Goal: Check status: Check status

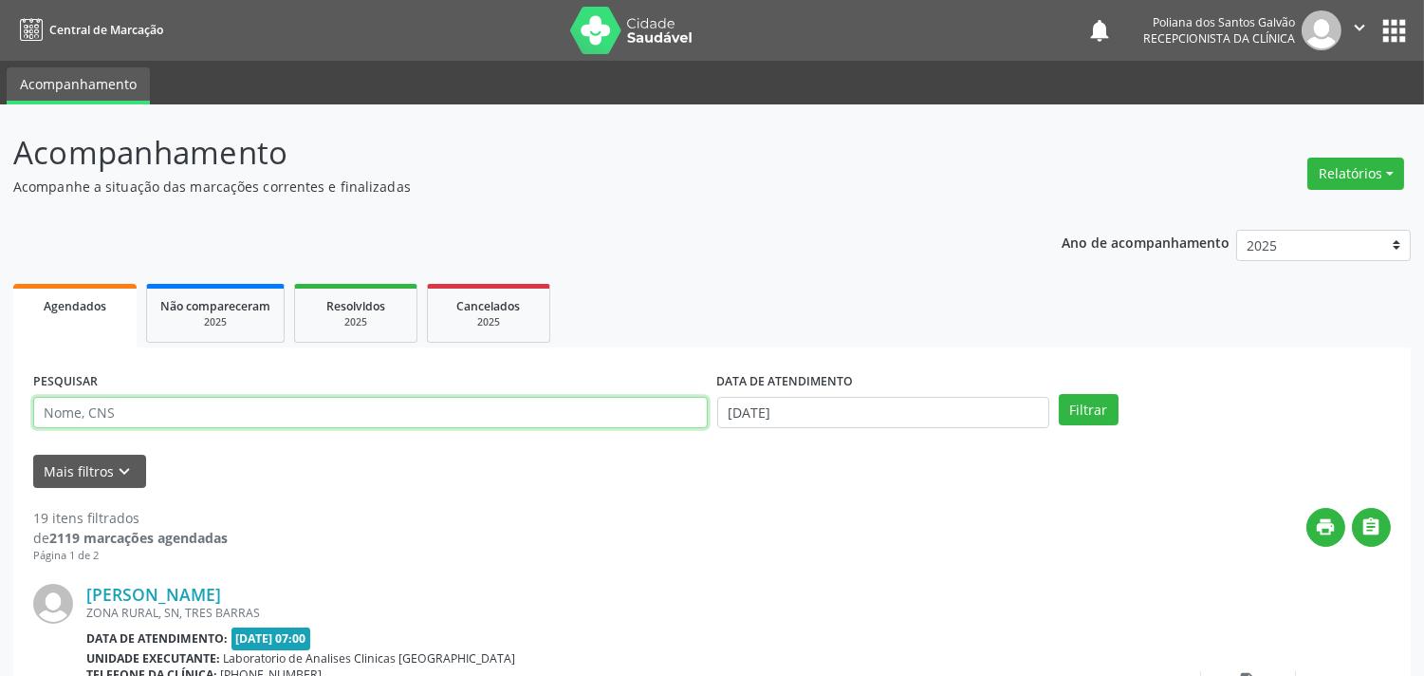
click at [241, 411] on input "text" at bounding box center [370, 413] width 675 height 32
type input "idalia"
click at [1059, 394] on button "Filtrar" at bounding box center [1089, 410] width 60 height 32
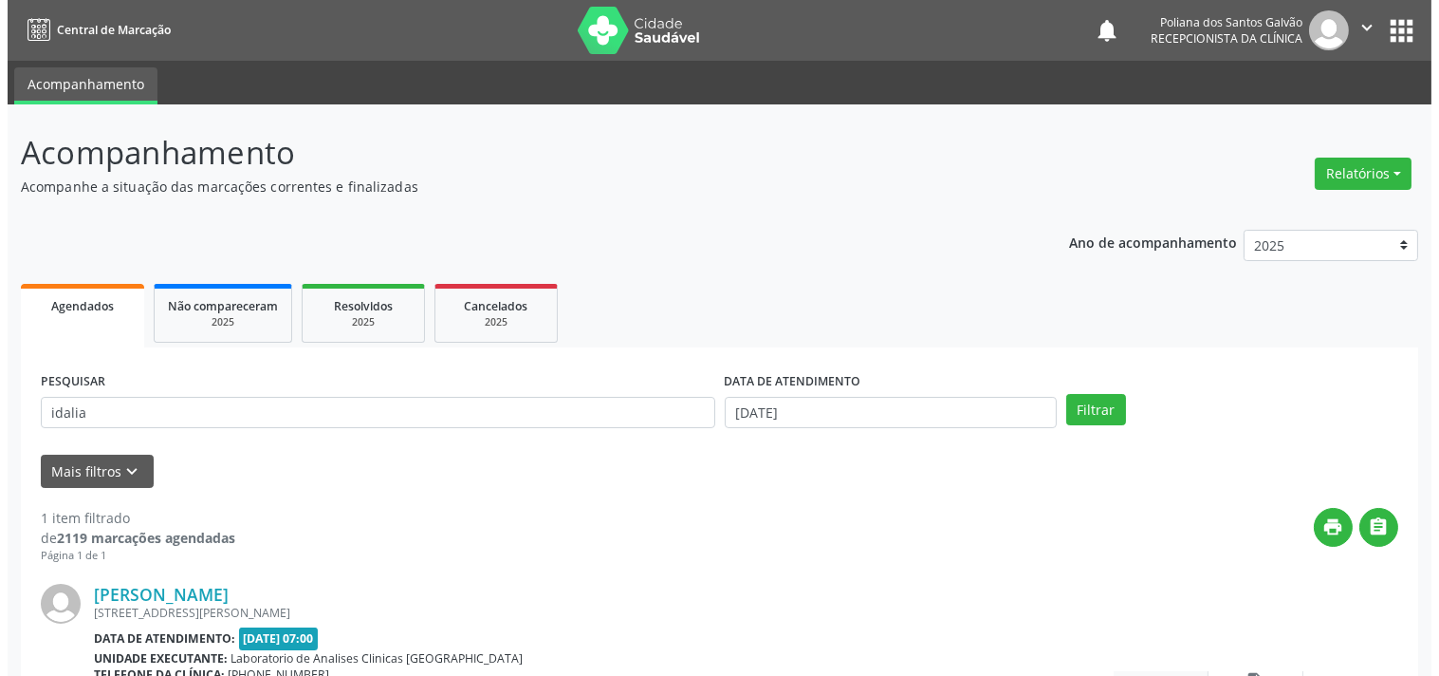
scroll to position [176, 0]
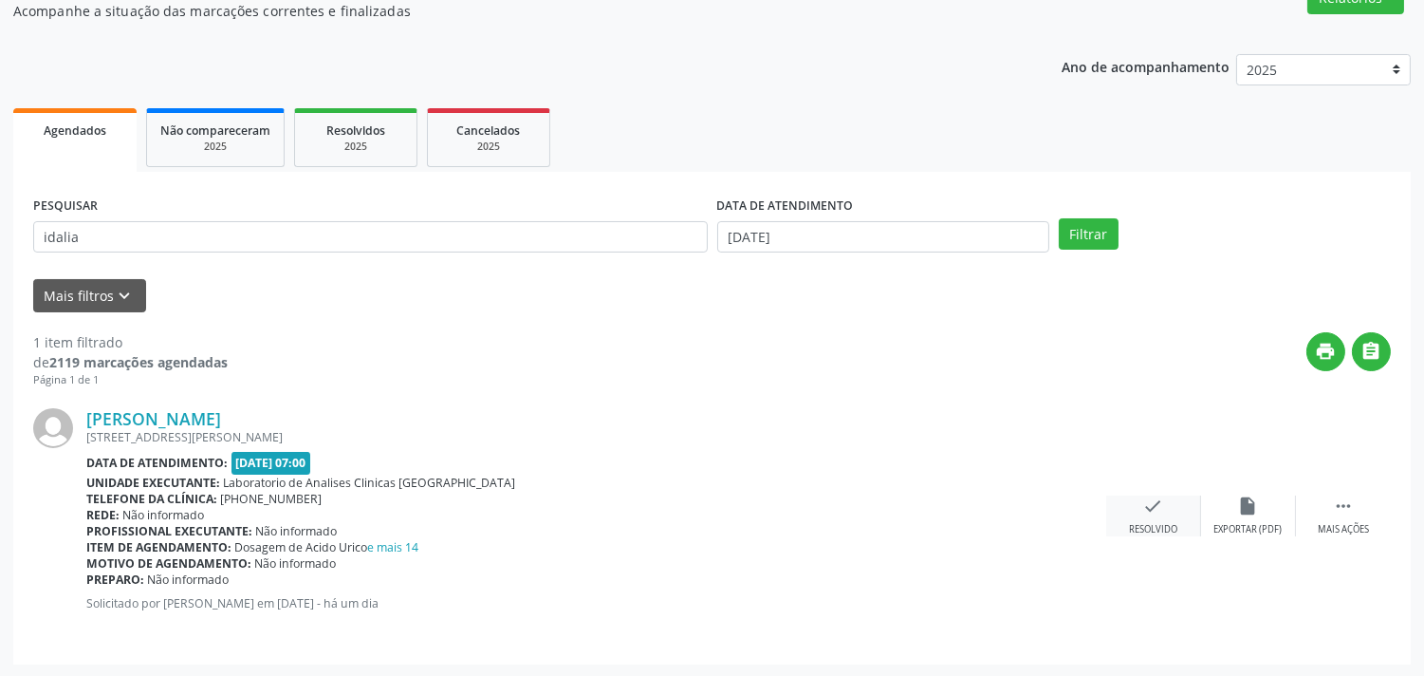
click at [1129, 525] on div "Resolvido" at bounding box center [1153, 529] width 48 height 13
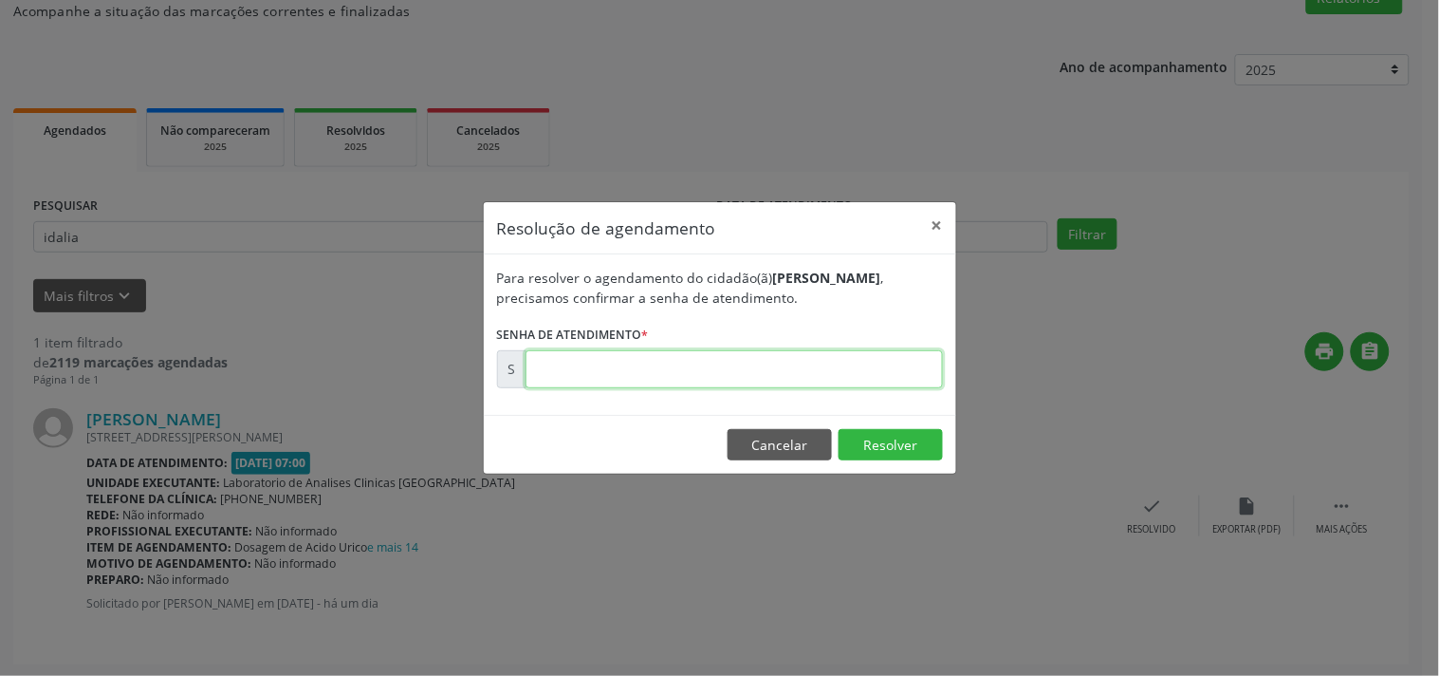
click at [895, 362] on input "text" at bounding box center [735, 369] width 418 height 38
type input "00176024"
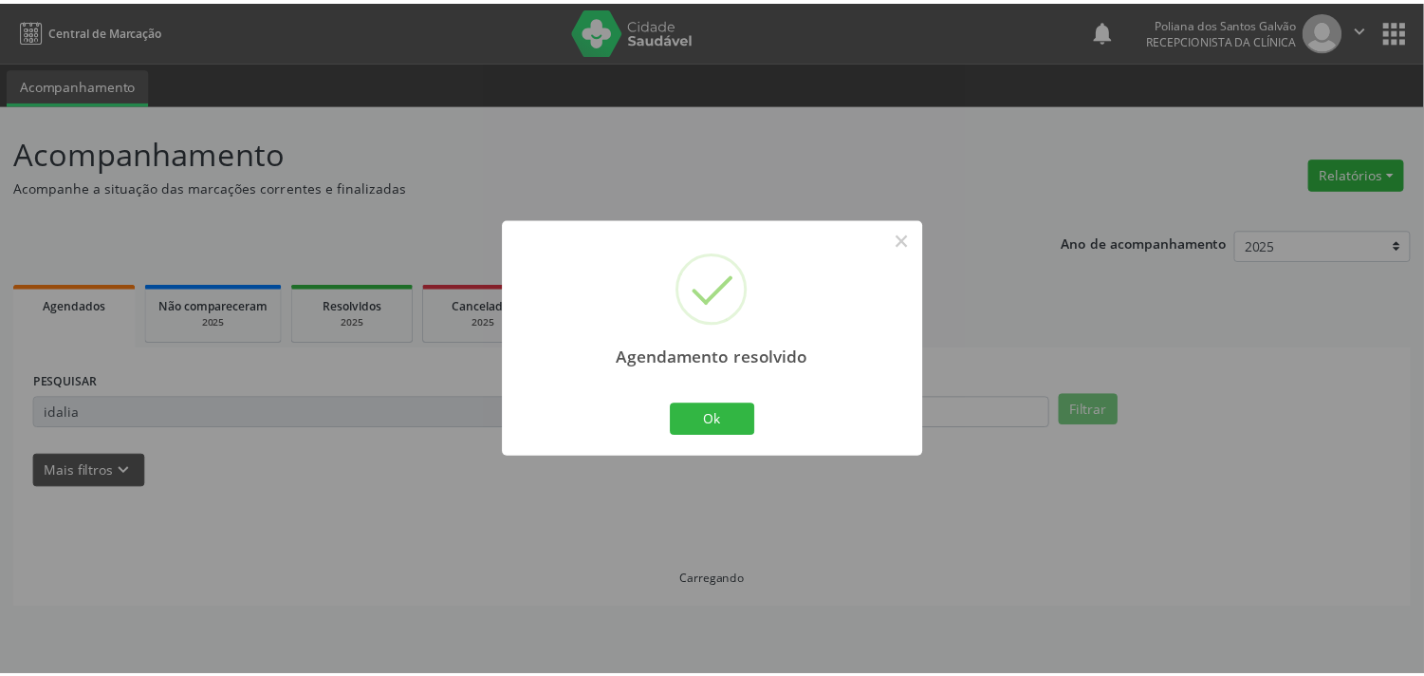
scroll to position [0, 0]
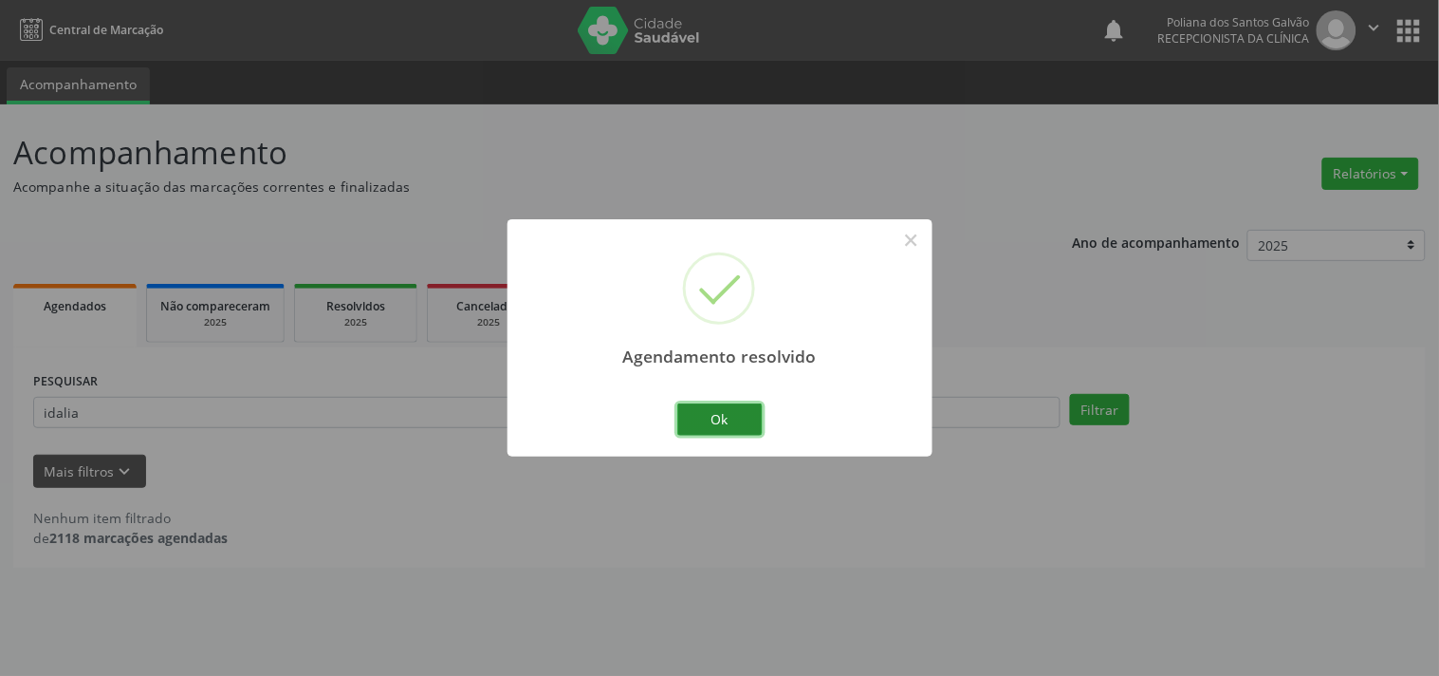
click at [734, 411] on button "Ok" at bounding box center [720, 419] width 85 height 32
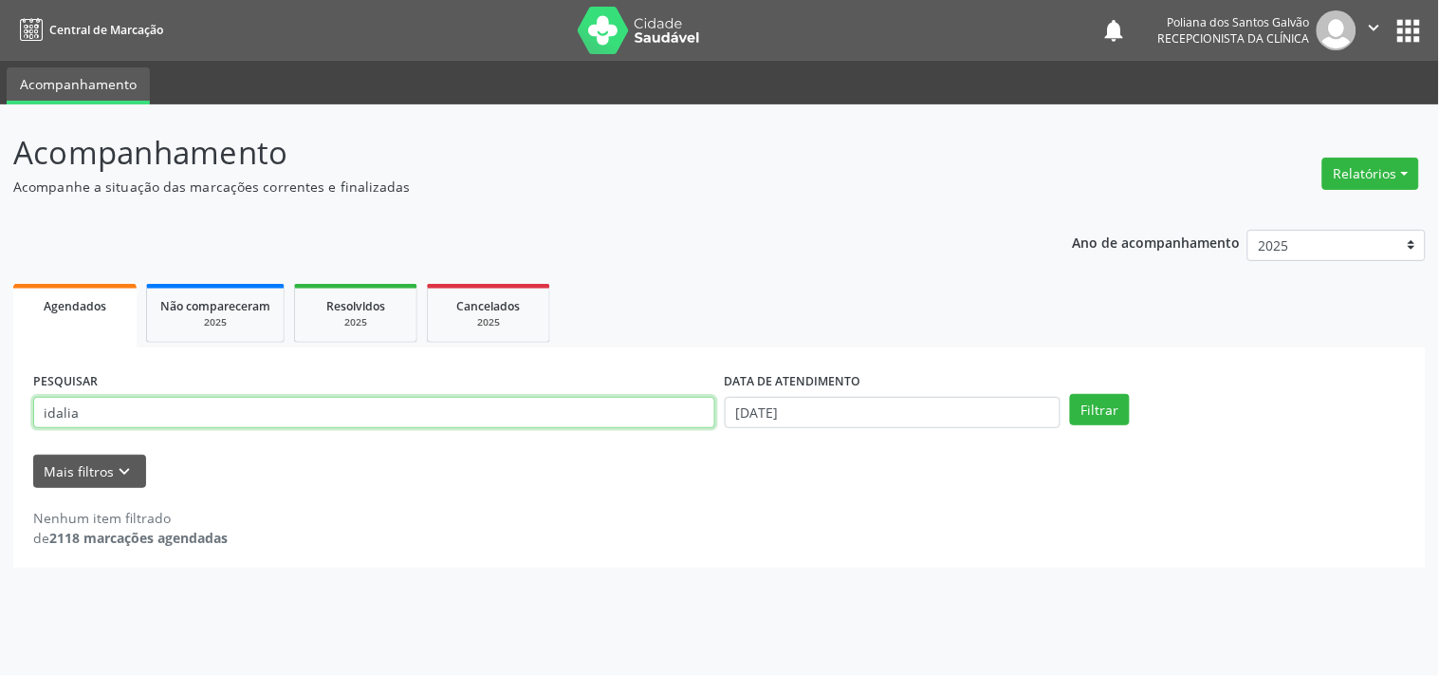
drag, startPoint x: 646, startPoint y: 410, endPoint x: 0, endPoint y: -38, distance: 786.2
click at [0, 0] on html "Central de Marcação notifications Poliana dos Santos Galvão Recepcionista da cl…" at bounding box center [719, 338] width 1439 height 676
click at [1070, 394] on button "Filtrar" at bounding box center [1100, 410] width 60 height 32
click at [196, 413] on input "nilz" at bounding box center [374, 413] width 682 height 32
type input "nilma"
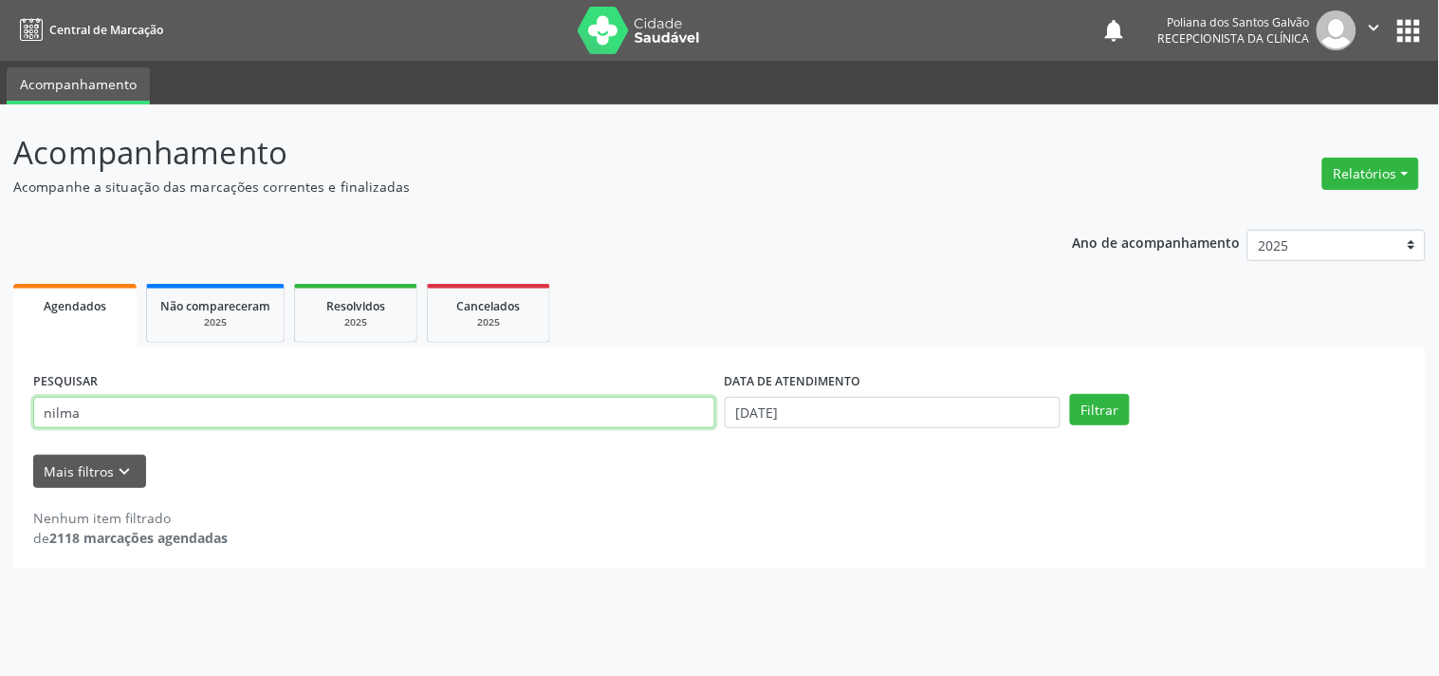
click at [1070, 394] on button "Filtrar" at bounding box center [1100, 410] width 60 height 32
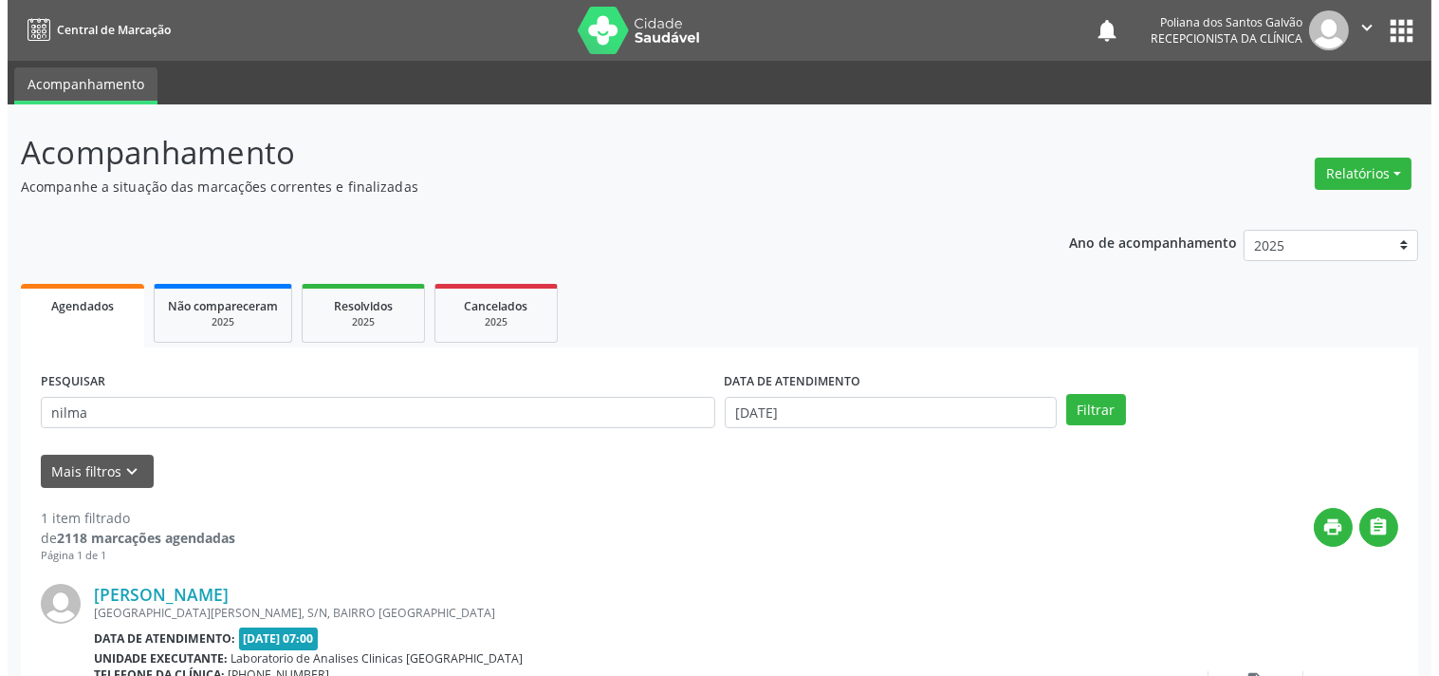
scroll to position [176, 0]
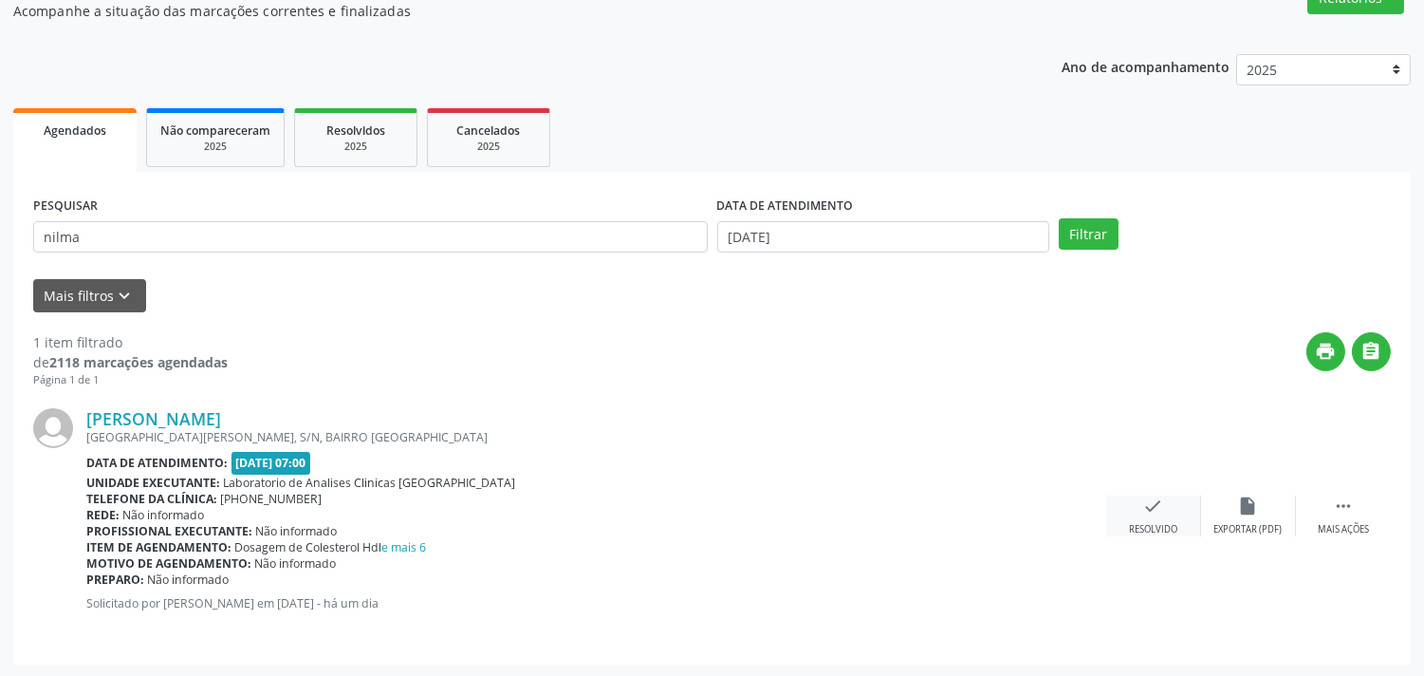
click at [1173, 496] on div "check Resolvido" at bounding box center [1153, 515] width 95 height 41
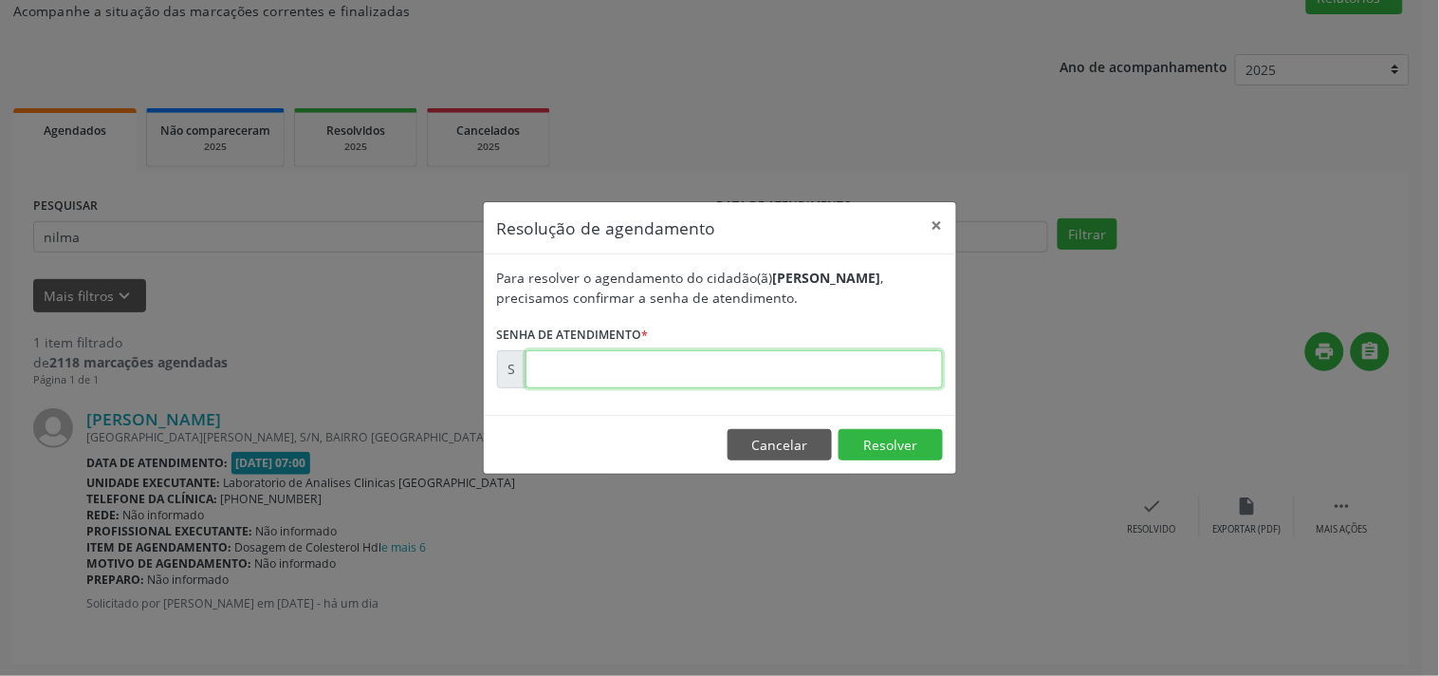
click at [783, 381] on input "text" at bounding box center [735, 369] width 418 height 38
type input "00176011"
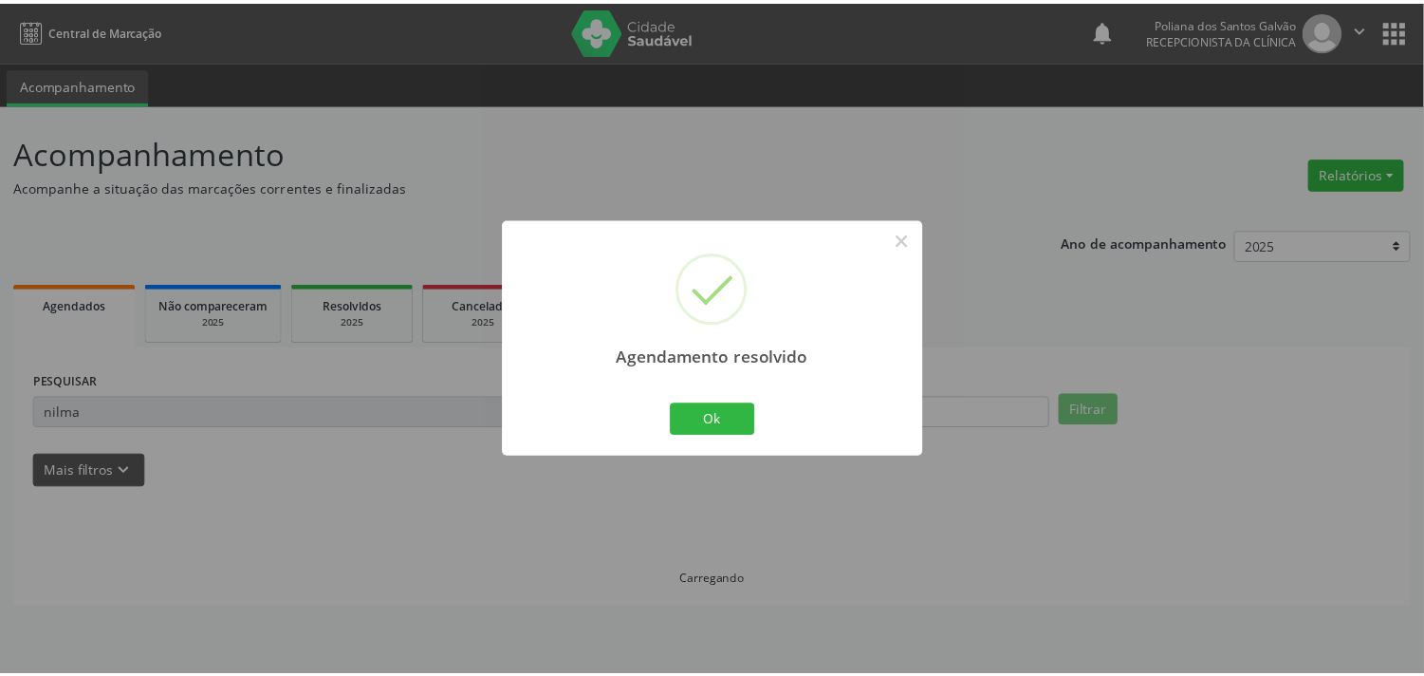
scroll to position [0, 0]
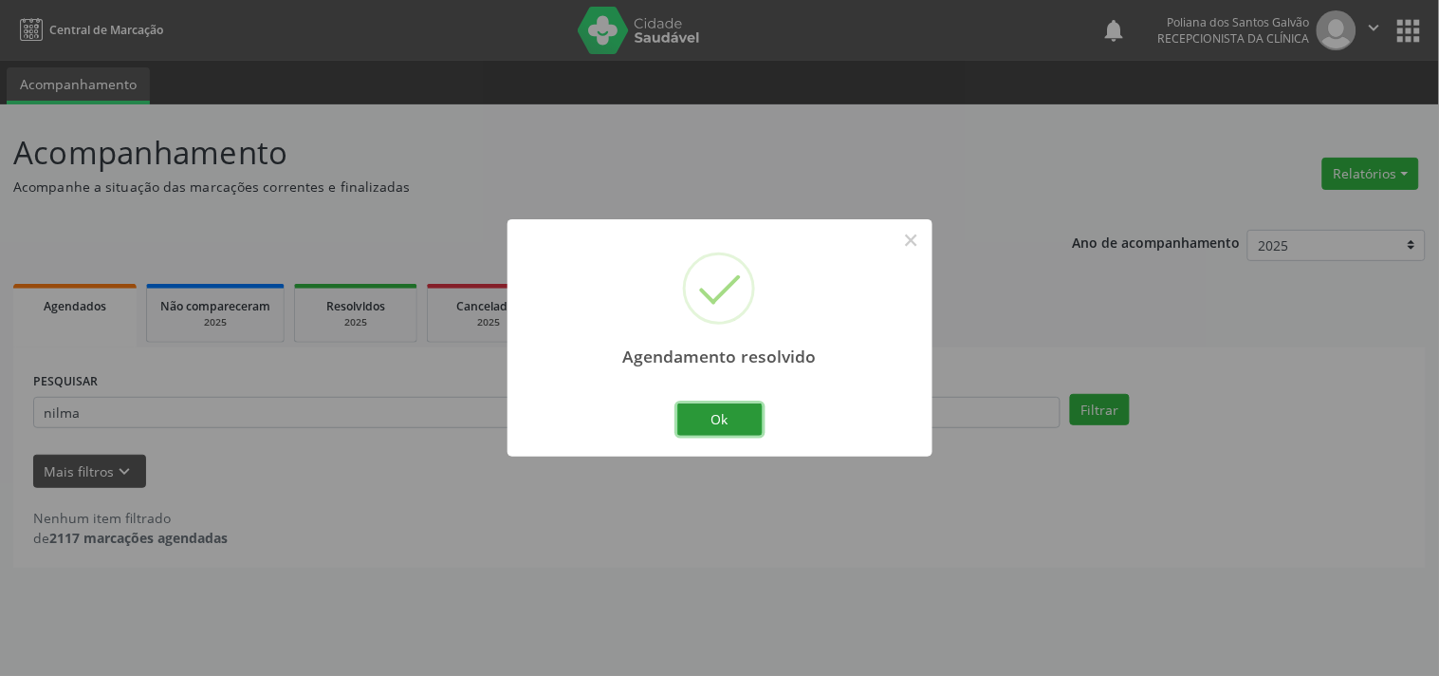
drag, startPoint x: 703, startPoint y: 410, endPoint x: 643, endPoint y: 423, distance: 61.2
click at [703, 412] on button "Ok" at bounding box center [720, 419] width 85 height 32
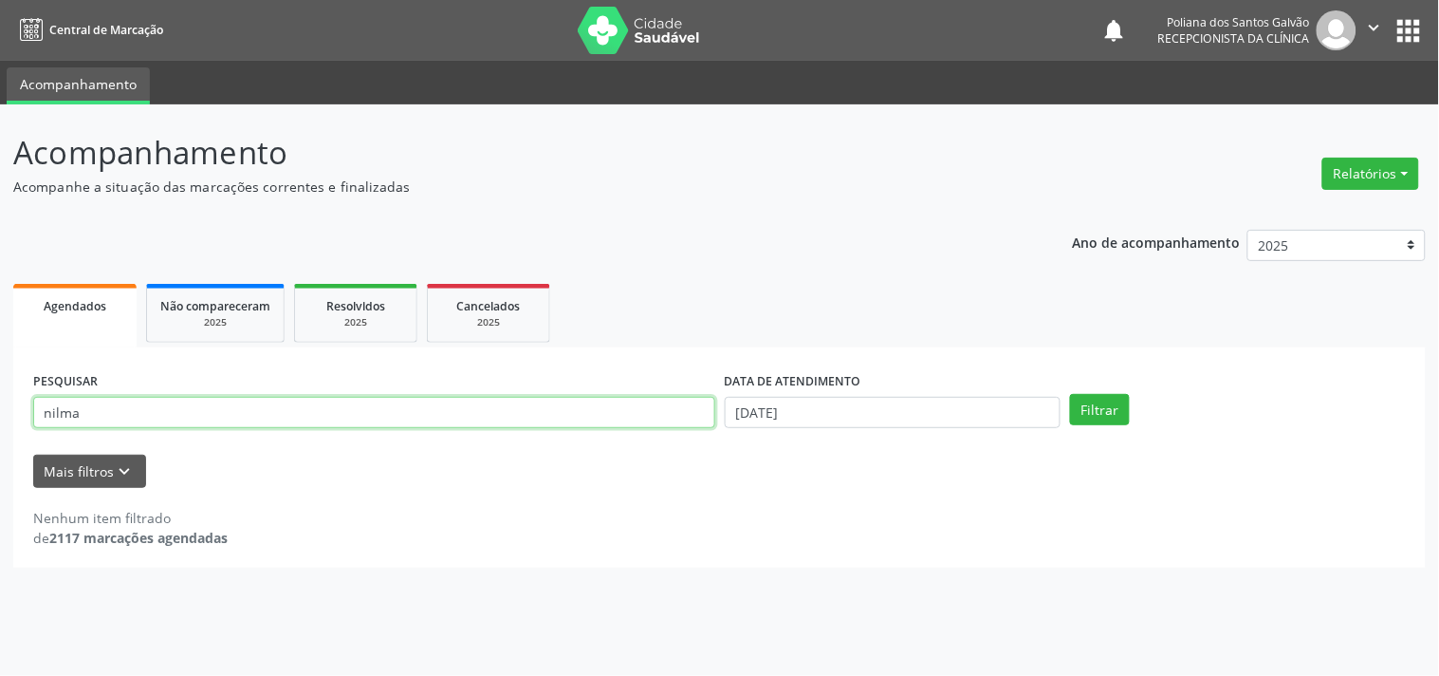
drag, startPoint x: 306, startPoint y: 386, endPoint x: 0, endPoint y: 127, distance: 400.6
click at [0, 143] on div "Acompanhamento Acompanhe a situação das marcações correntes e finalizadas Relat…" at bounding box center [719, 389] width 1439 height 571
type input "lecy"
click at [1070, 394] on button "Filtrar" at bounding box center [1100, 410] width 60 height 32
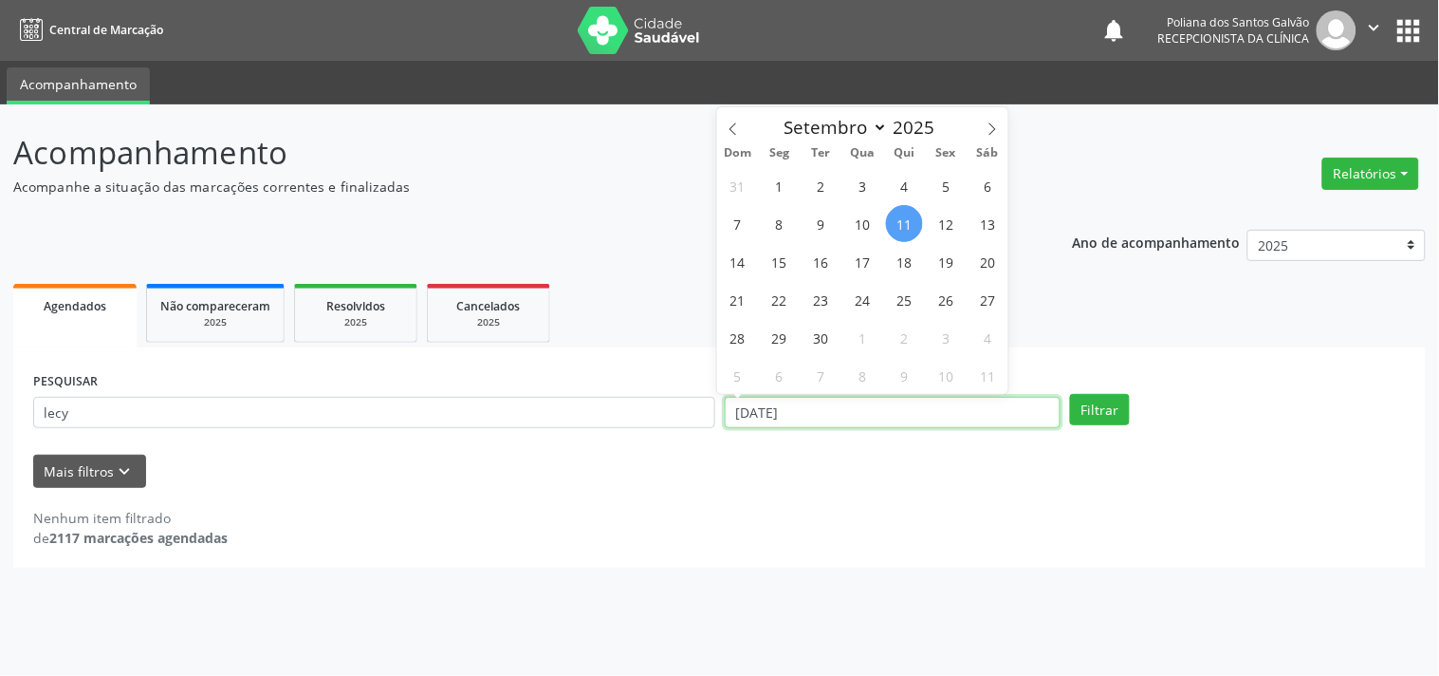
click at [874, 408] on input "[DATE]" at bounding box center [893, 413] width 336 height 32
click at [955, 230] on span "12" at bounding box center [946, 223] width 37 height 37
type input "[DATE]"
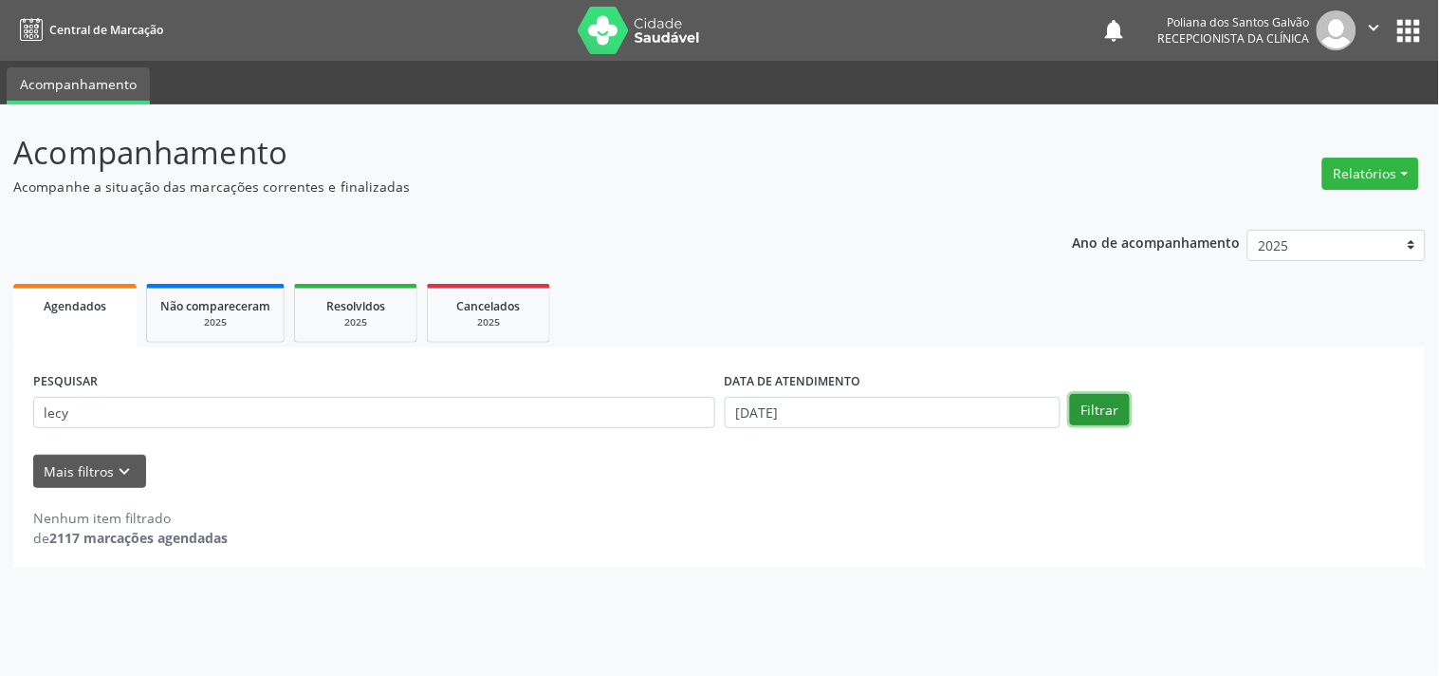
click at [1093, 403] on button "Filtrar" at bounding box center [1100, 410] width 60 height 32
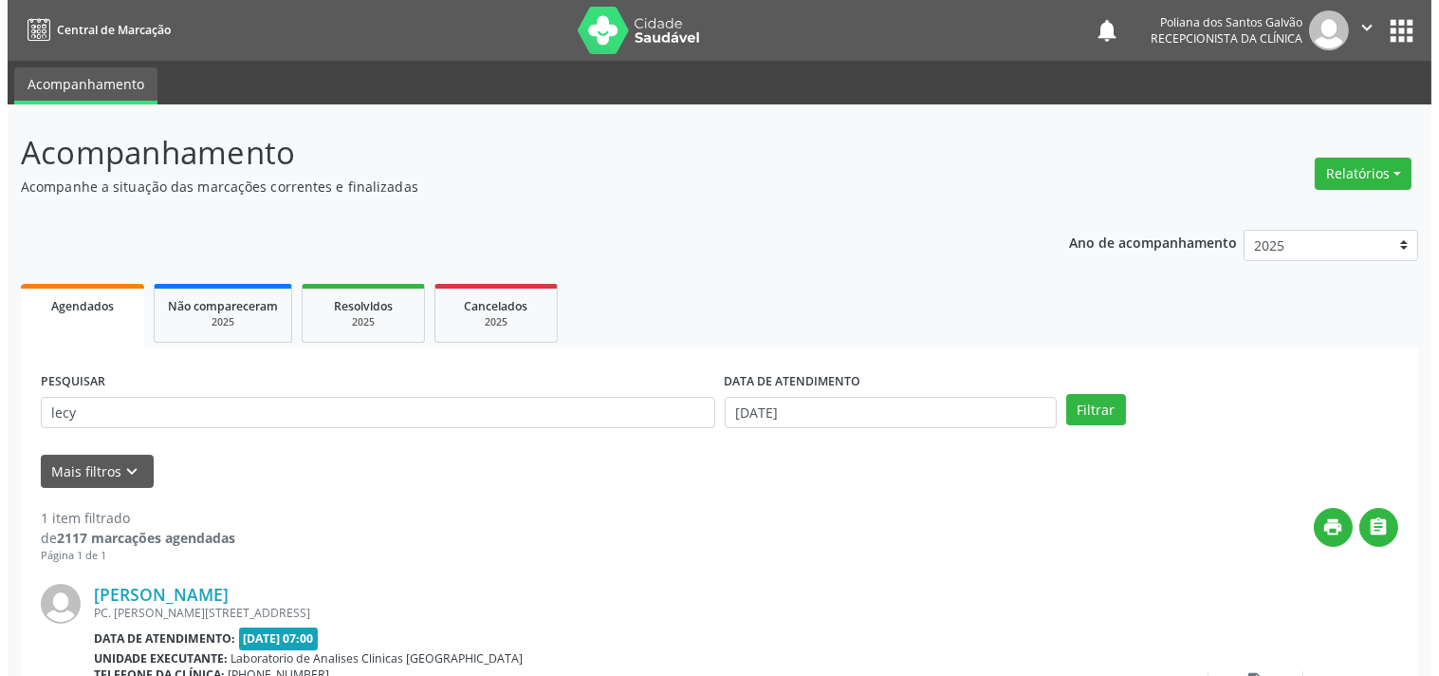
scroll to position [176, 0]
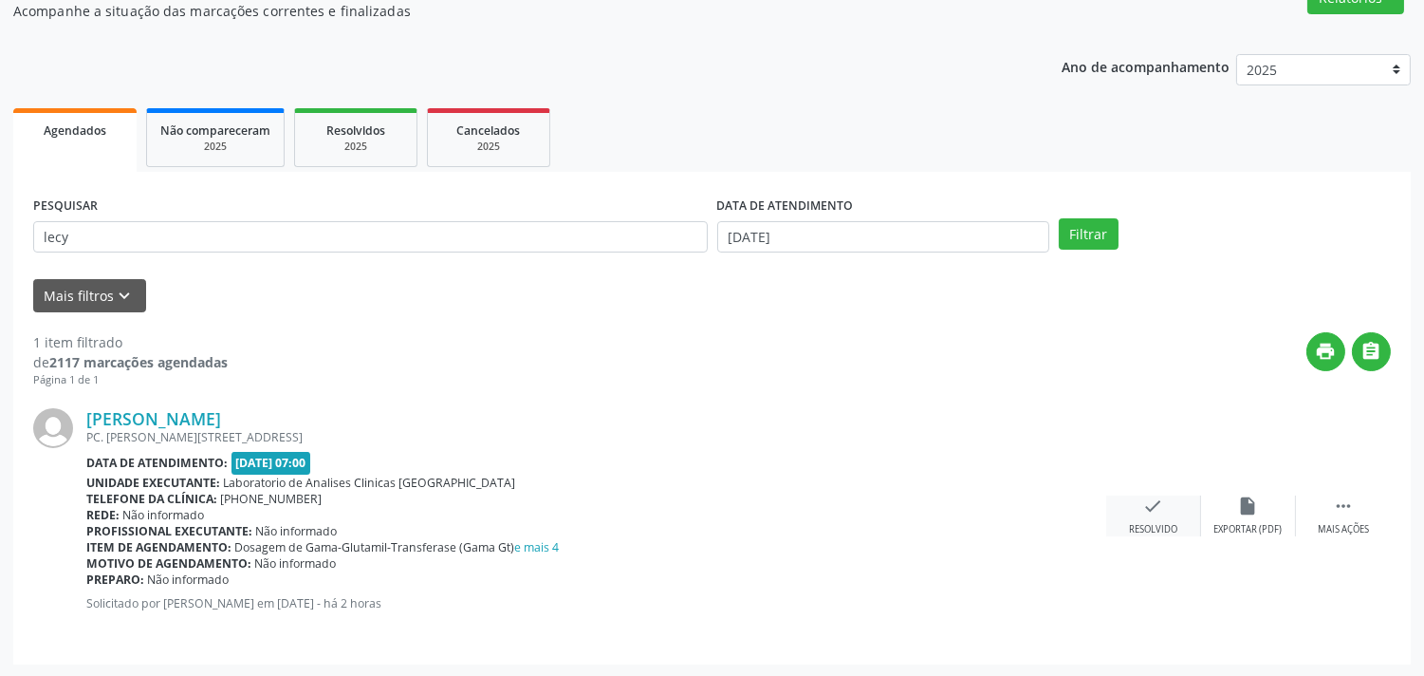
click at [1141, 506] on div "check Resolvido" at bounding box center [1153, 515] width 95 height 41
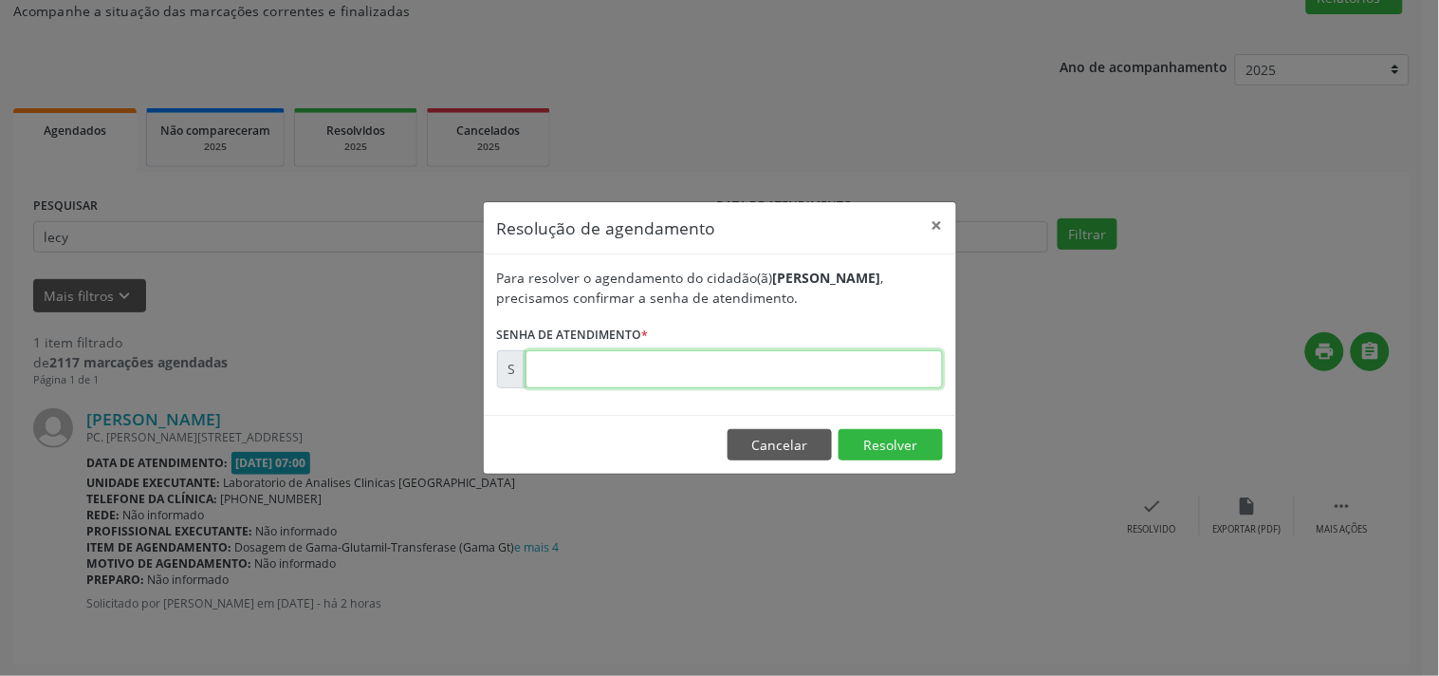
click at [759, 384] on input "text" at bounding box center [735, 369] width 418 height 38
type input "00176229"
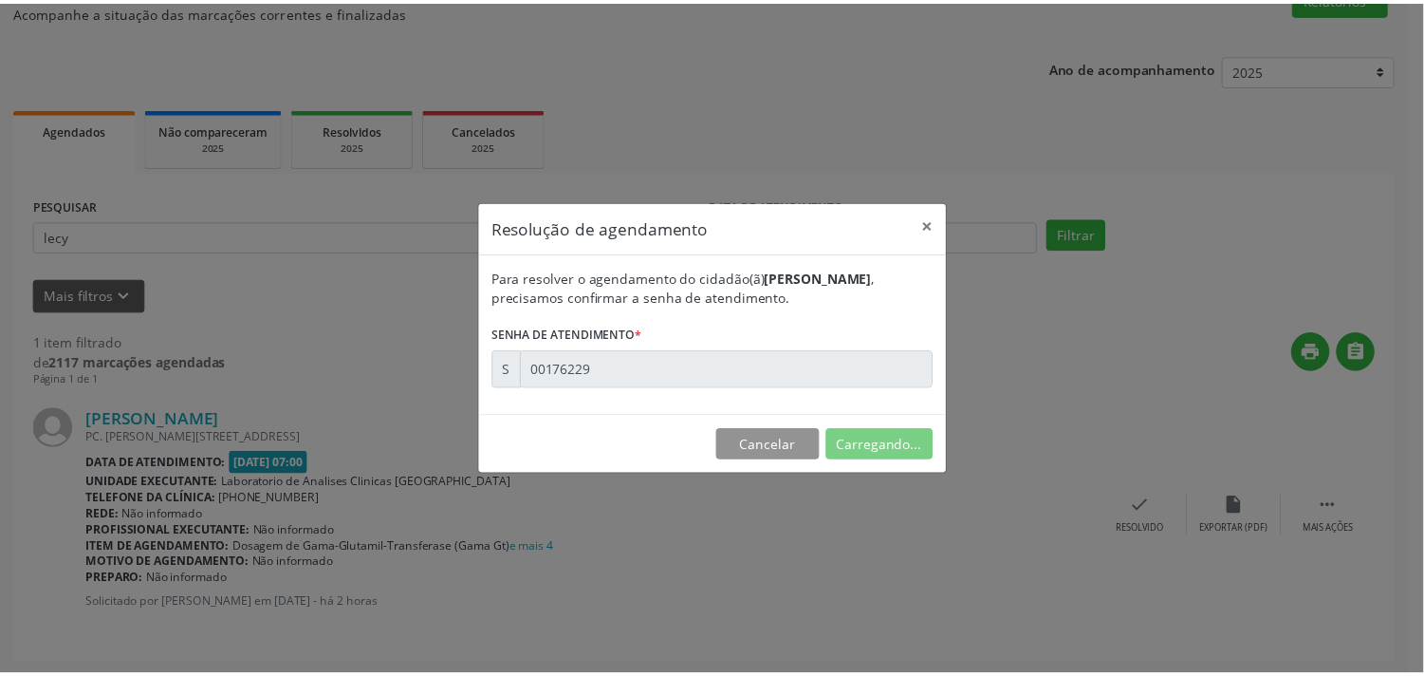
scroll to position [0, 0]
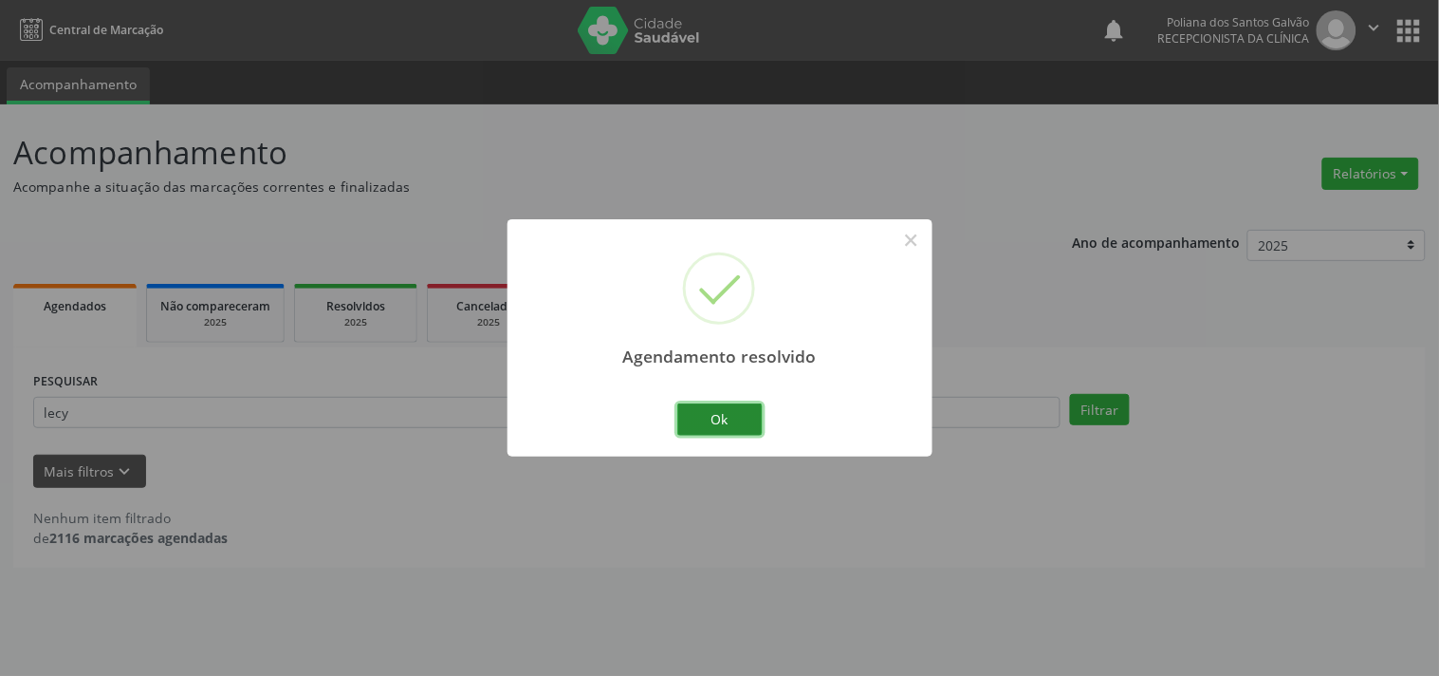
click at [724, 428] on button "Ok" at bounding box center [720, 419] width 85 height 32
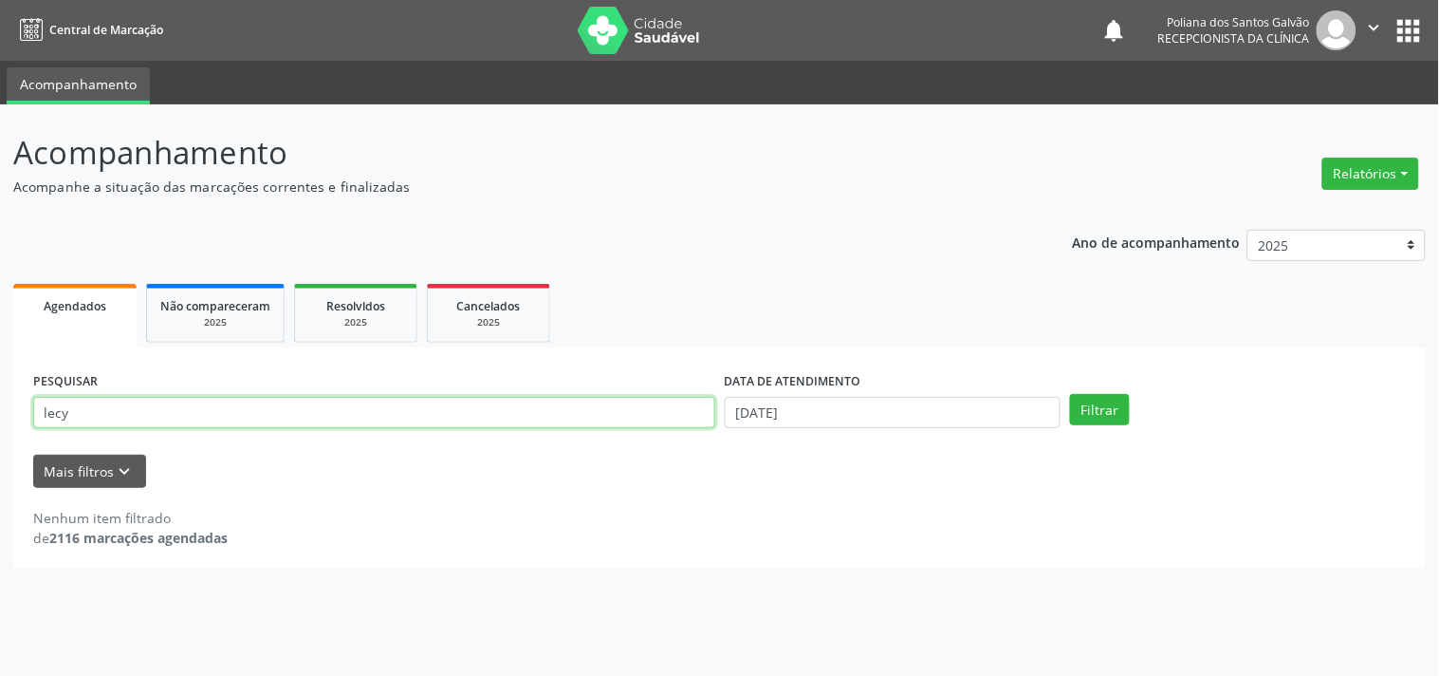
drag, startPoint x: 427, startPoint y: 413, endPoint x: 0, endPoint y: 99, distance: 530.1
click at [0, 115] on div "Acompanhamento Acompanhe a situação das marcações correntes e finalizadas Relat…" at bounding box center [719, 389] width 1439 height 571
type input "jenifer"
click at [1070, 394] on button "Filtrar" at bounding box center [1100, 410] width 60 height 32
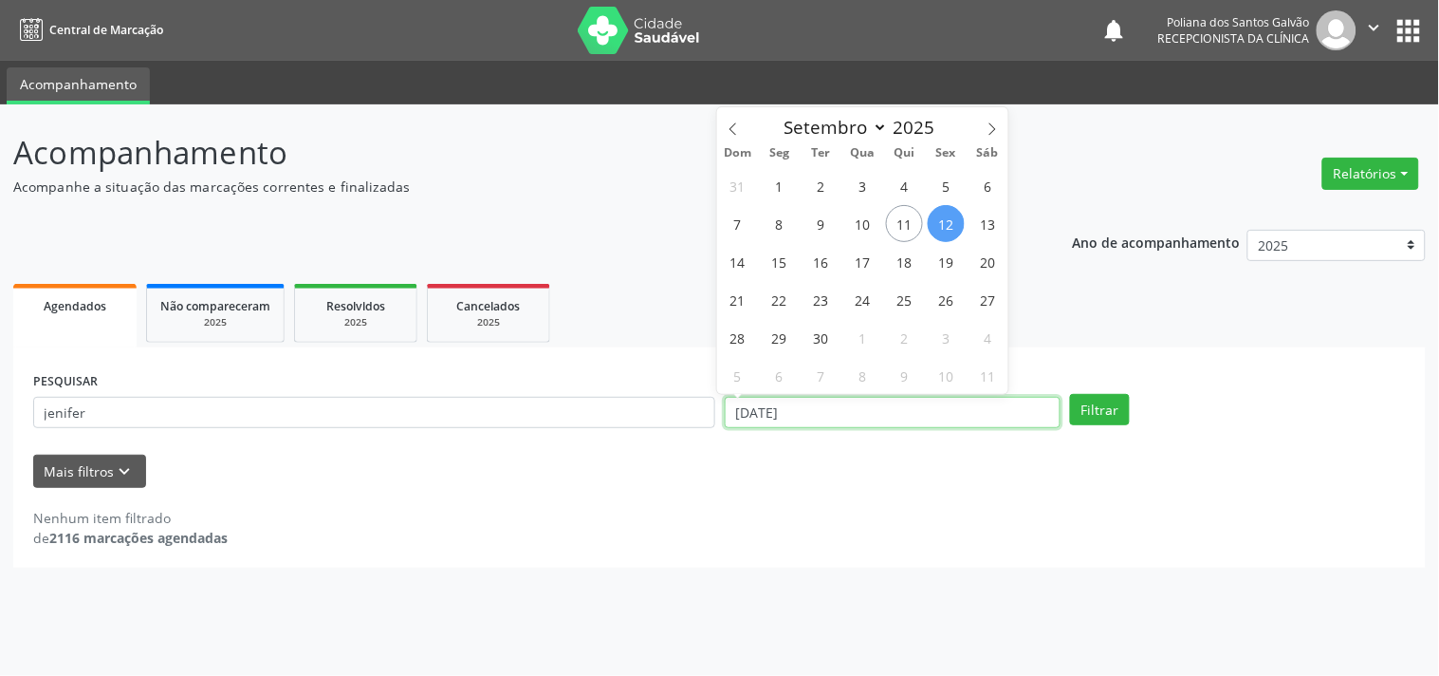
click at [968, 408] on input "[DATE]" at bounding box center [893, 413] width 336 height 32
click at [869, 221] on span "10" at bounding box center [863, 223] width 37 height 37
type input "[DATE]"
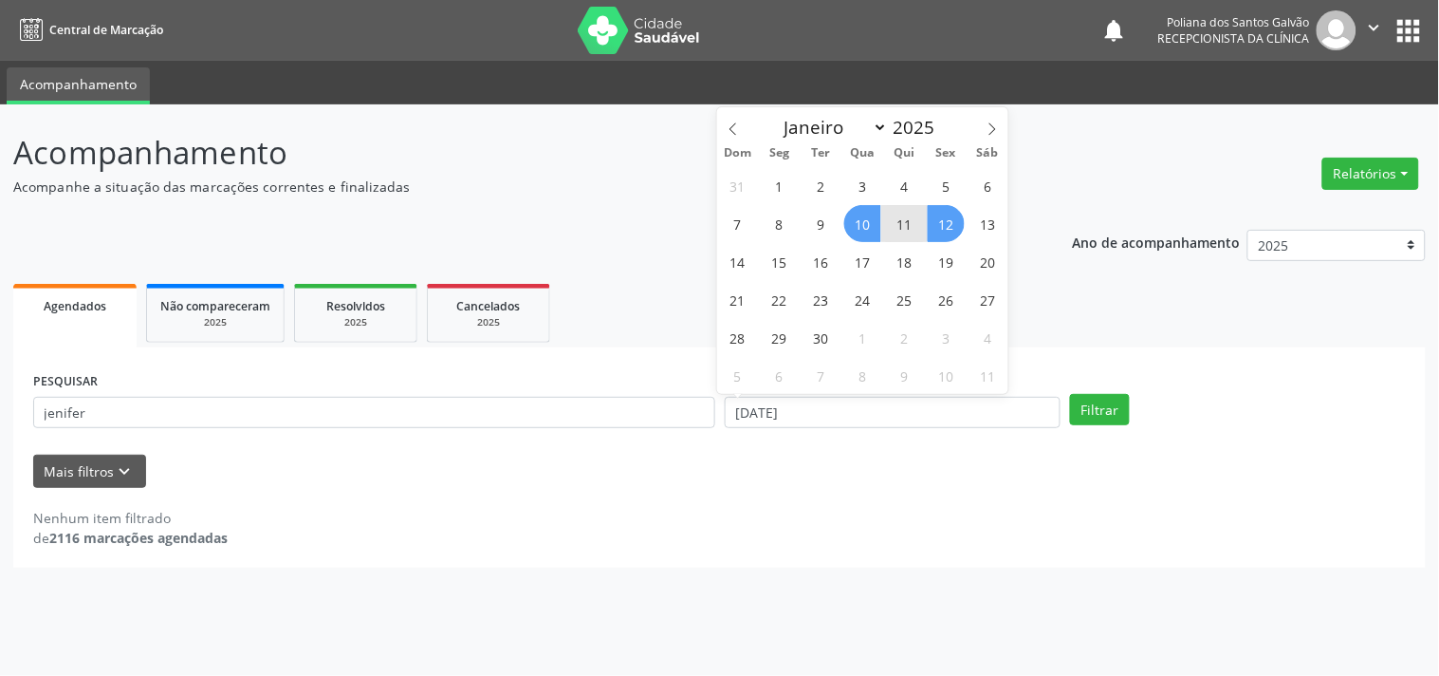
click at [950, 223] on span "12" at bounding box center [946, 223] width 37 height 37
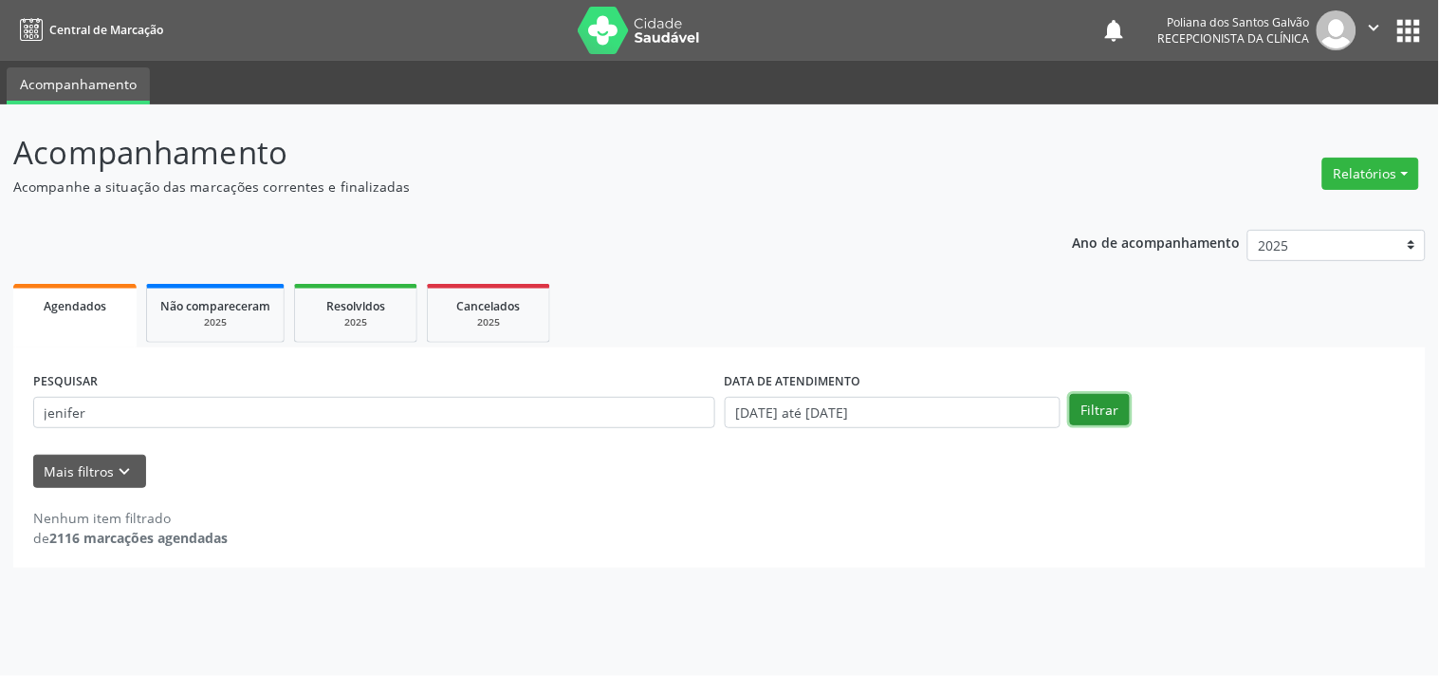
click at [1105, 418] on button "Filtrar" at bounding box center [1100, 410] width 60 height 32
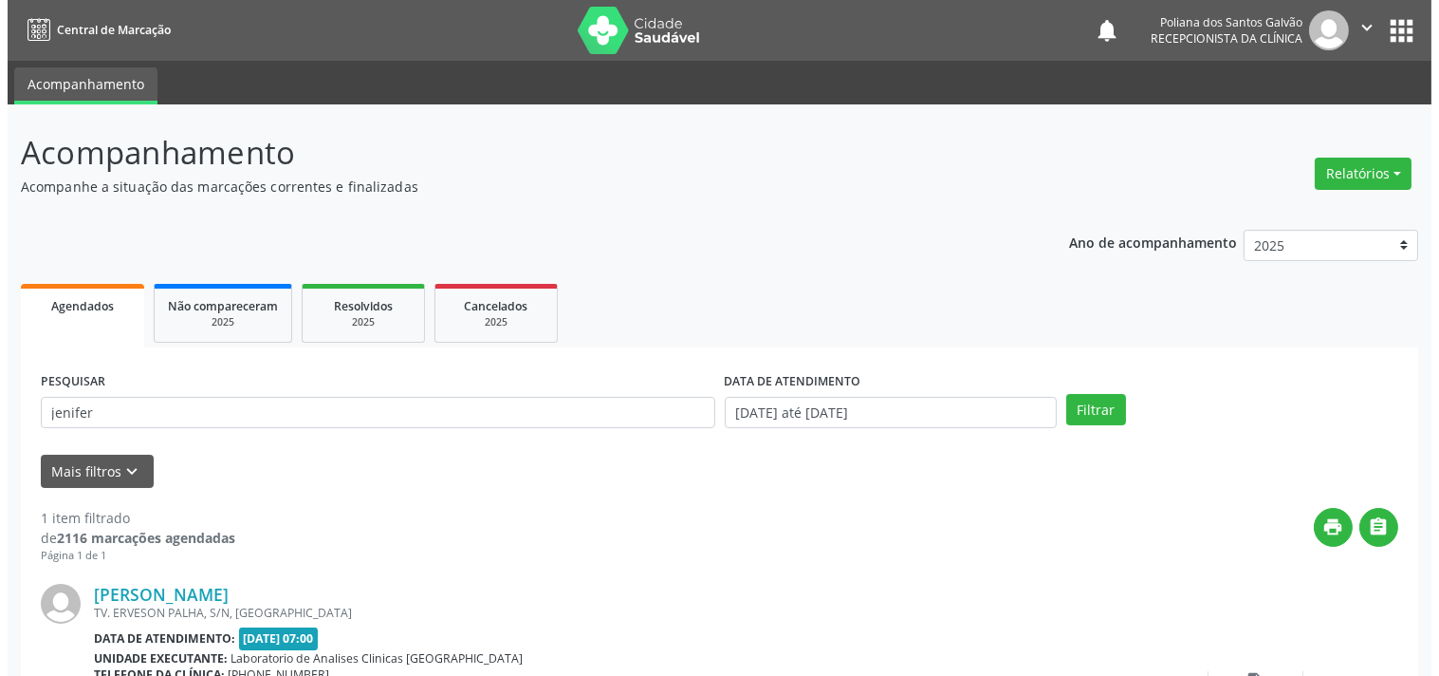
scroll to position [176, 0]
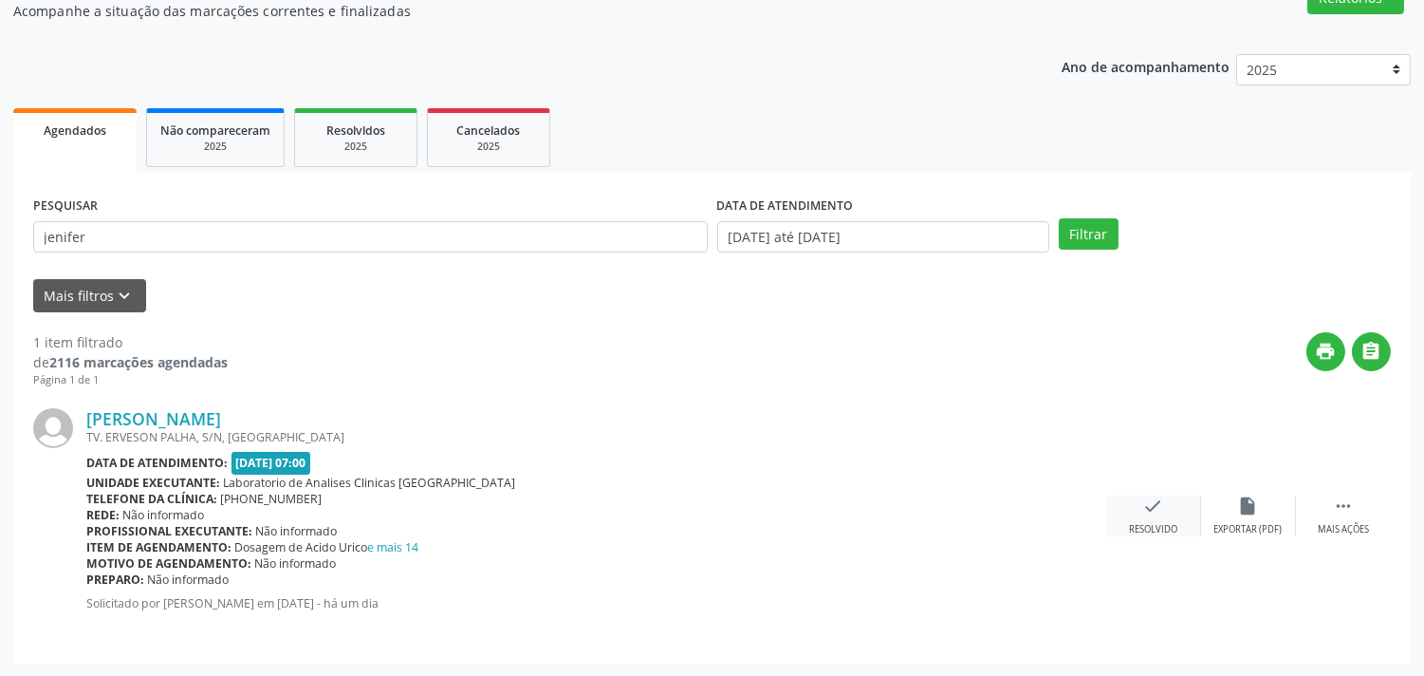
click at [1140, 516] on div "check Resolvido" at bounding box center [1153, 515] width 95 height 41
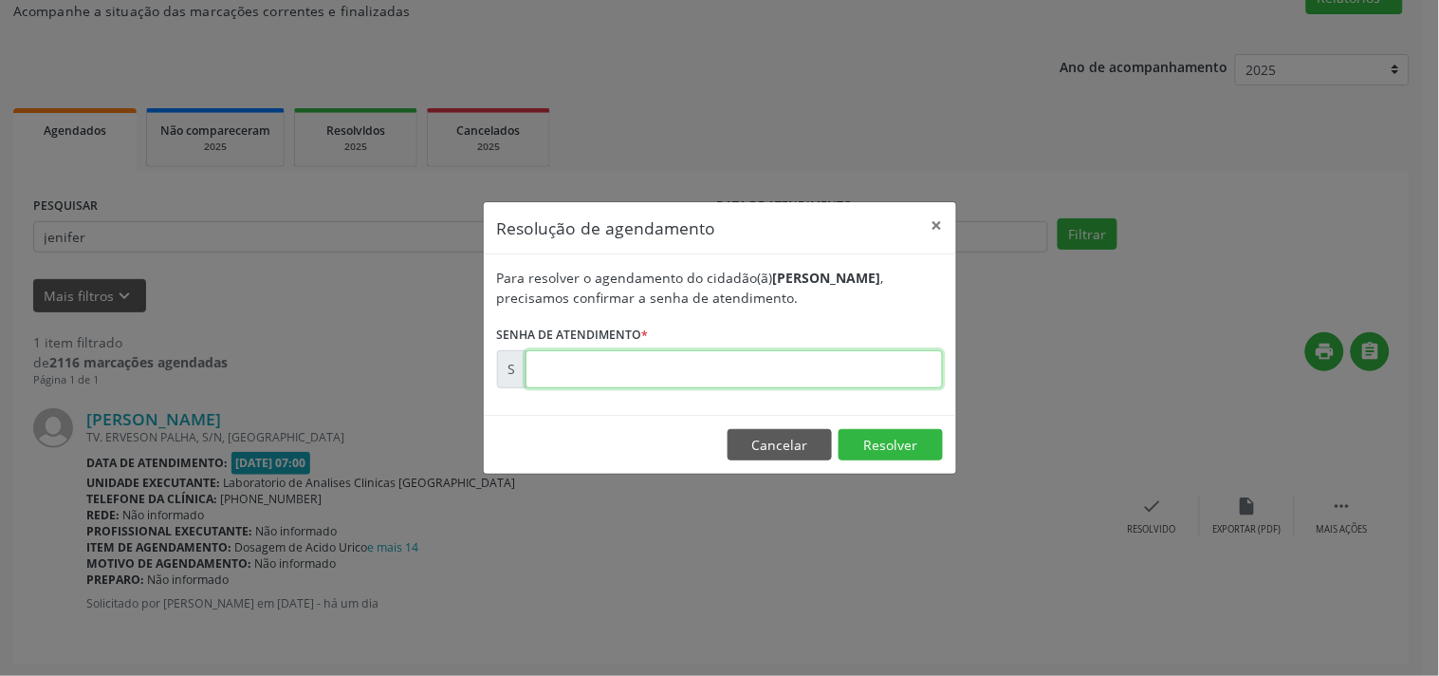
click at [900, 371] on input "text" at bounding box center [735, 369] width 418 height 38
type input "00176013"
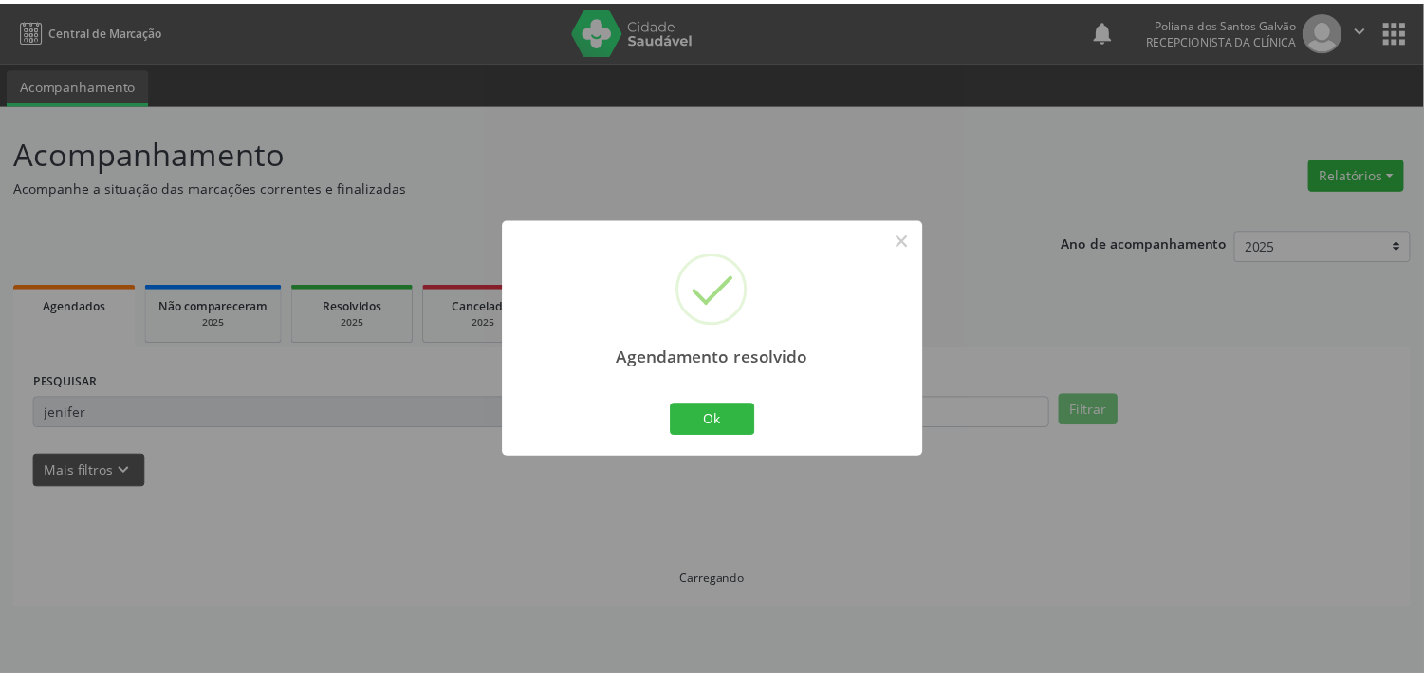
scroll to position [0, 0]
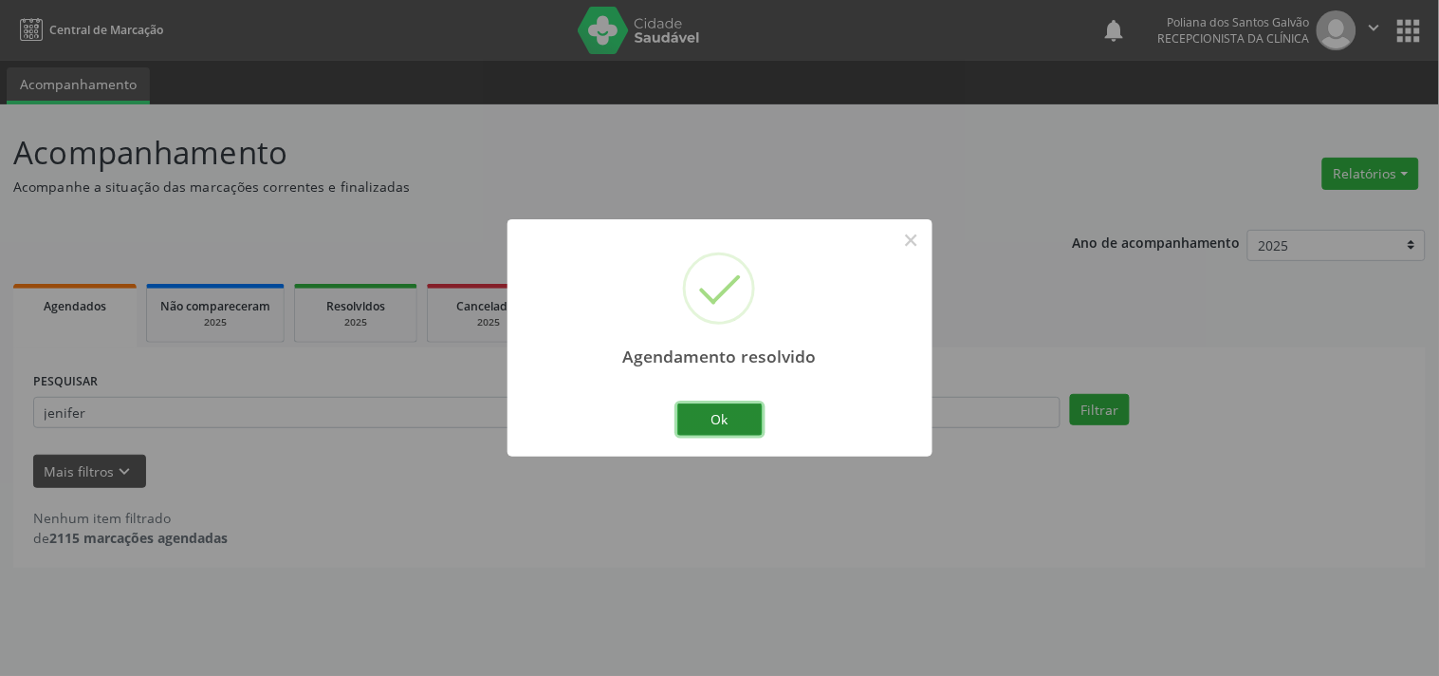
click at [755, 428] on button "Ok" at bounding box center [720, 419] width 85 height 32
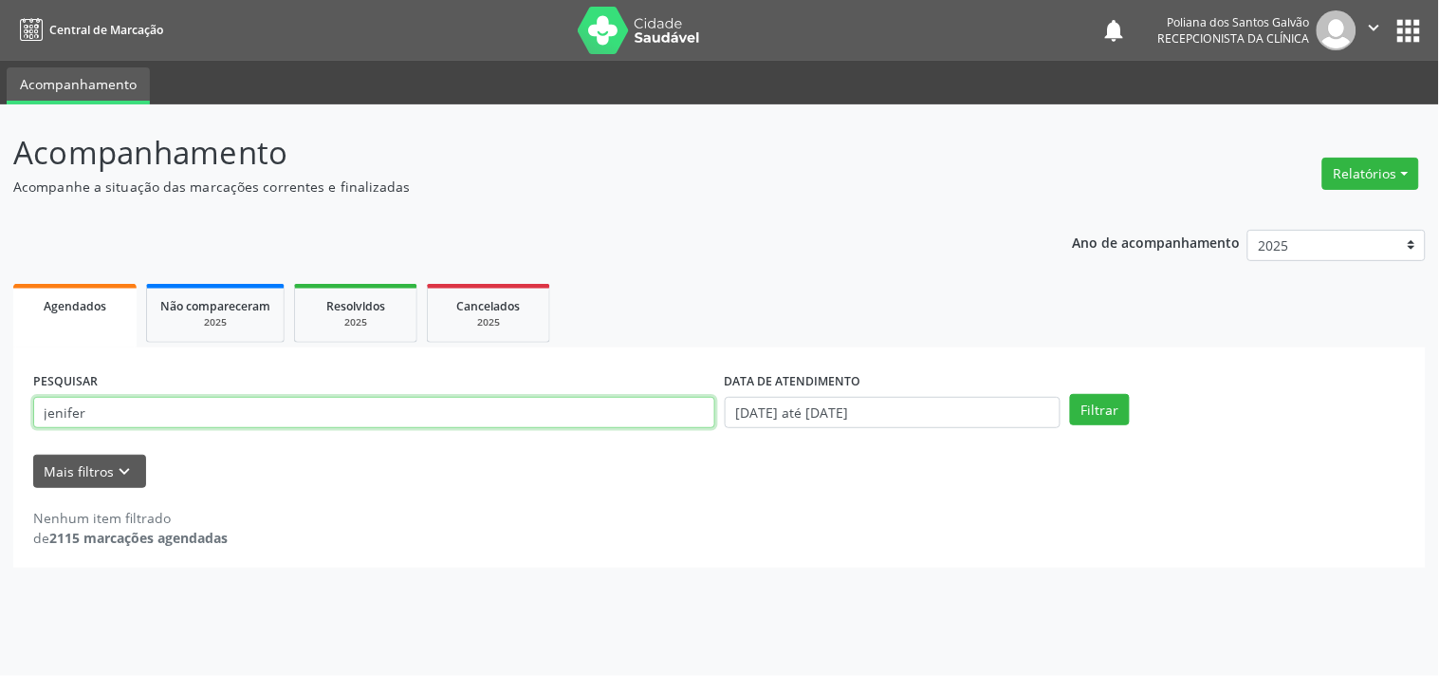
drag, startPoint x: 0, startPoint y: 201, endPoint x: 0, endPoint y: 143, distance: 57.9
click at [0, 145] on div "Acompanhamento Acompanhe a situação das marcações correntes e finalizadas Relat…" at bounding box center [719, 389] width 1439 height 571
type input "CLAUDI"
click at [1070, 394] on button "Filtrar" at bounding box center [1100, 410] width 60 height 32
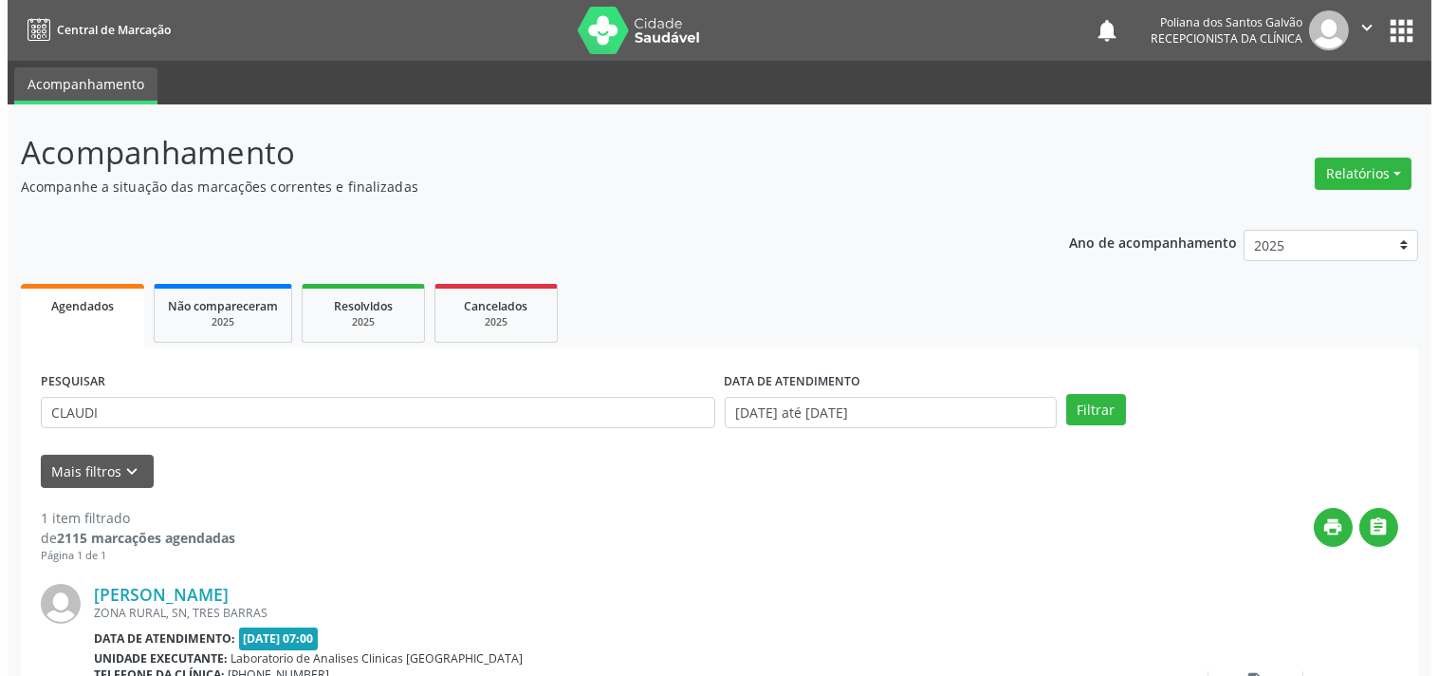
scroll to position [176, 0]
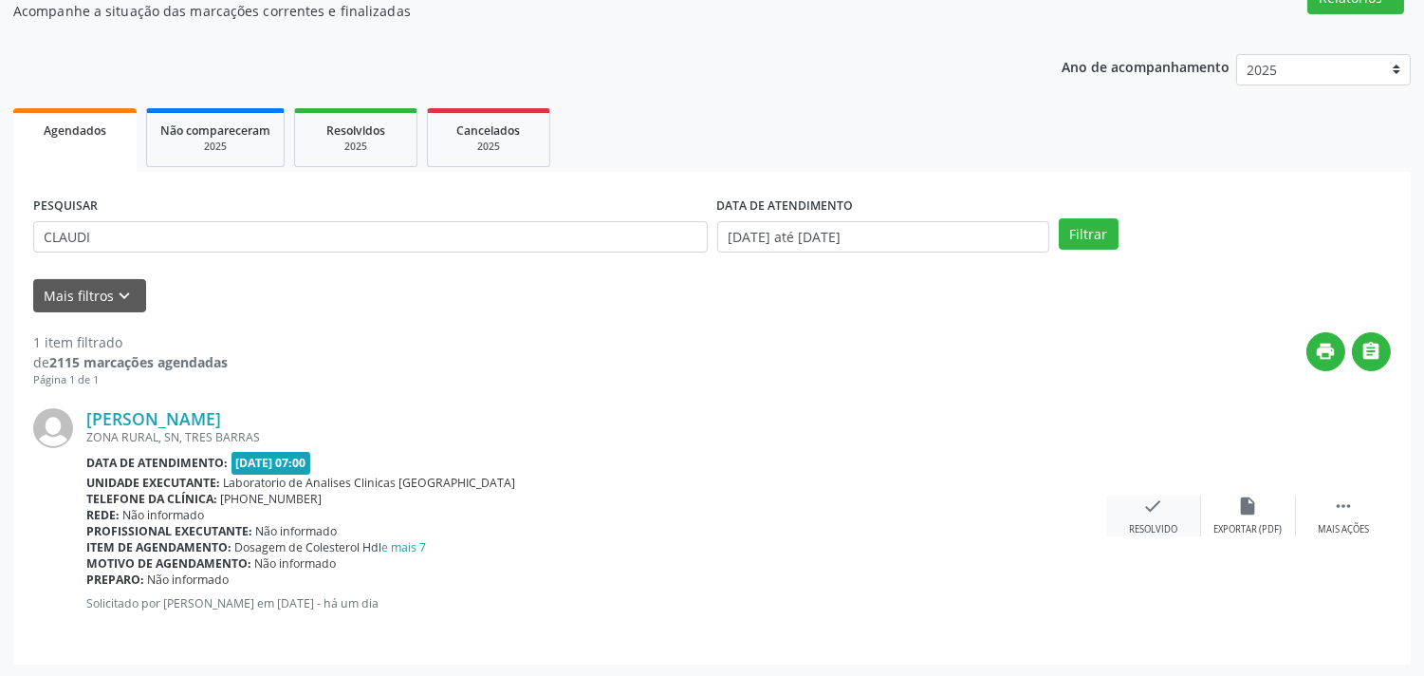
click at [1145, 503] on icon "check" at bounding box center [1153, 505] width 21 height 21
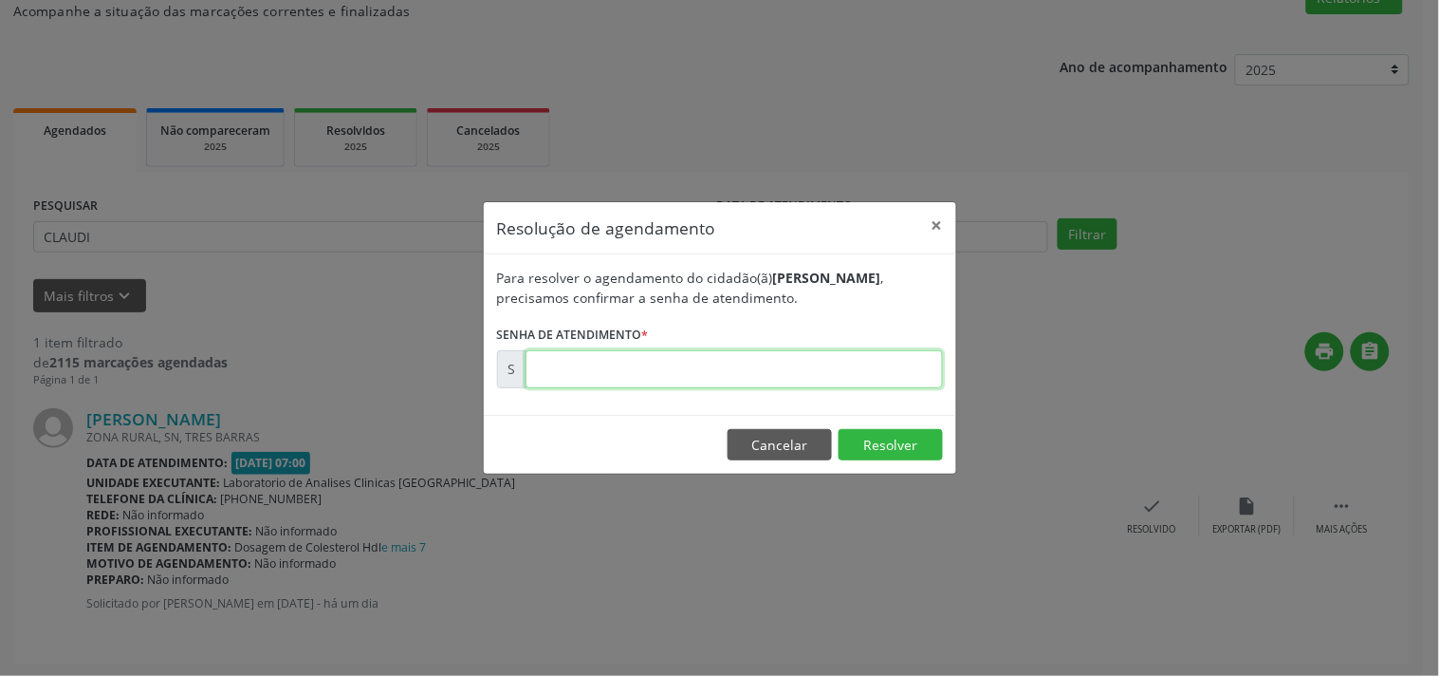
click at [879, 378] on input "text" at bounding box center [735, 369] width 418 height 38
type input "00176006"
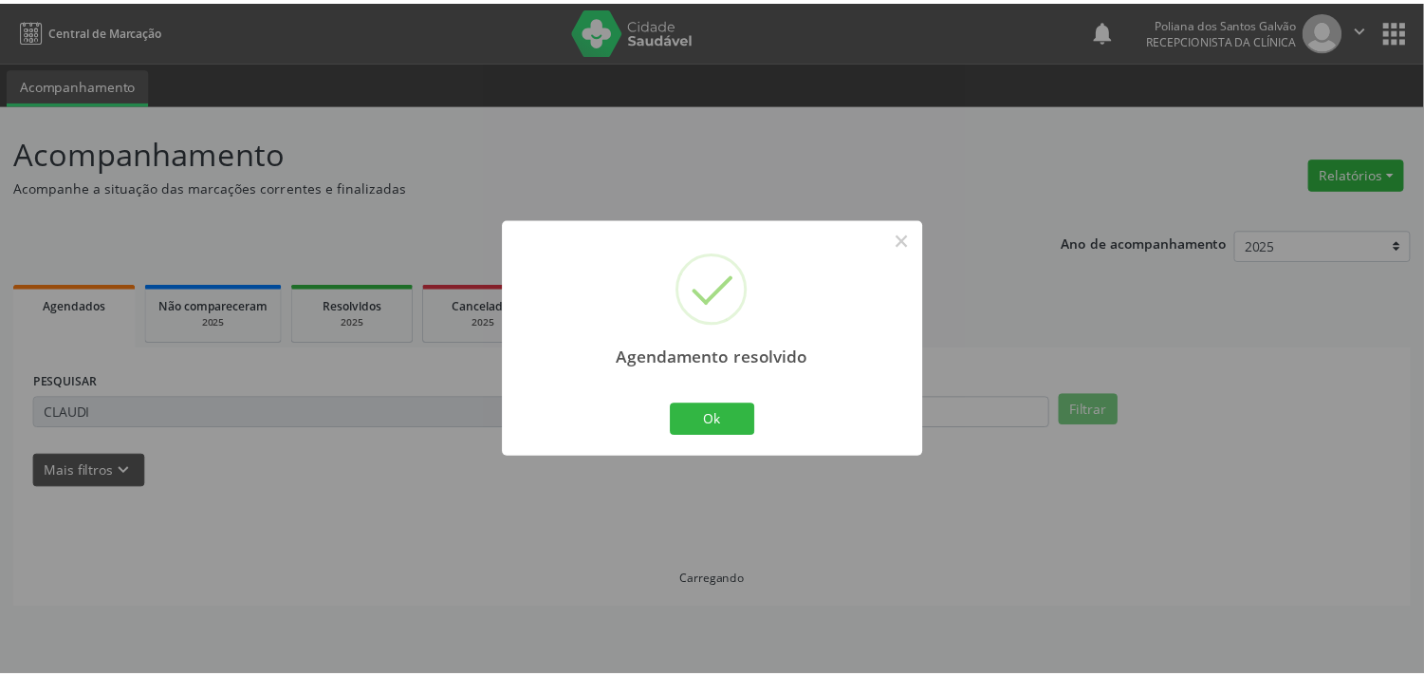
scroll to position [0, 0]
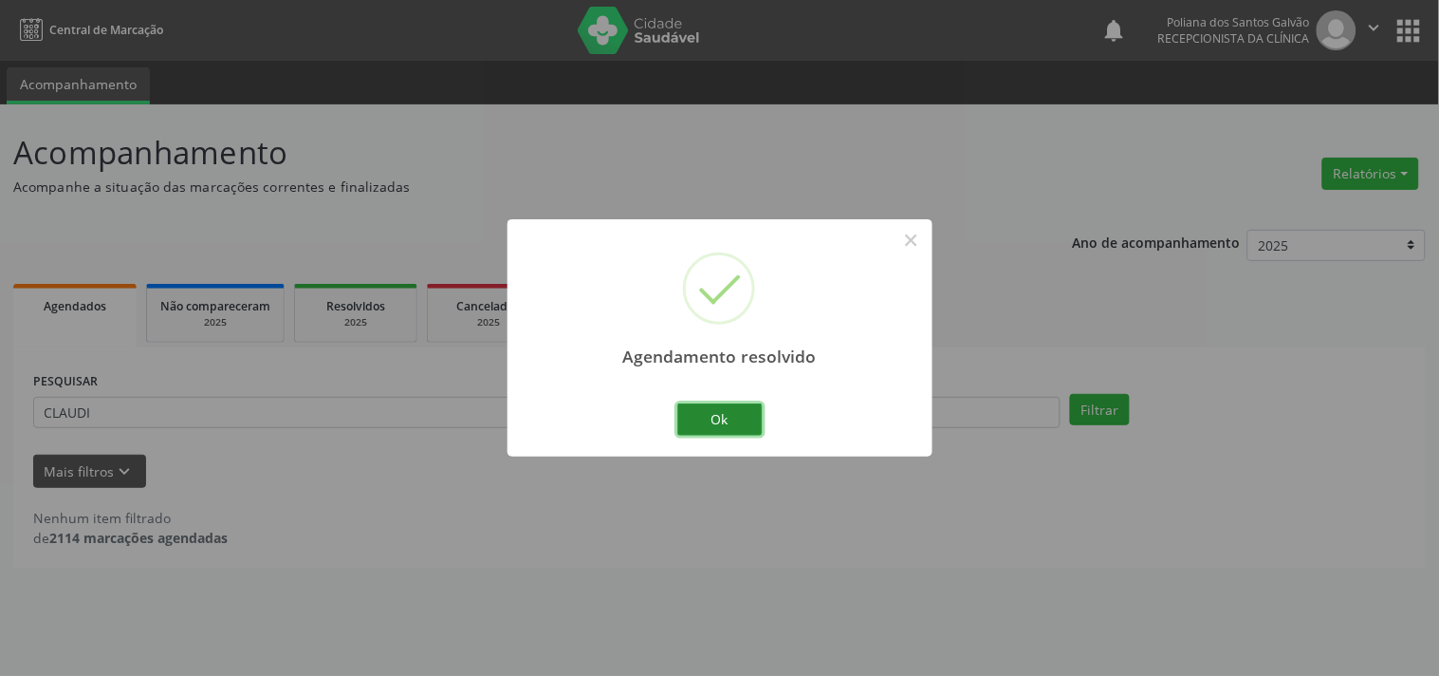
drag, startPoint x: 699, startPoint y: 416, endPoint x: 657, endPoint y: 419, distance: 42.9
click at [699, 418] on button "Ok" at bounding box center [720, 419] width 85 height 32
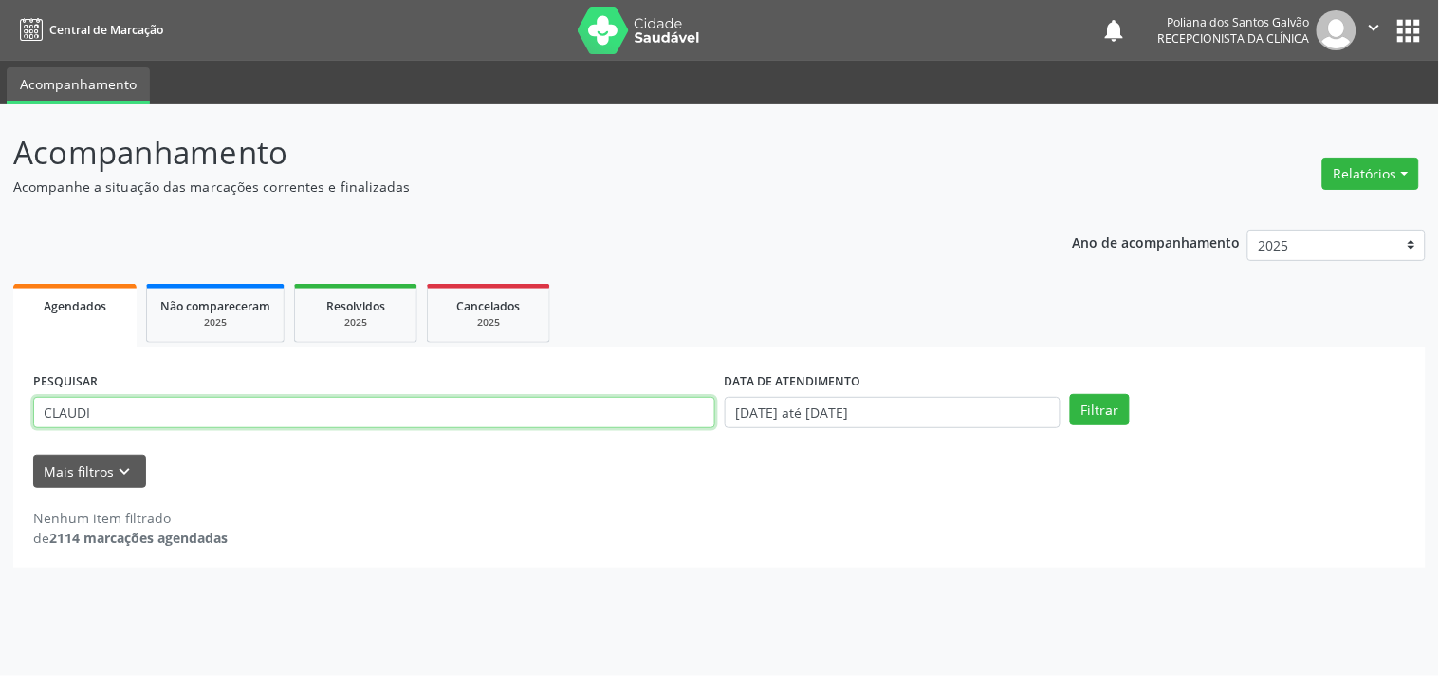
drag, startPoint x: 377, startPoint y: 424, endPoint x: 0, endPoint y: 23, distance: 550.5
click at [0, 87] on div "Central de Marcação notifications Poliana dos Santos Galvão Recepcionista da cl…" at bounding box center [719, 338] width 1439 height 676
type input "JOAQUI"
click at [1070, 394] on button "Filtrar" at bounding box center [1100, 410] width 60 height 32
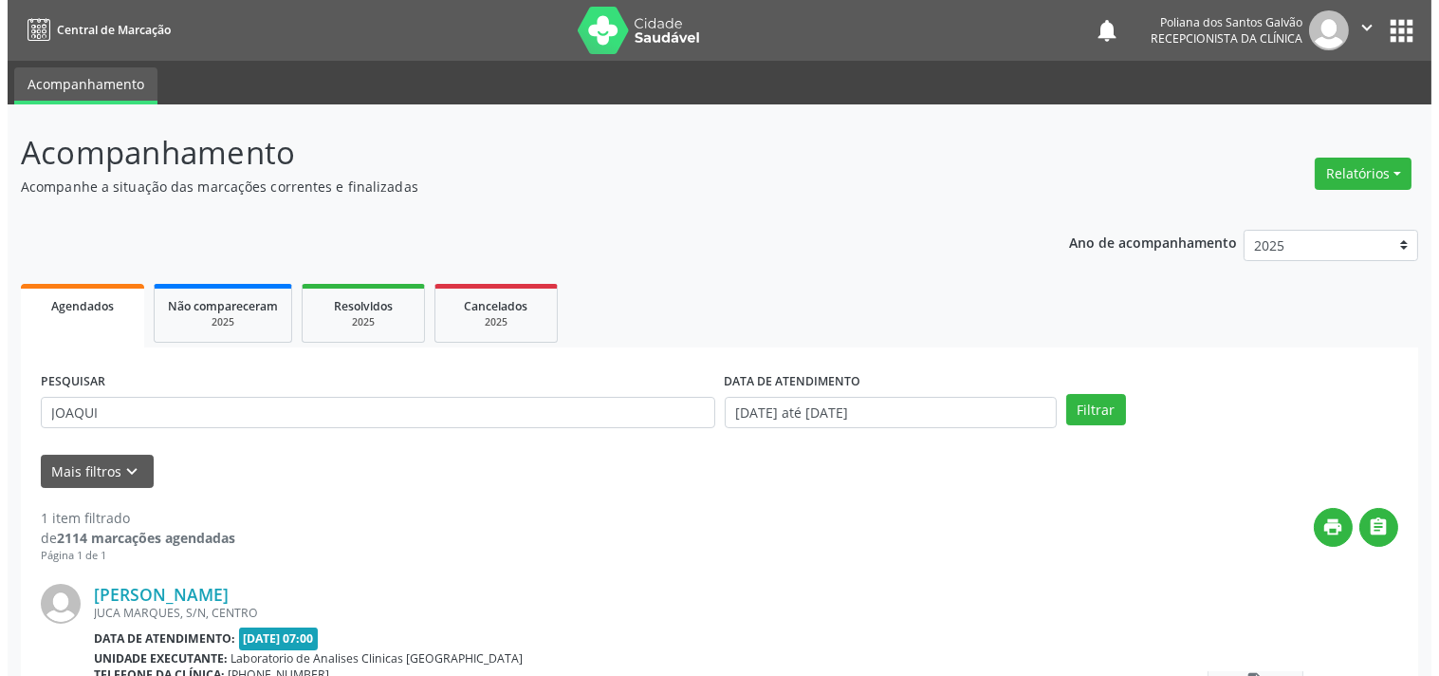
scroll to position [176, 0]
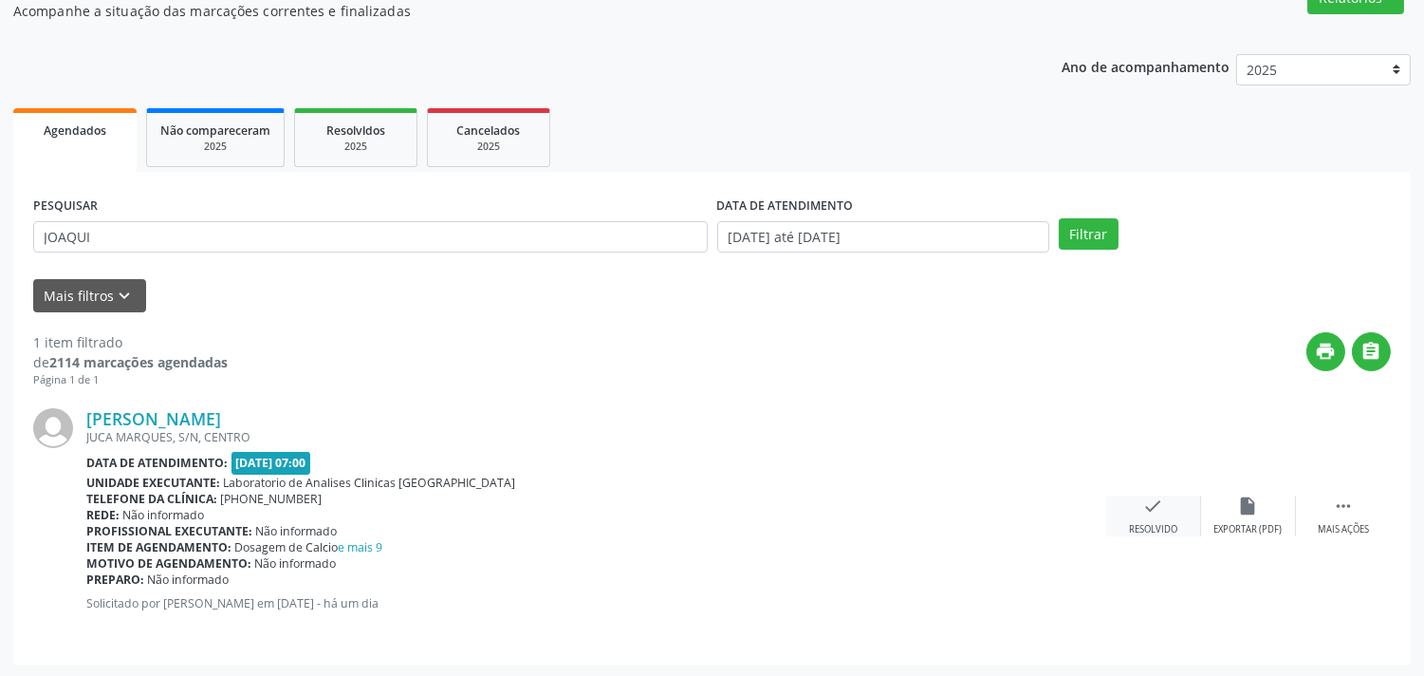
click at [1170, 504] on div "check Resolvido" at bounding box center [1153, 515] width 95 height 41
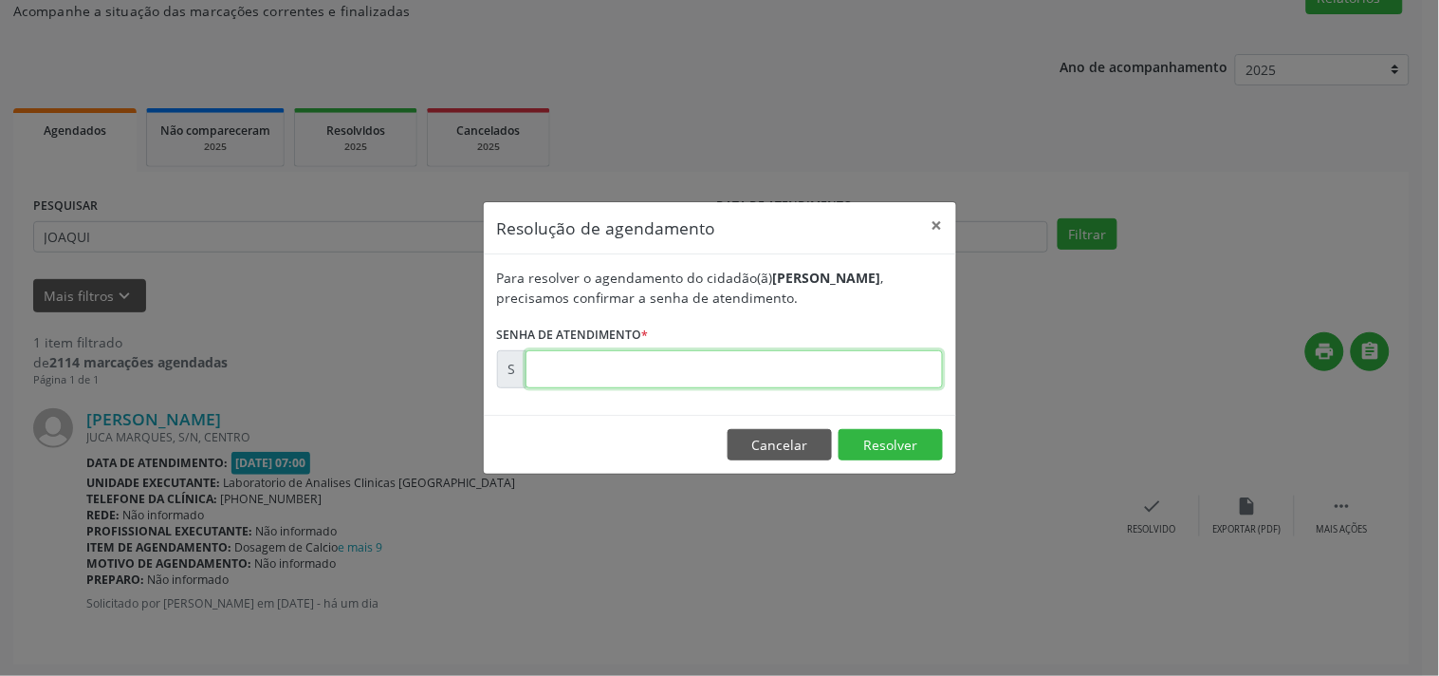
click at [894, 371] on input "text" at bounding box center [735, 369] width 418 height 38
type input "00176082"
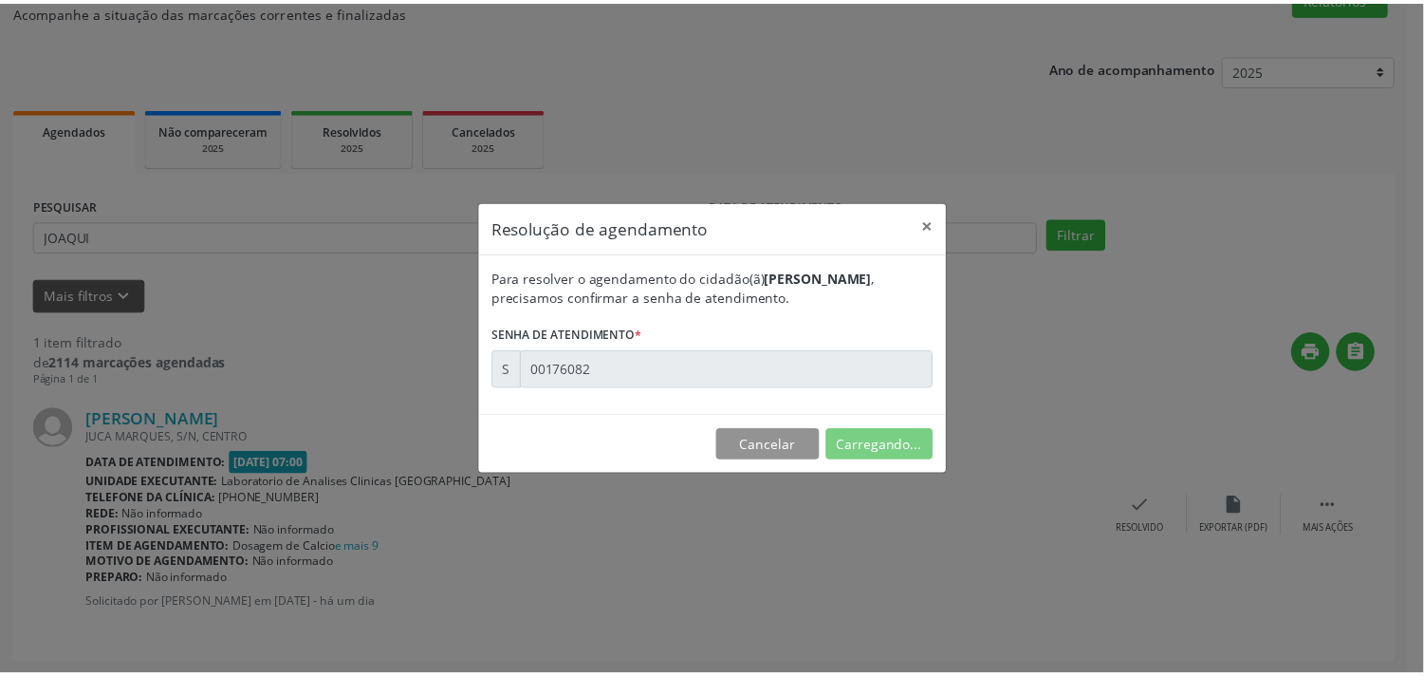
scroll to position [0, 0]
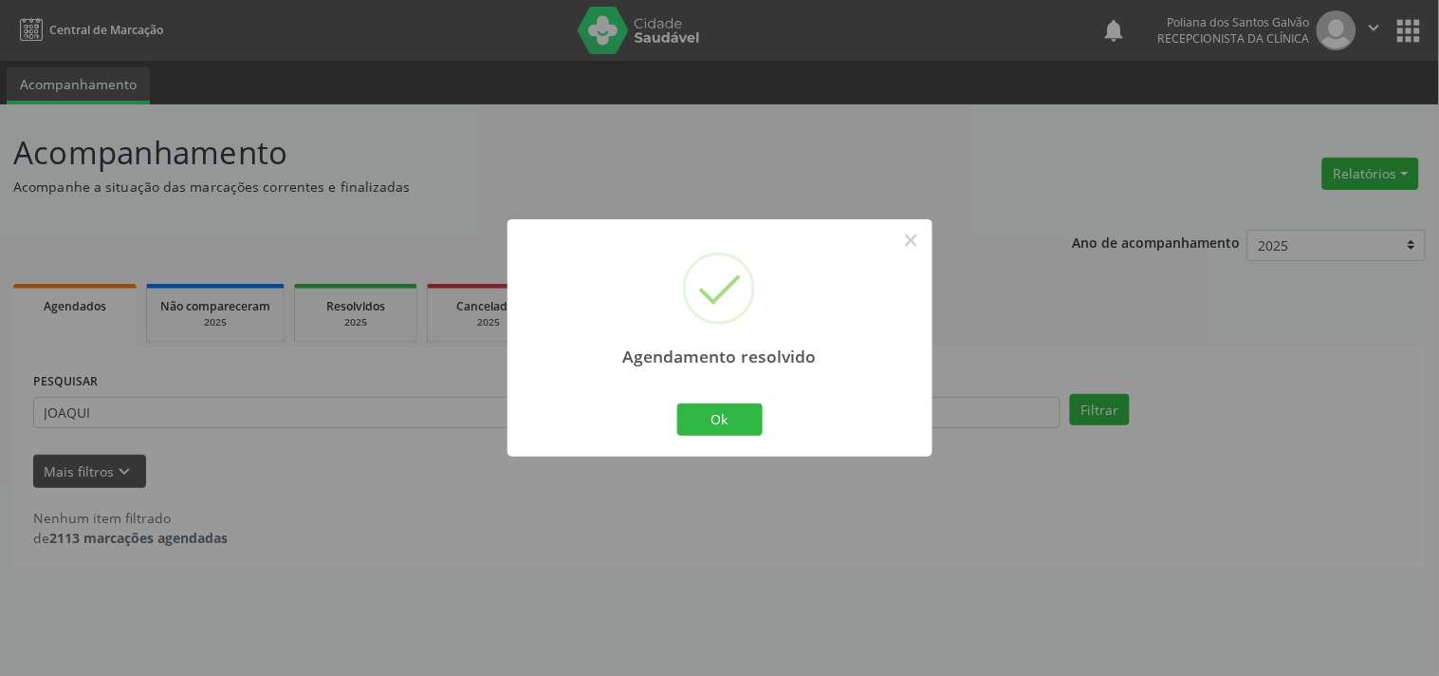
click at [752, 436] on div "Ok Cancel" at bounding box center [720, 419] width 94 height 40
drag, startPoint x: 750, startPoint y: 425, endPoint x: 627, endPoint y: 416, distance: 122.8
click at [746, 425] on button "Ok" at bounding box center [720, 419] width 85 height 32
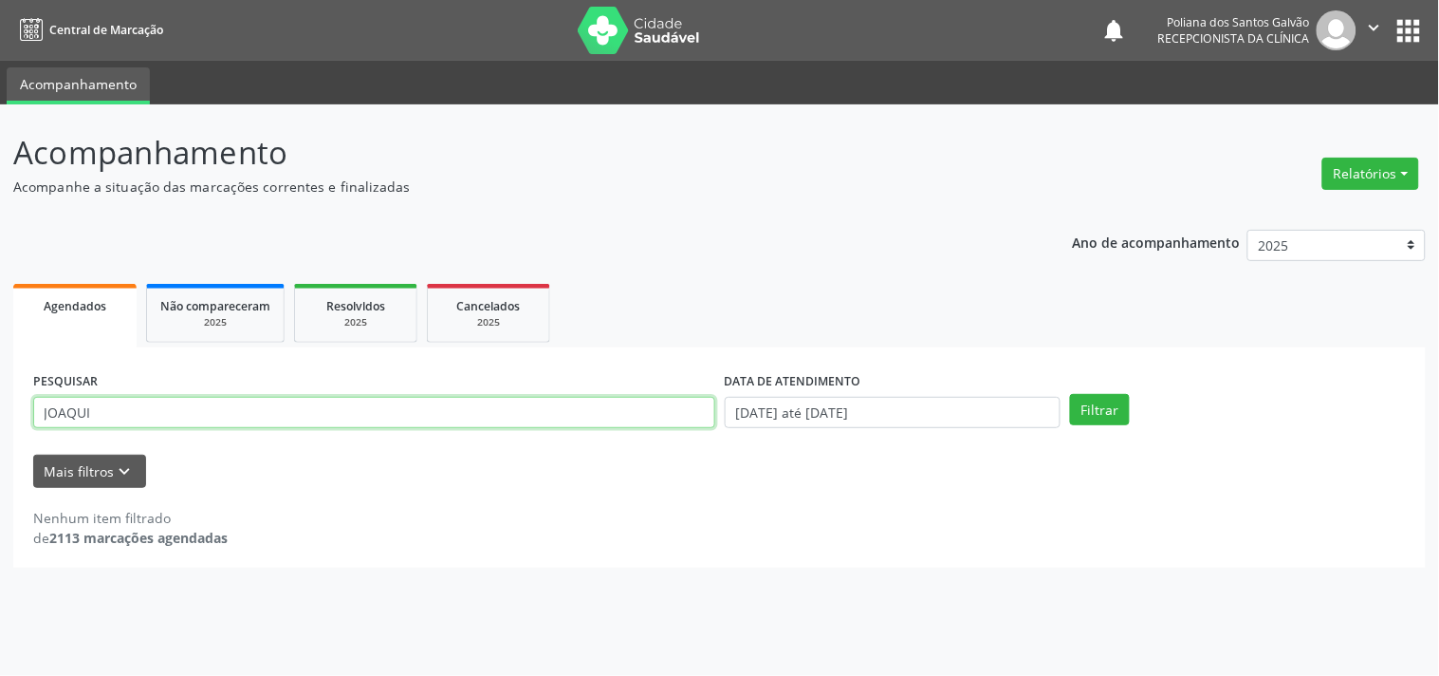
drag, startPoint x: 627, startPoint y: 416, endPoint x: 0, endPoint y: 157, distance: 678.6
click at [0, 228] on div "Acompanhamento Acompanhe a situação das marcações correntes e finalizadas Relat…" at bounding box center [719, 389] width 1439 height 571
type input "FABRI"
click at [1070, 394] on button "Filtrar" at bounding box center [1100, 410] width 60 height 32
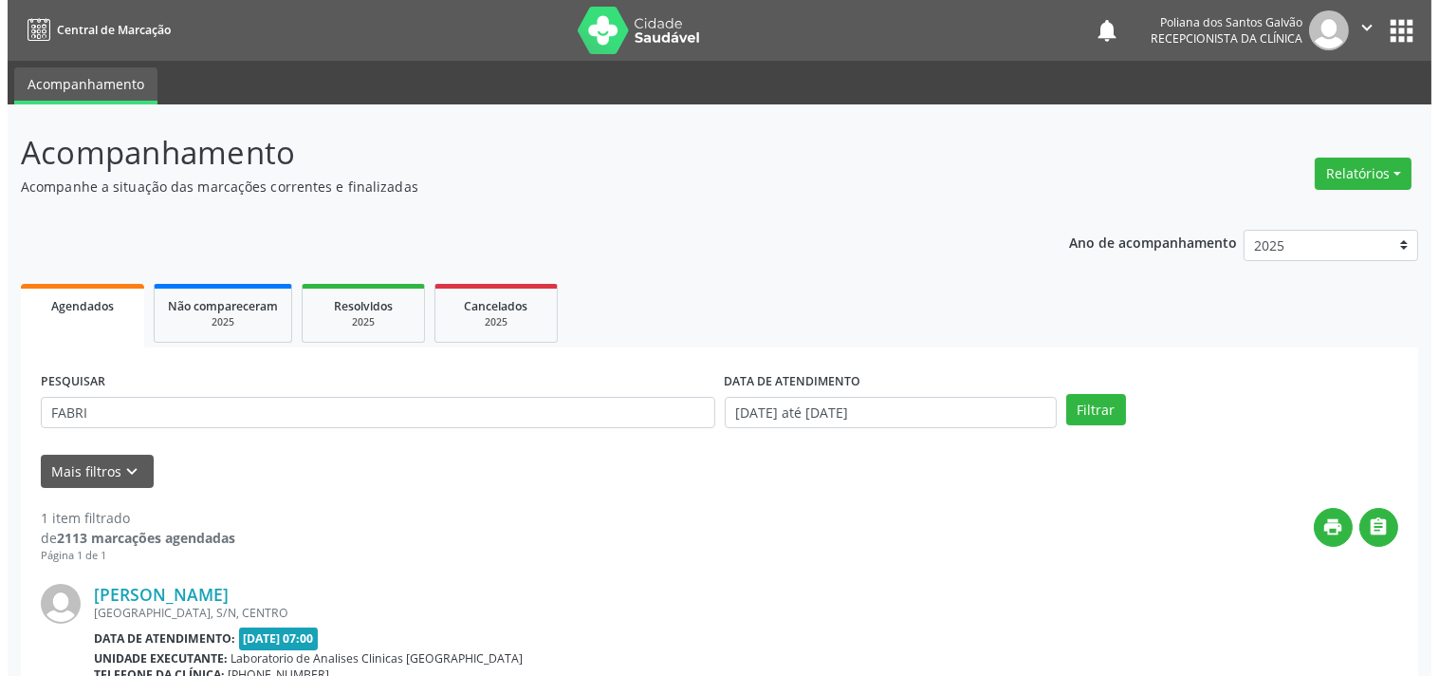
scroll to position [193, 0]
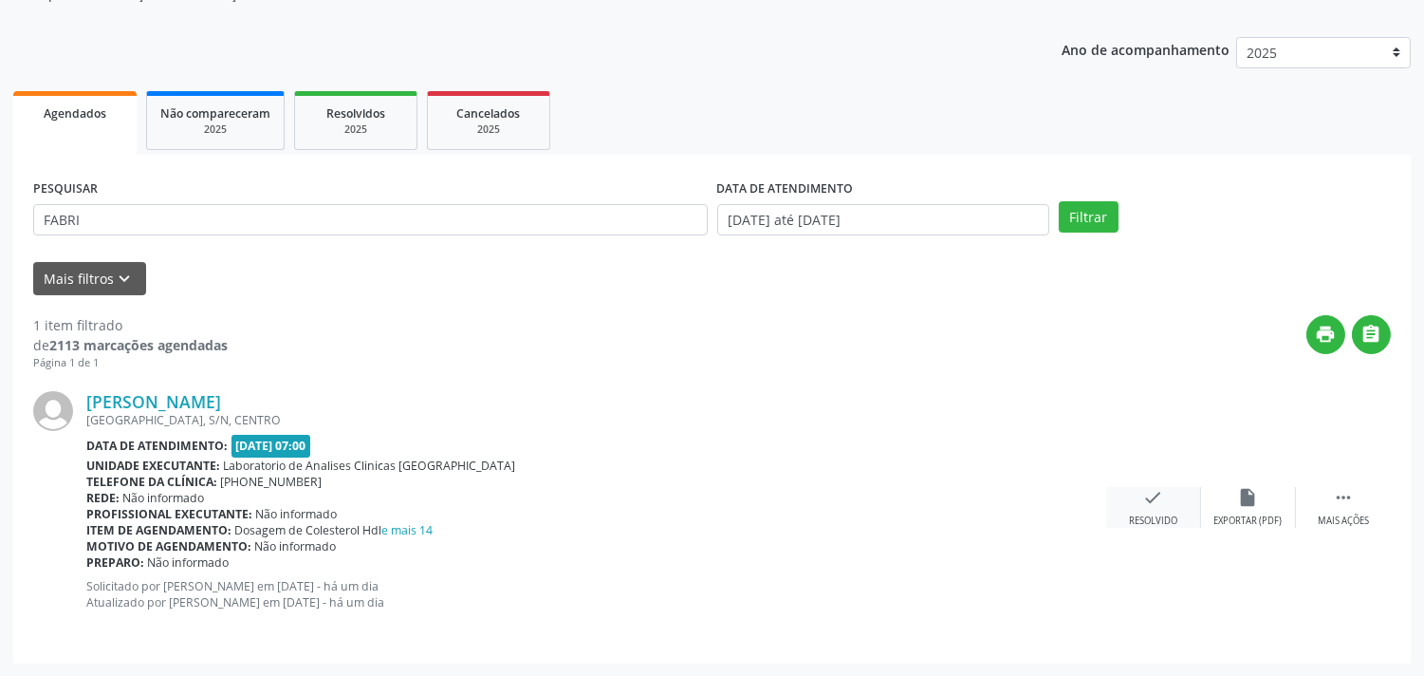
click at [1130, 495] on div "check Resolvido" at bounding box center [1153, 507] width 95 height 41
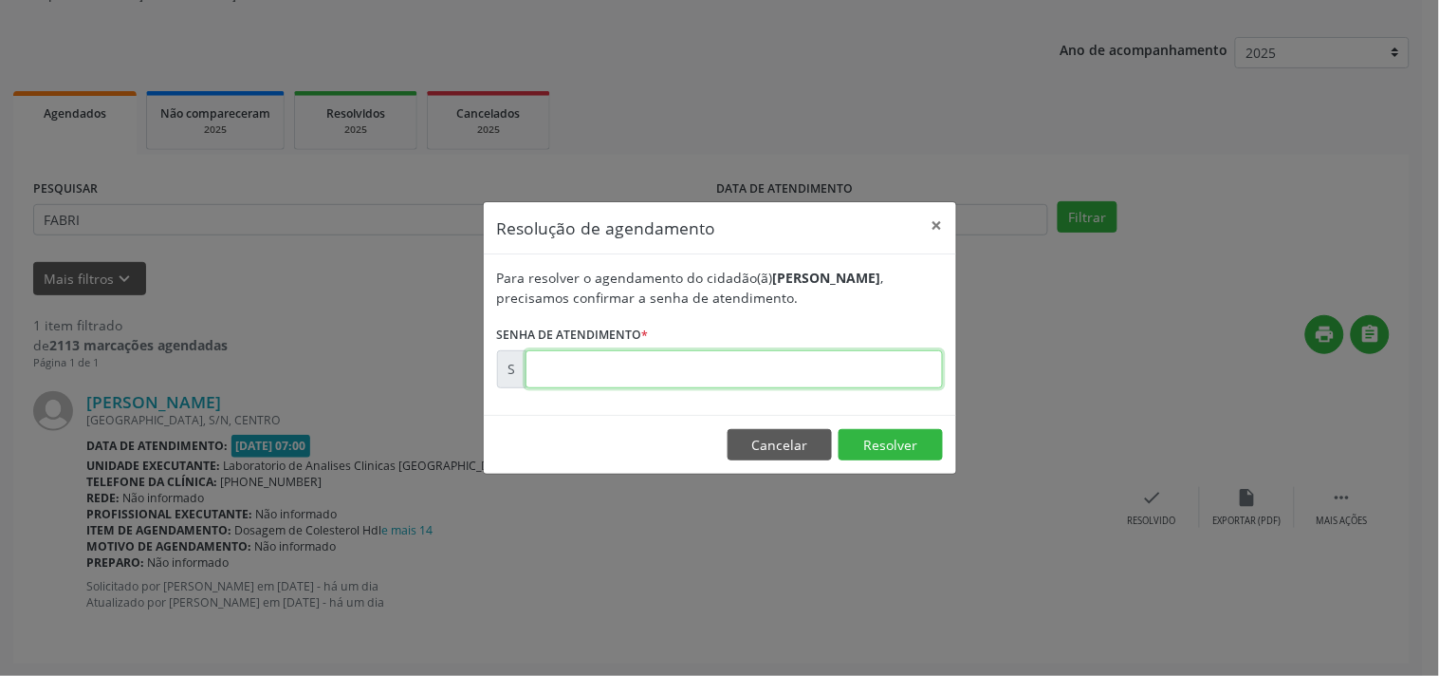
click at [902, 358] on input "text" at bounding box center [735, 369] width 418 height 38
type input "00176073"
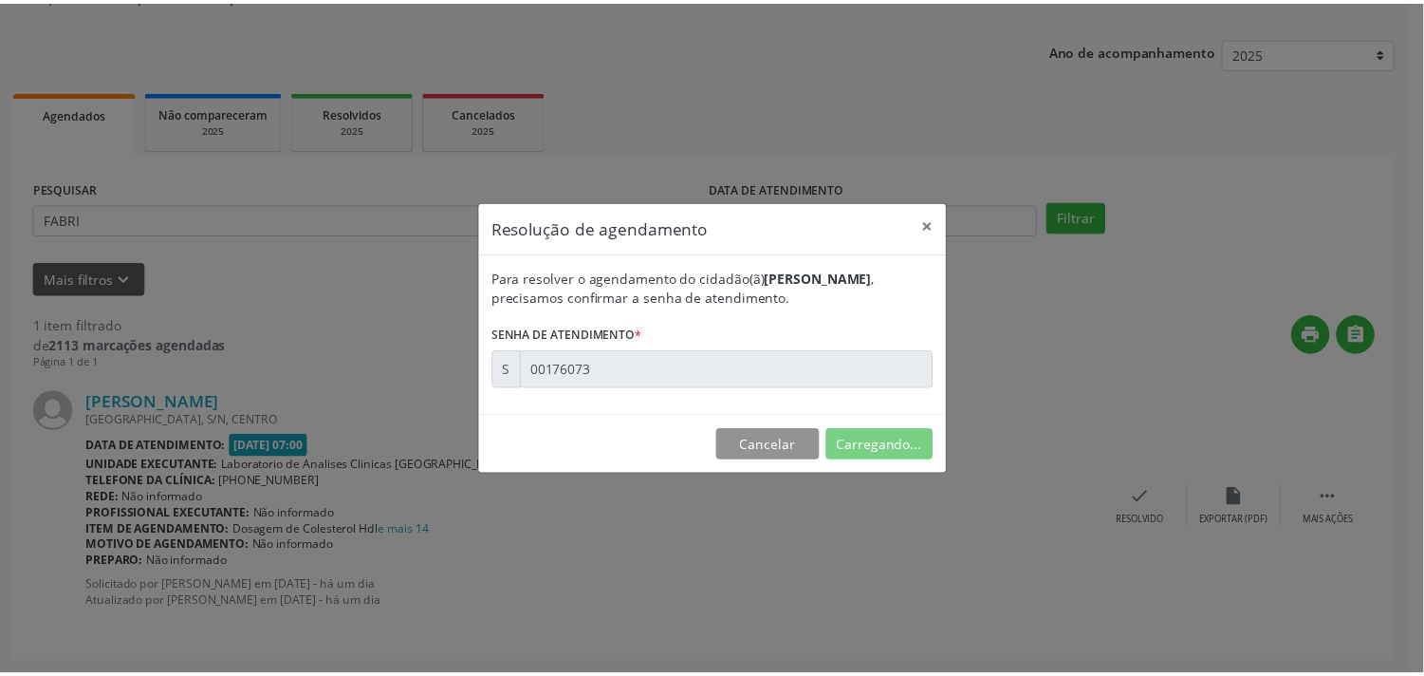
scroll to position [0, 0]
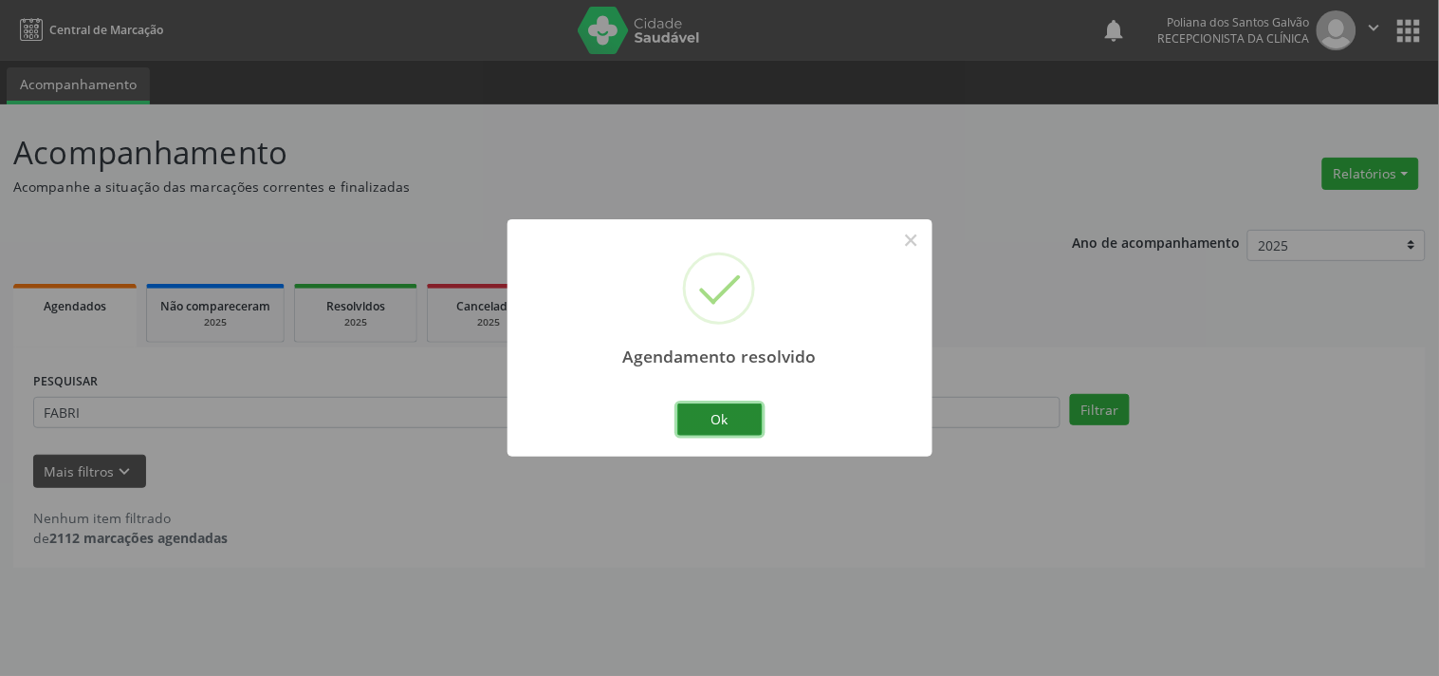
click at [742, 424] on button "Ok" at bounding box center [720, 419] width 85 height 32
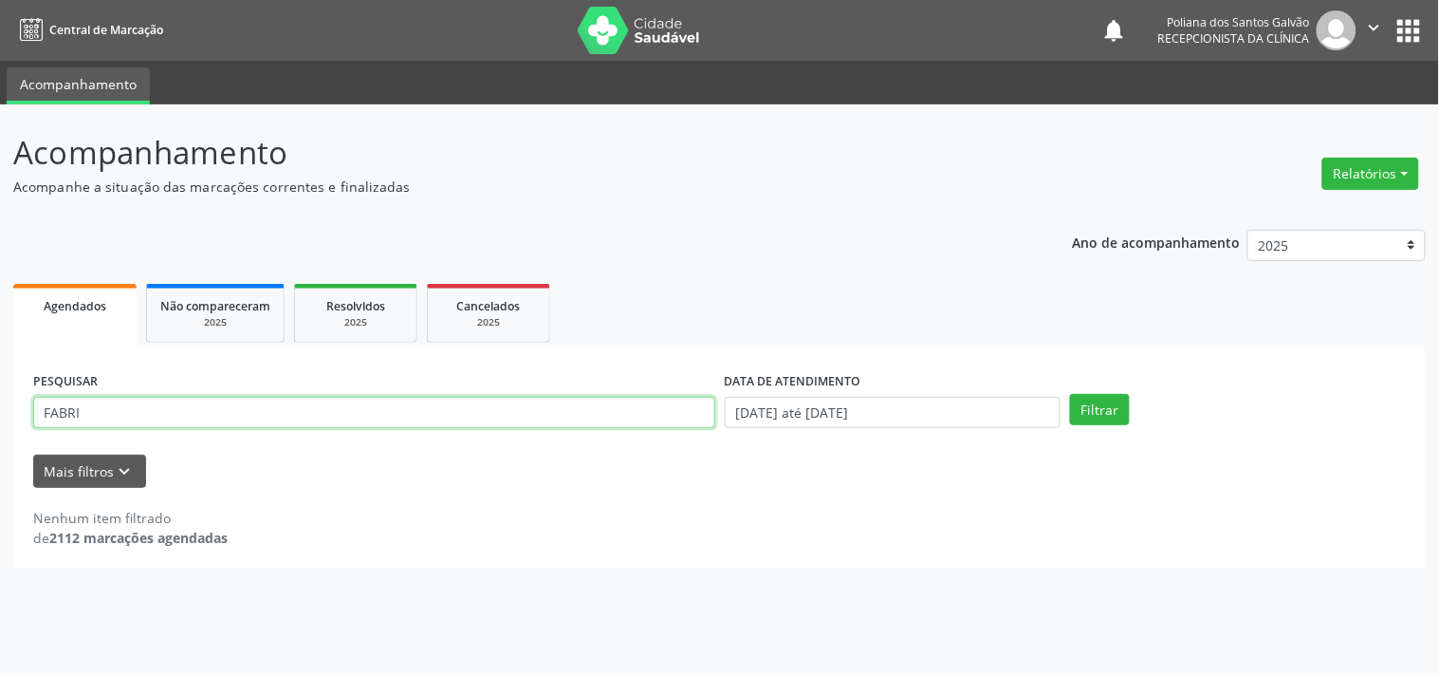
drag, startPoint x: 609, startPoint y: 402, endPoint x: 0, endPoint y: 182, distance: 647.8
click at [0, 197] on div "Acompanhamento Acompanhe a situação das marcações correntes e finalizadas Relat…" at bounding box center [719, 389] width 1439 height 571
click at [1070, 394] on button "Filtrar" at bounding box center [1100, 410] width 60 height 32
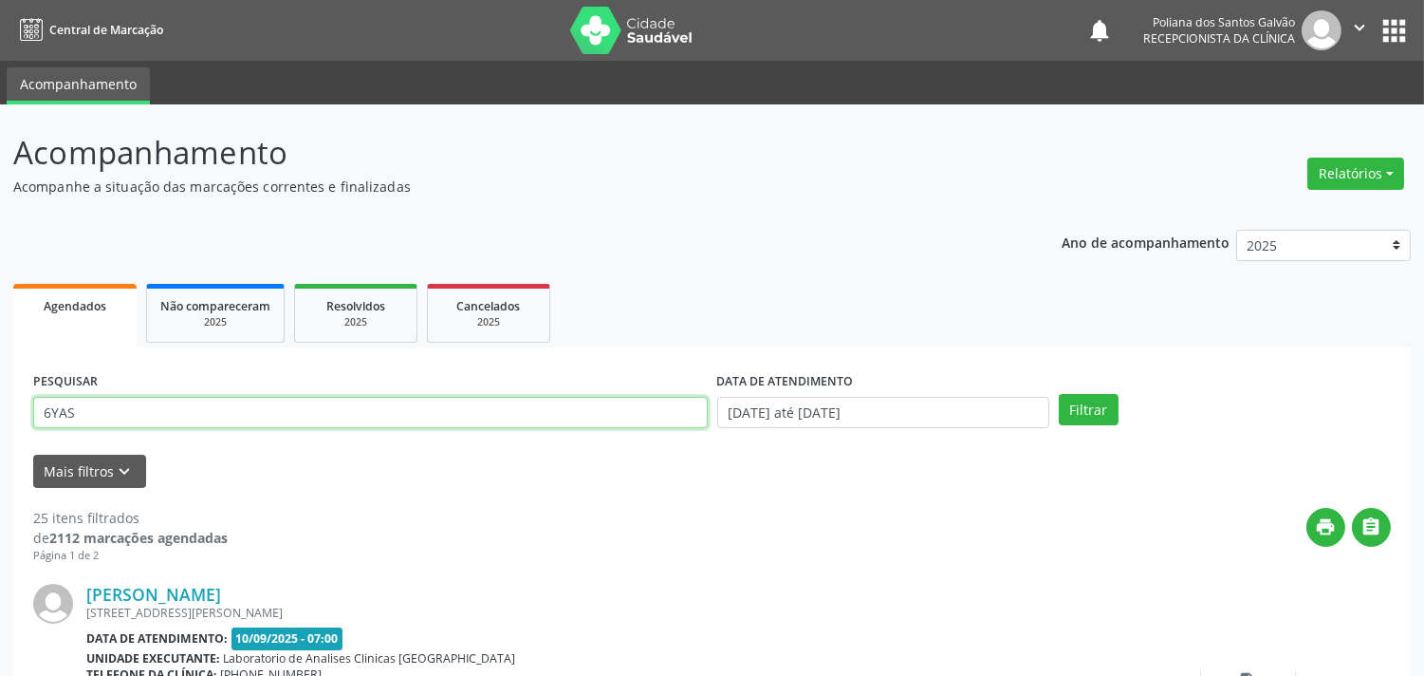
click at [55, 415] on input "6YAS" at bounding box center [370, 413] width 675 height 32
type input "YAS"
click at [1059, 394] on button "Filtrar" at bounding box center [1089, 410] width 60 height 32
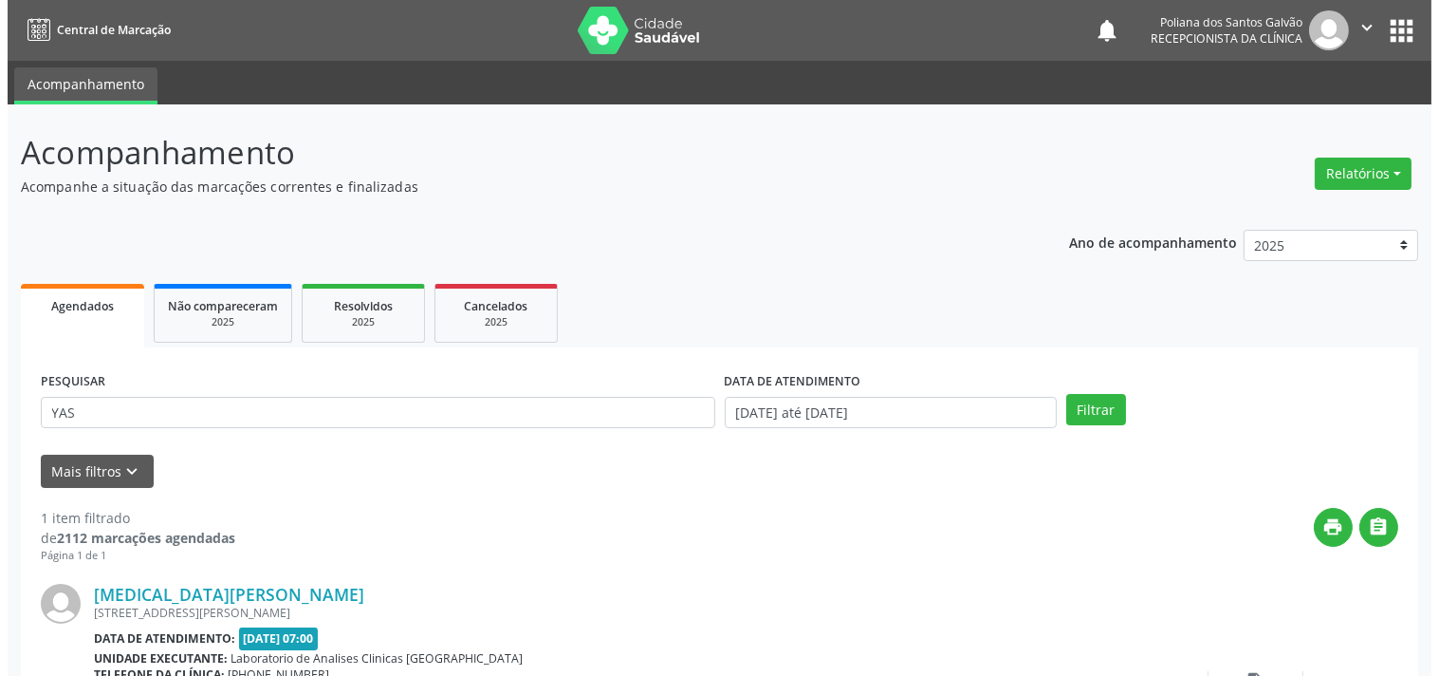
scroll to position [176, 0]
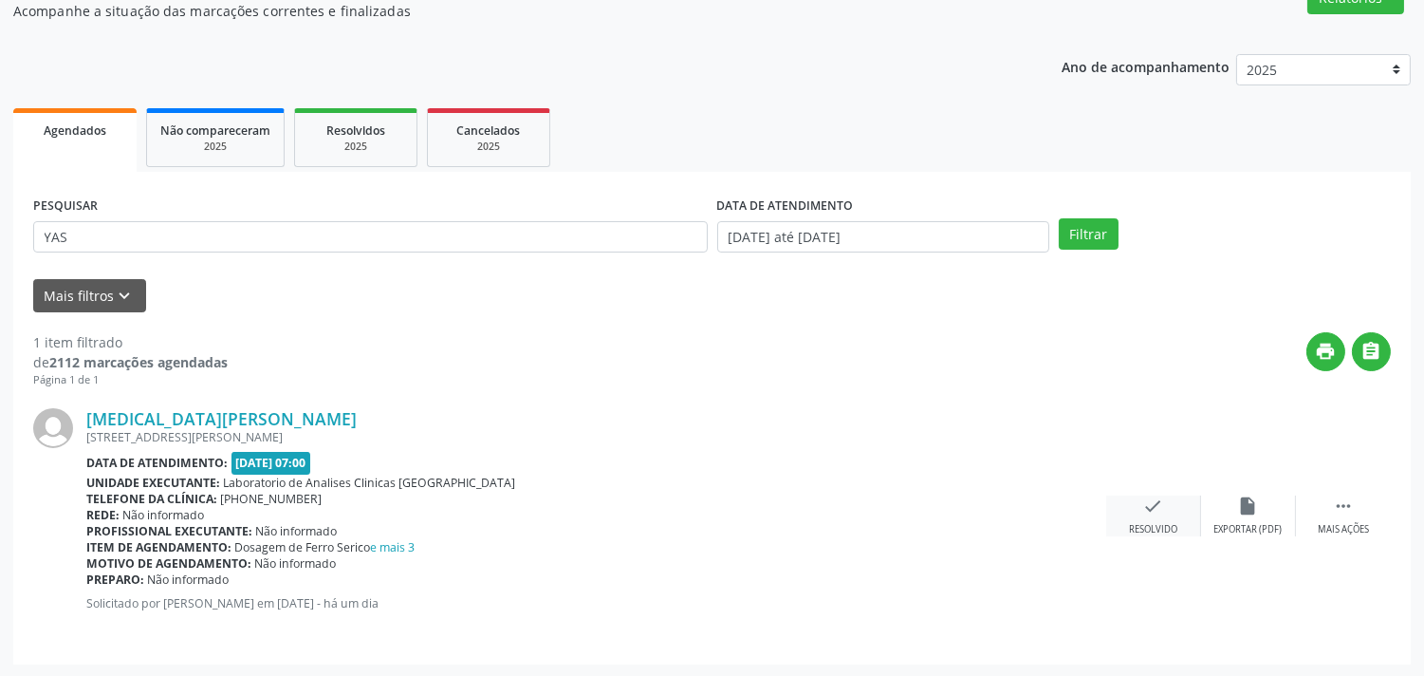
click at [1124, 515] on div "check Resolvido" at bounding box center [1153, 515] width 95 height 41
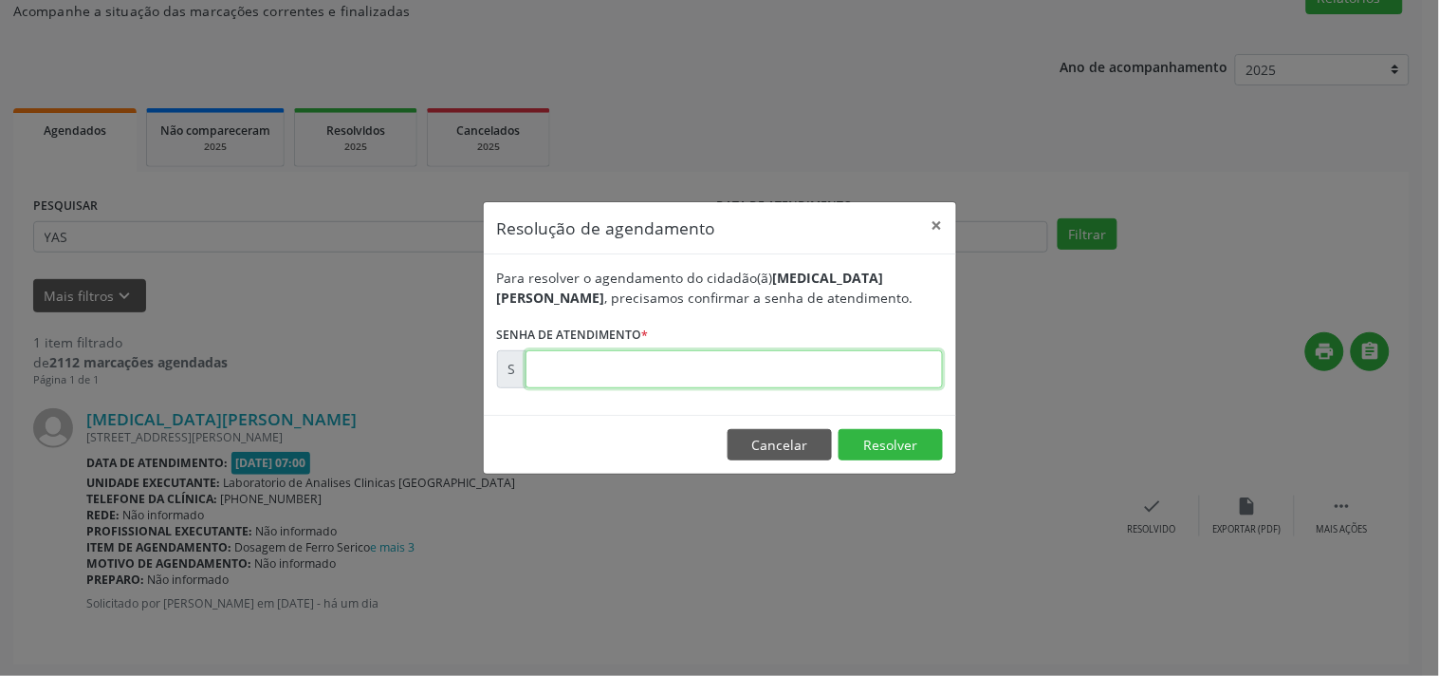
click at [915, 377] on input "text" at bounding box center [735, 369] width 418 height 38
type input "00176023"
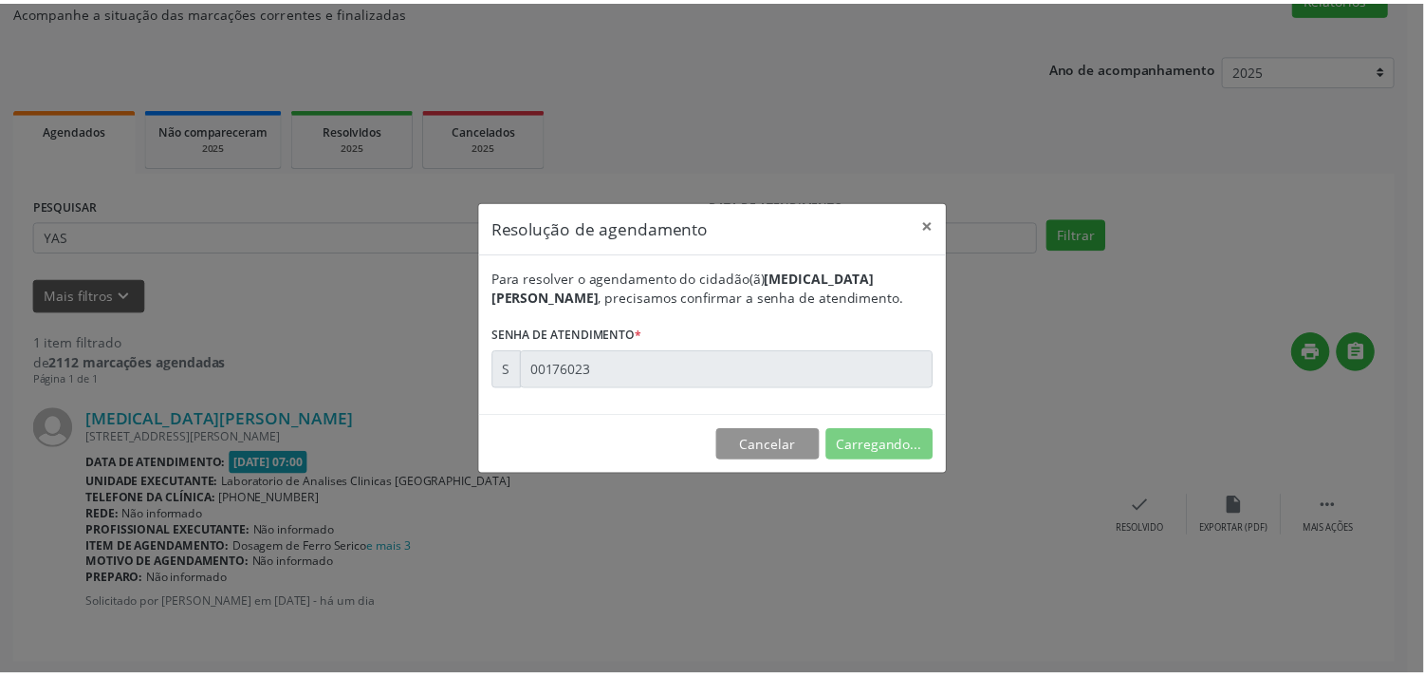
scroll to position [0, 0]
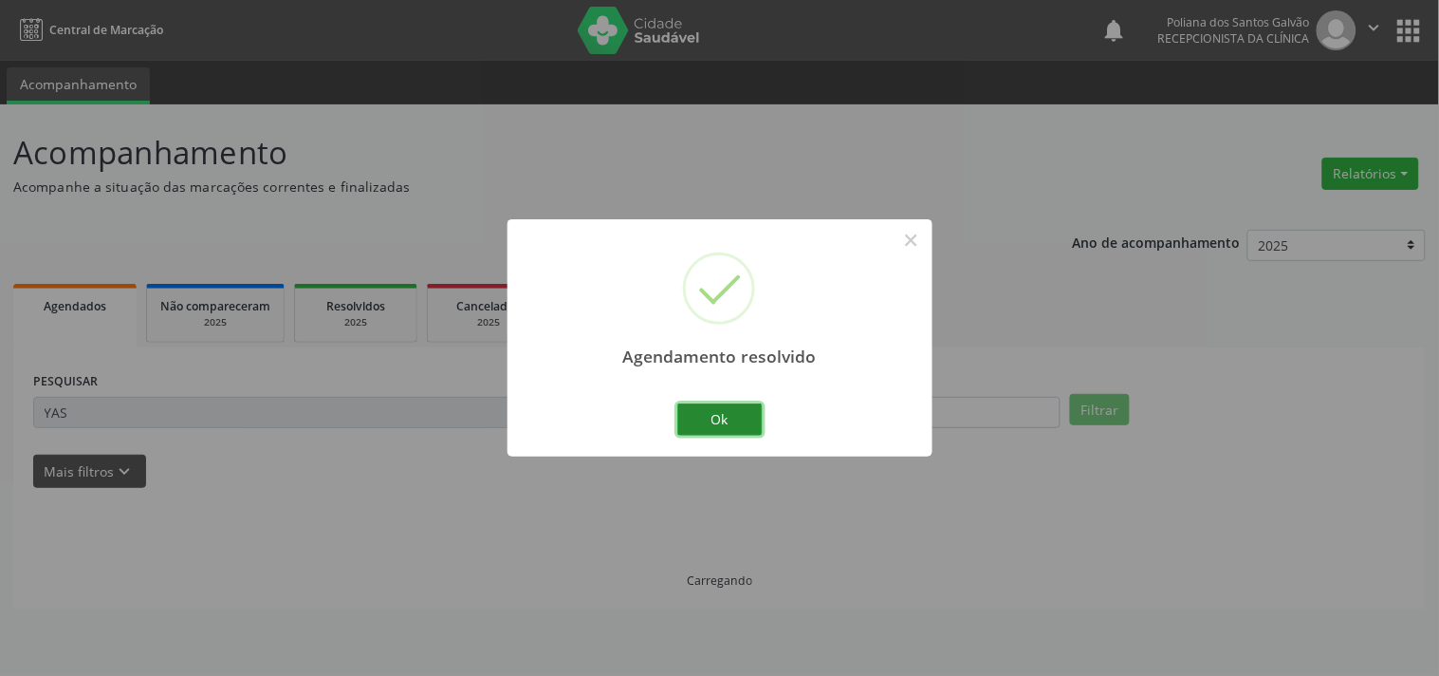
click at [755, 418] on button "Ok" at bounding box center [720, 419] width 85 height 32
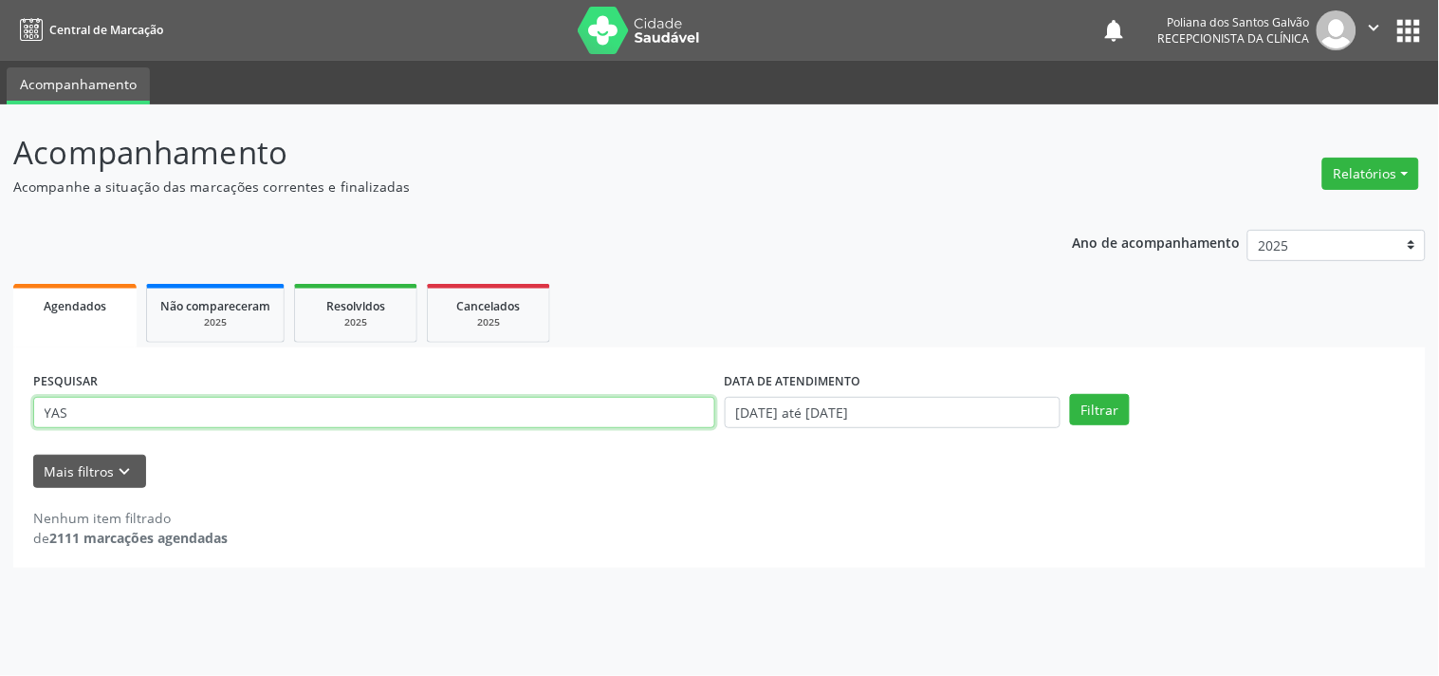
drag, startPoint x: 641, startPoint y: 403, endPoint x: 0, endPoint y: 433, distance: 641.2
click at [0, 433] on div "Acompanhamento Acompanhe a situação das marcações correntes e finalizadas Relat…" at bounding box center [719, 389] width 1439 height 571
type input "[PERSON_NAME]"
click at [1070, 394] on button "Filtrar" at bounding box center [1100, 410] width 60 height 32
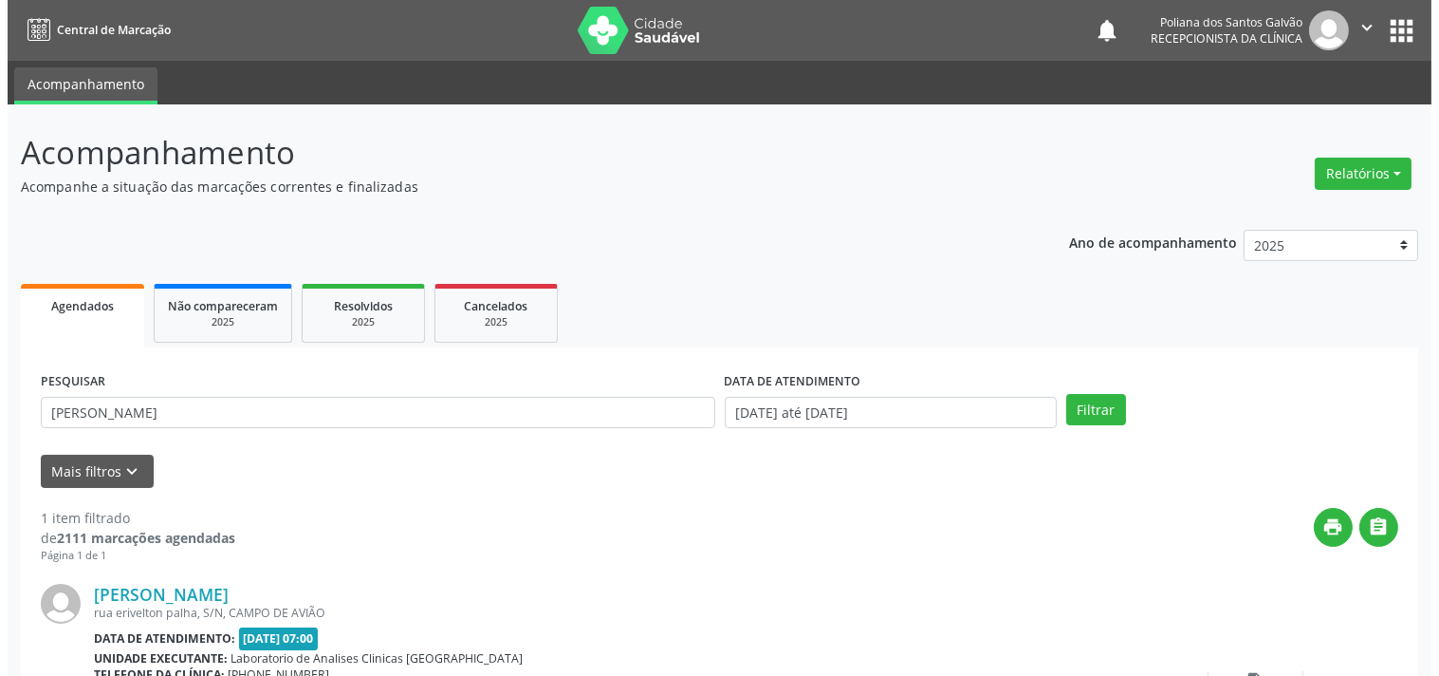
scroll to position [176, 0]
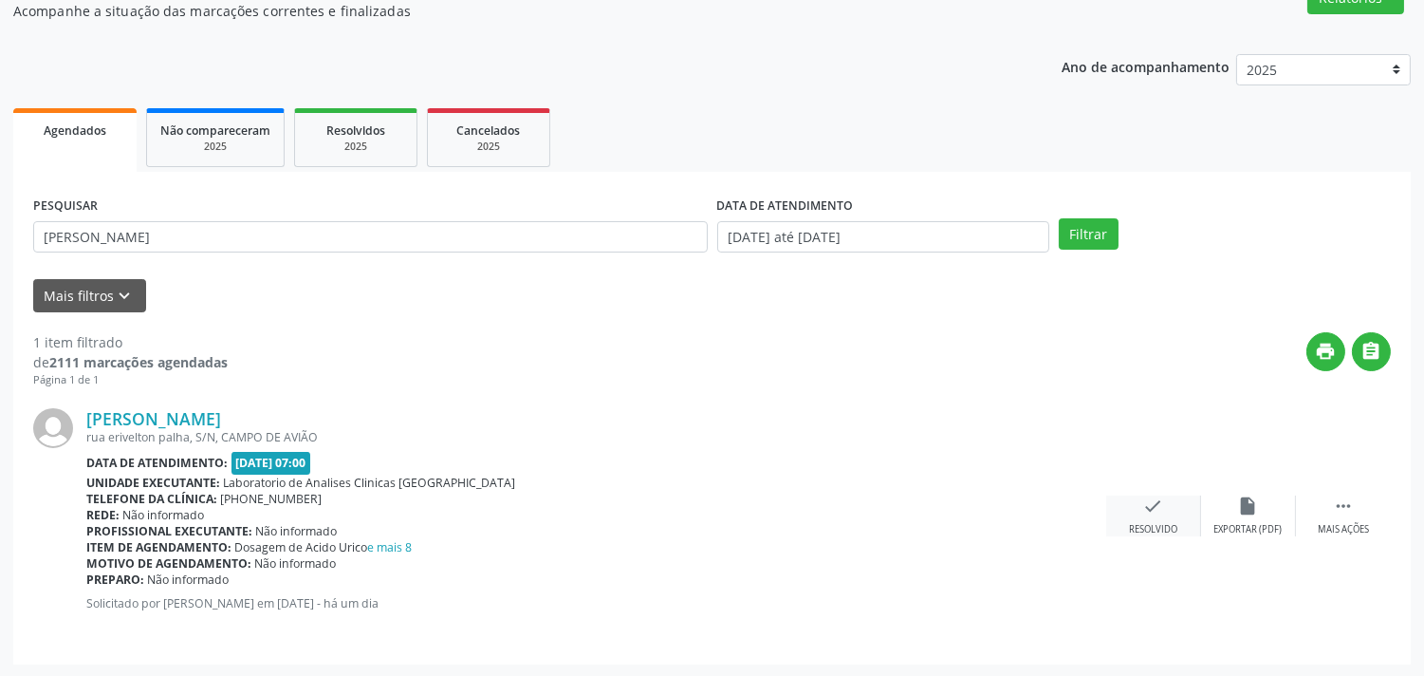
click at [1162, 510] on icon "check" at bounding box center [1153, 505] width 21 height 21
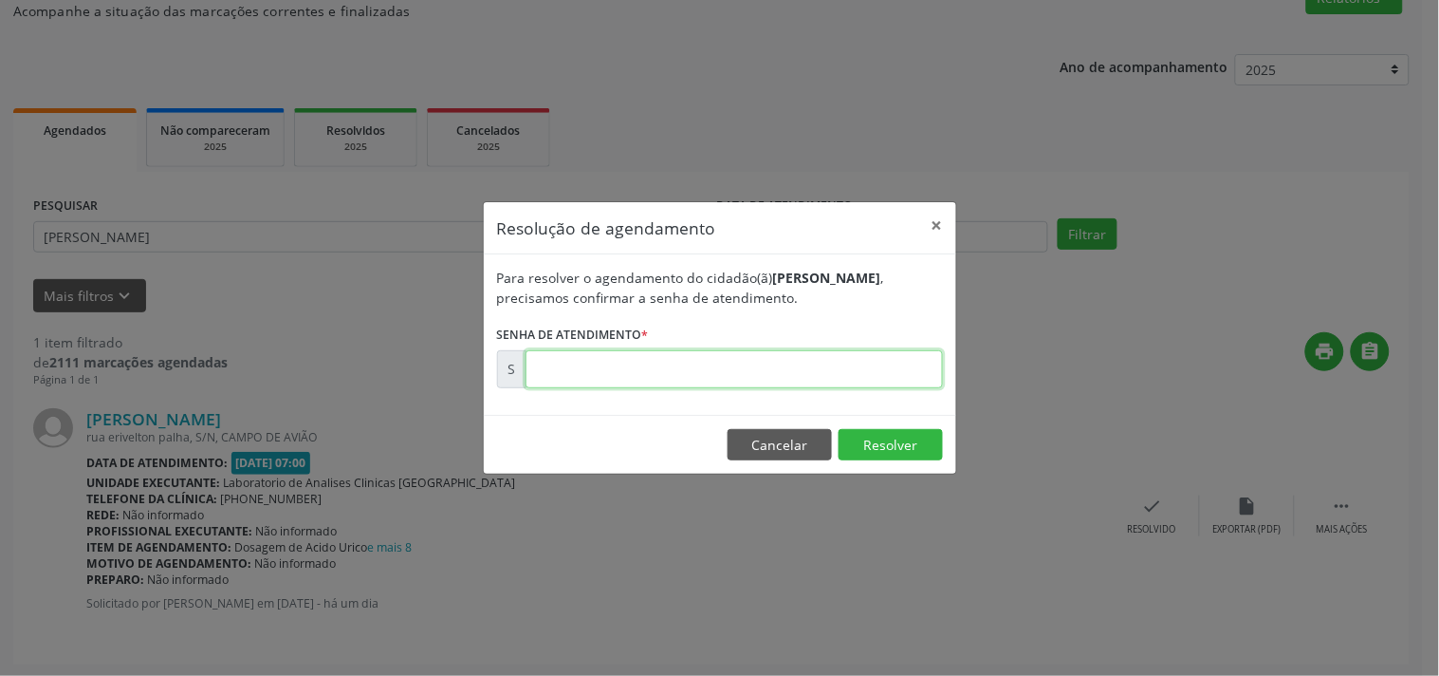
click at [848, 371] on input "text" at bounding box center [735, 369] width 418 height 38
type input "00176032"
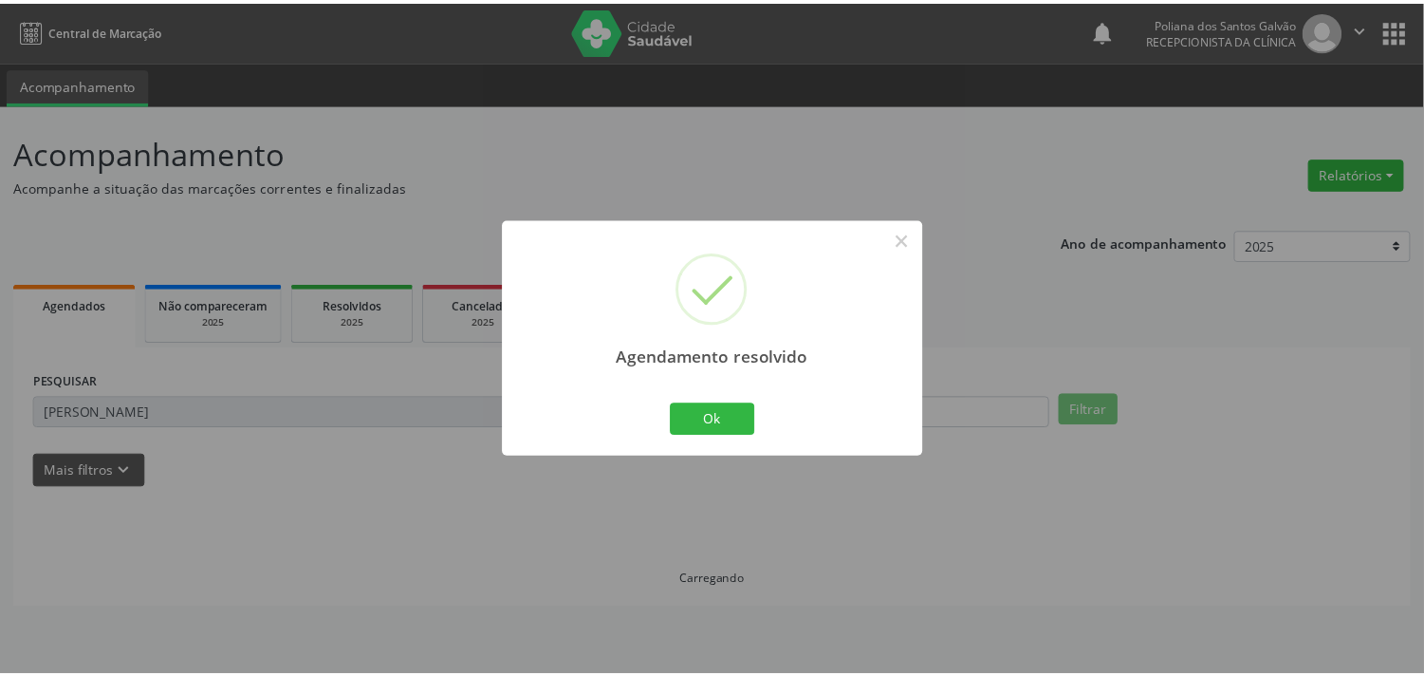
scroll to position [0, 0]
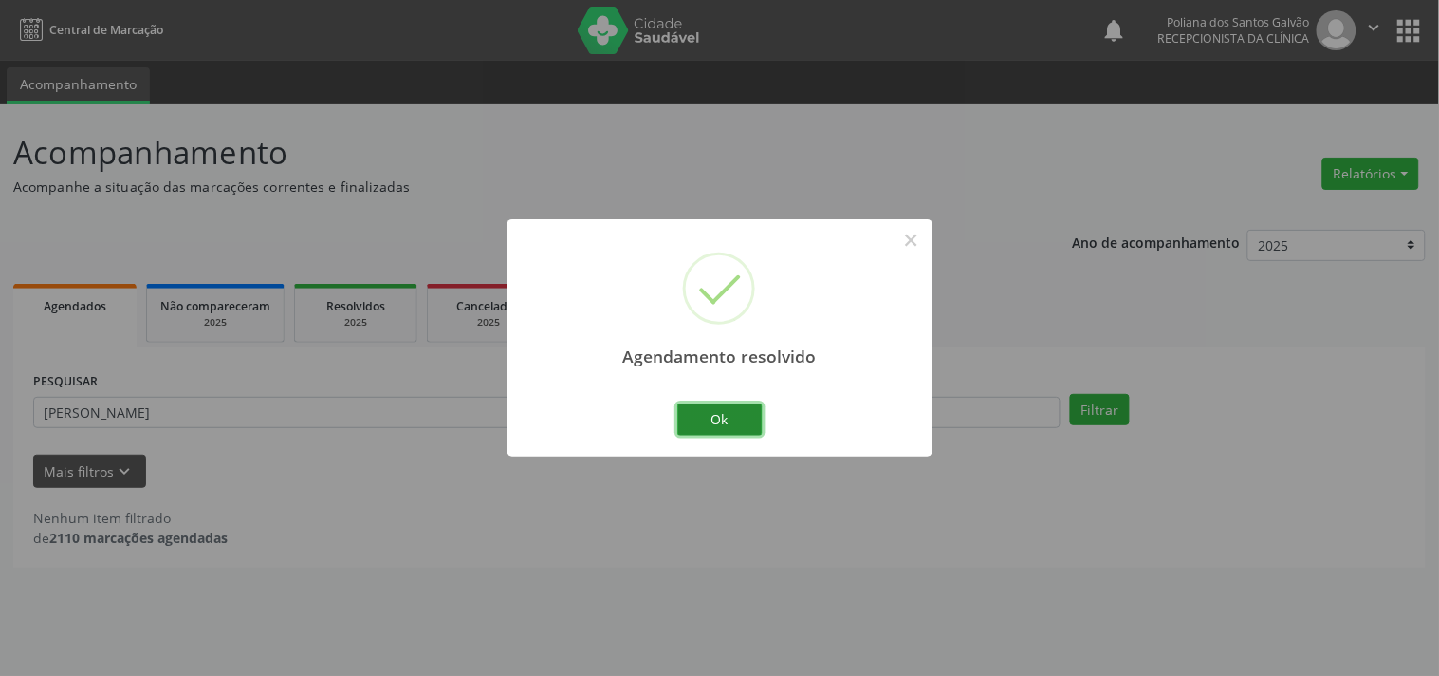
drag, startPoint x: 705, startPoint y: 420, endPoint x: 684, endPoint y: 416, distance: 21.4
click at [700, 420] on button "Ok" at bounding box center [720, 419] width 85 height 32
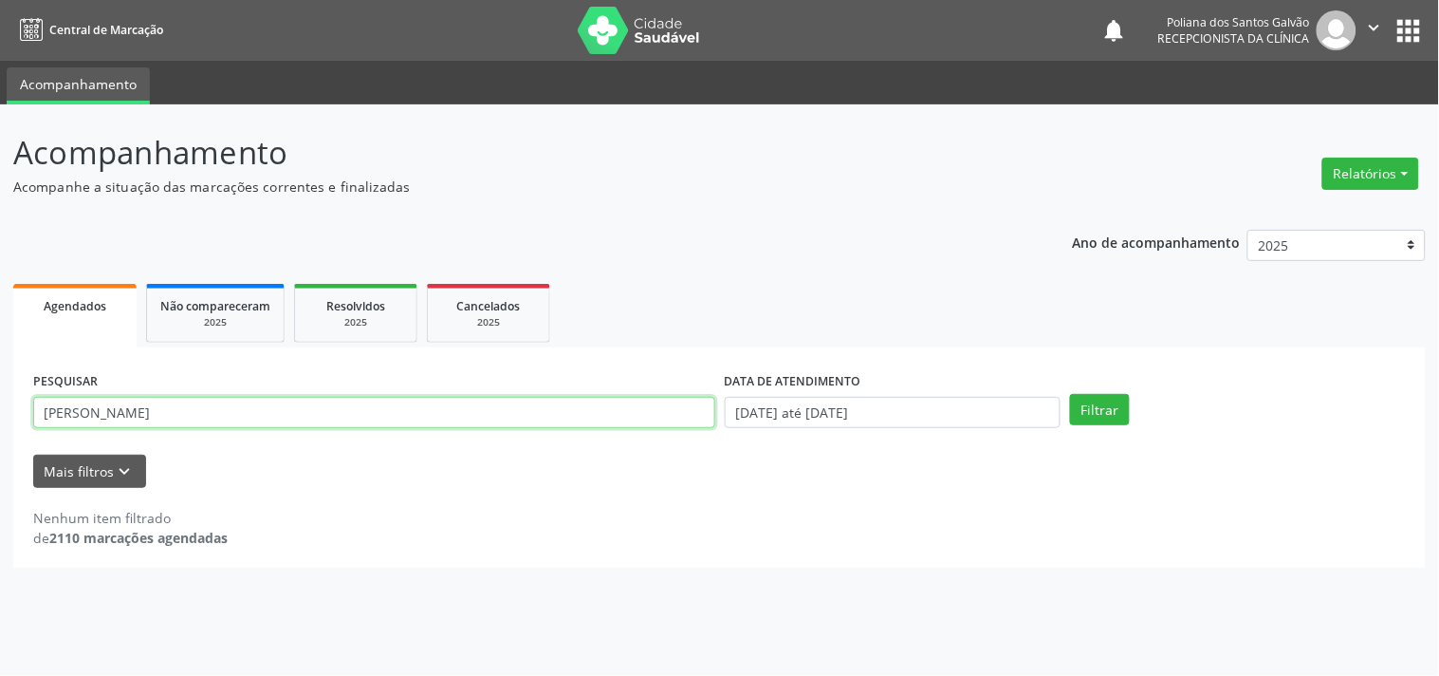
drag, startPoint x: 493, startPoint y: 409, endPoint x: 0, endPoint y: 306, distance: 504.2
click at [0, 325] on div "Acompanhamento Acompanhe a situação das marcações correntes e finalizadas Relat…" at bounding box center [719, 389] width 1439 height 571
type input "ELMA"
click at [1070, 394] on button "Filtrar" at bounding box center [1100, 410] width 60 height 32
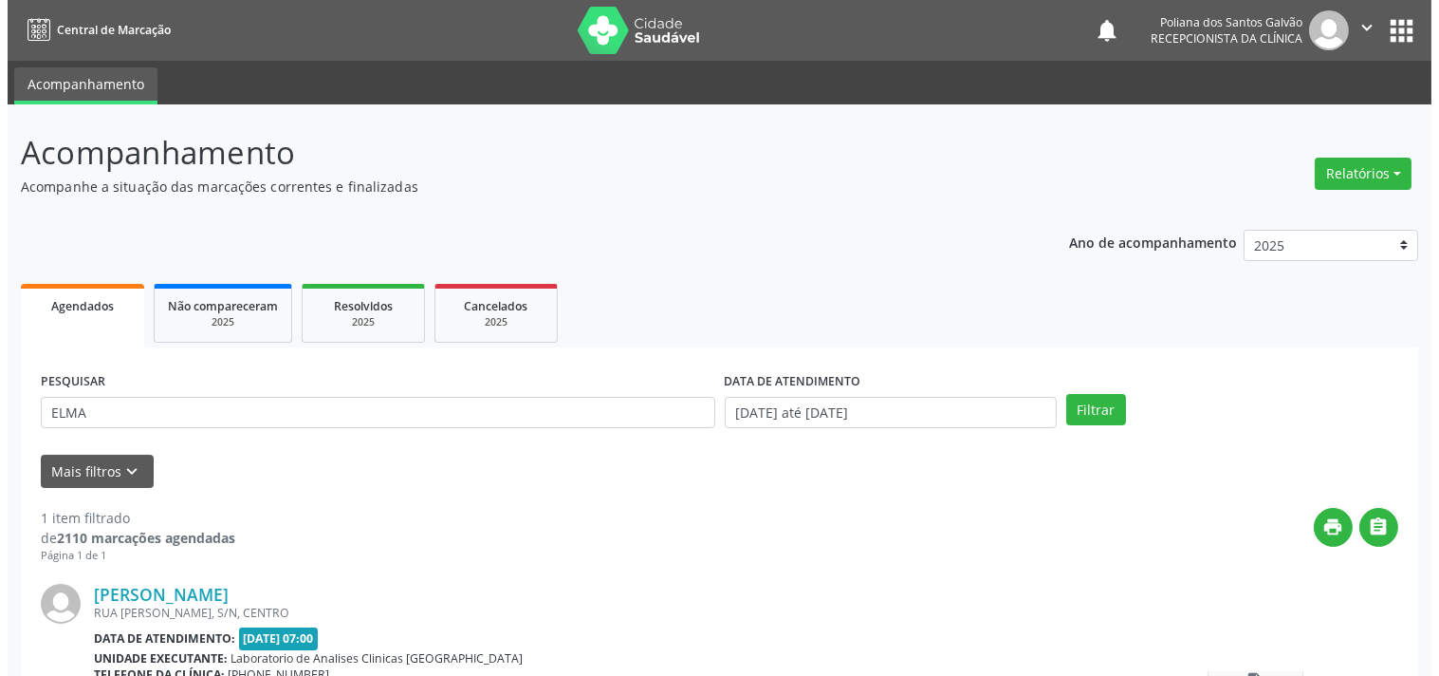
scroll to position [176, 0]
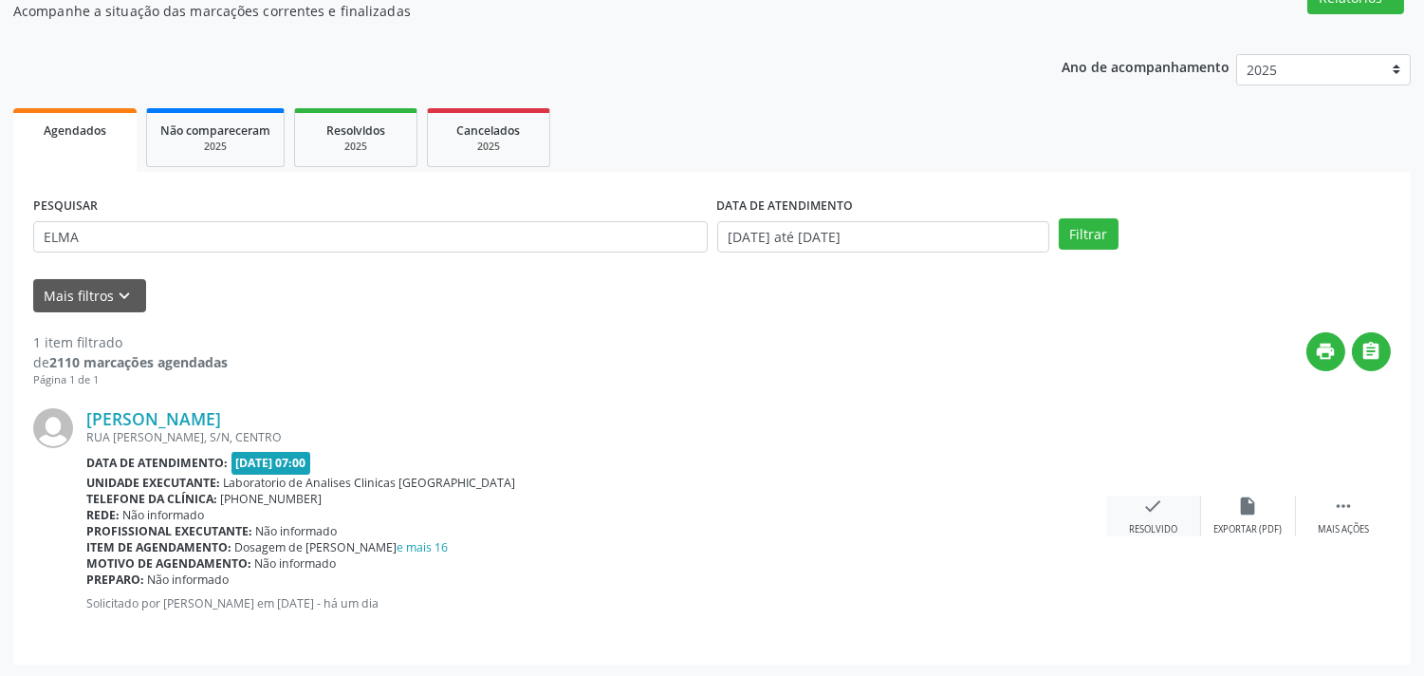
click at [1146, 516] on div "check Resolvido" at bounding box center [1153, 515] width 95 height 41
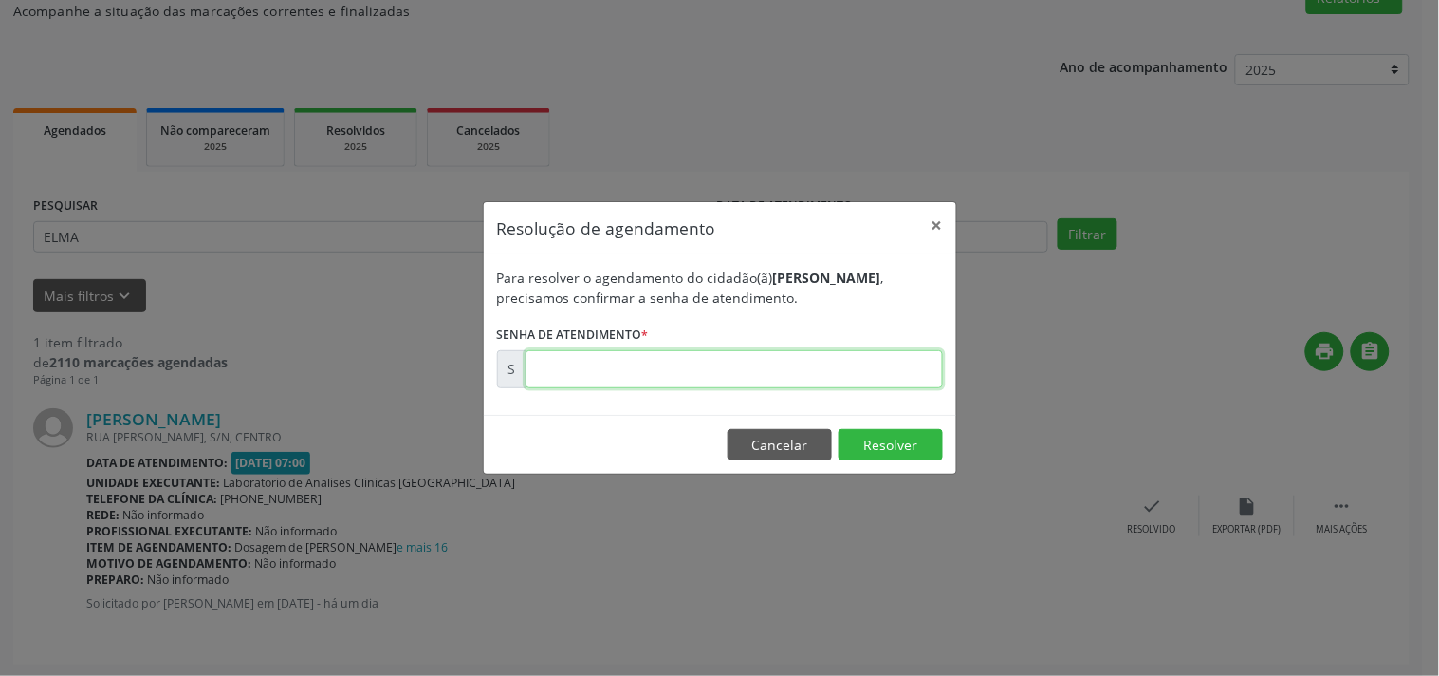
click at [861, 366] on input "text" at bounding box center [735, 369] width 418 height 38
type input "00176027"
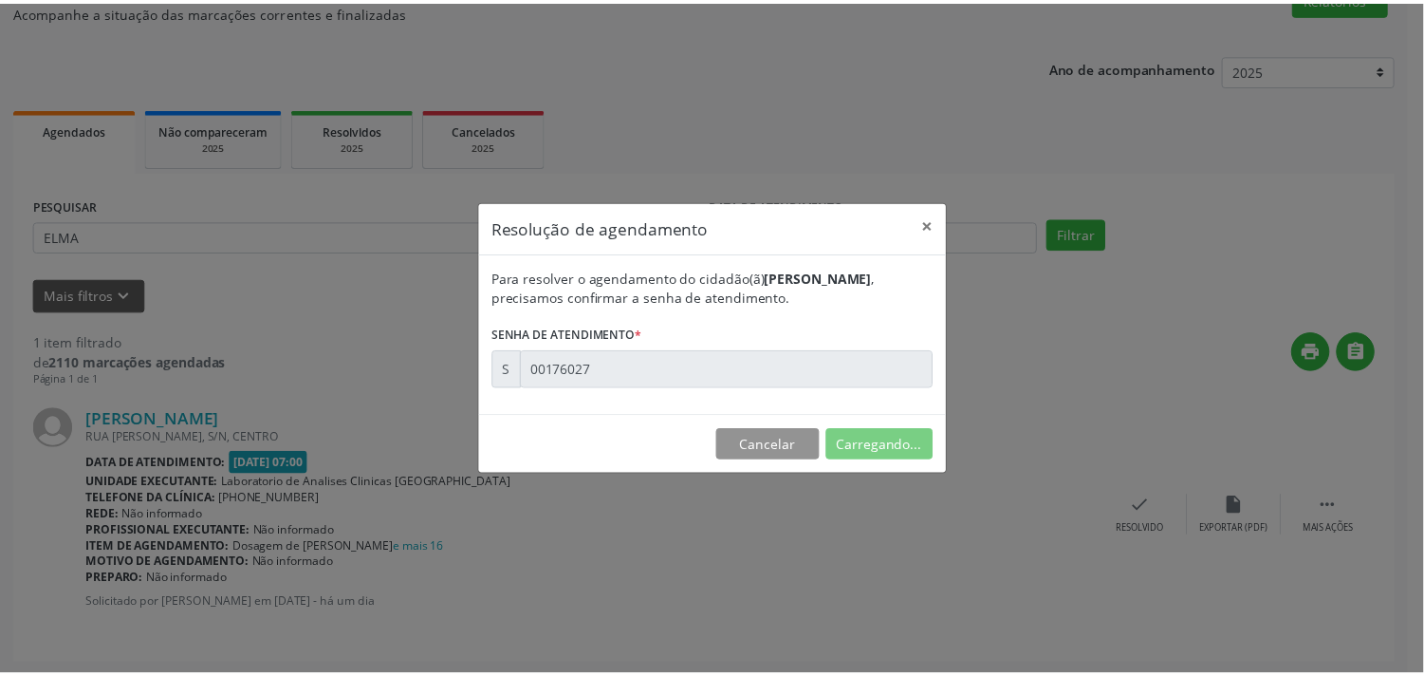
scroll to position [0, 0]
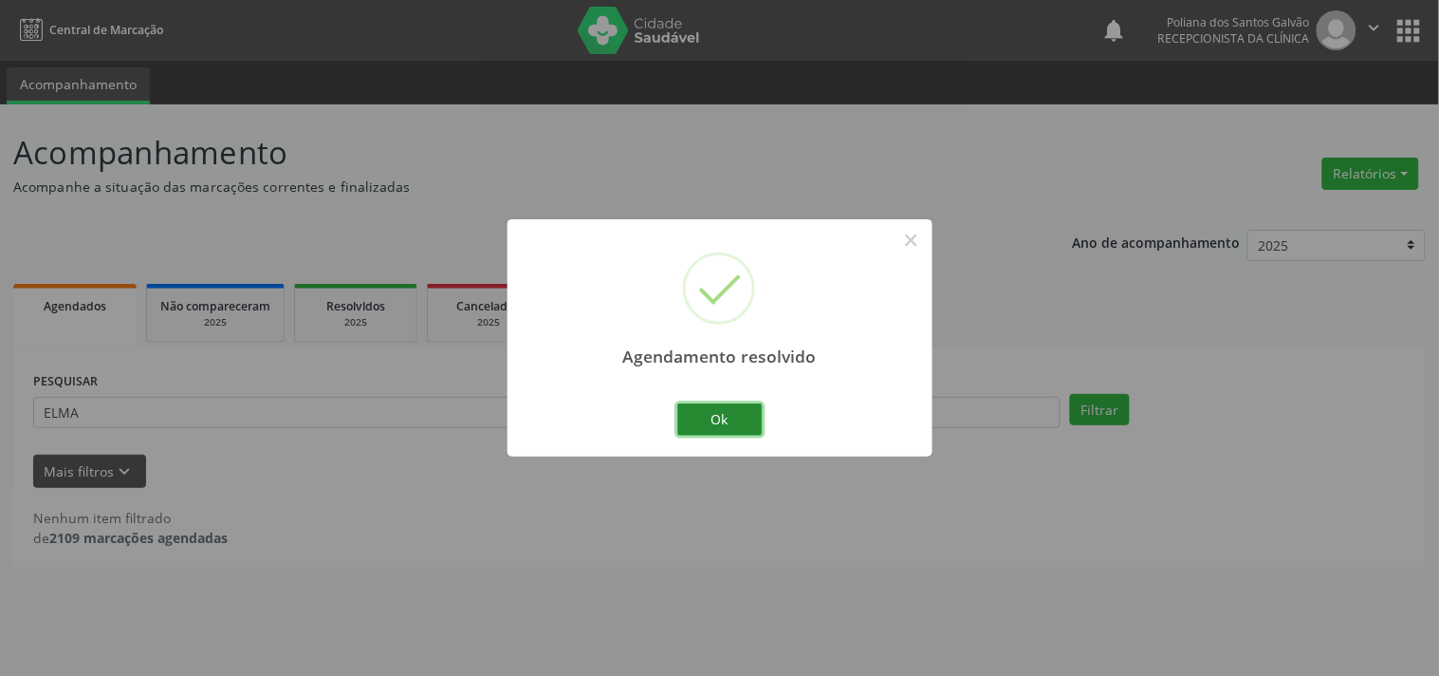
click at [679, 427] on button "Ok" at bounding box center [720, 419] width 85 height 32
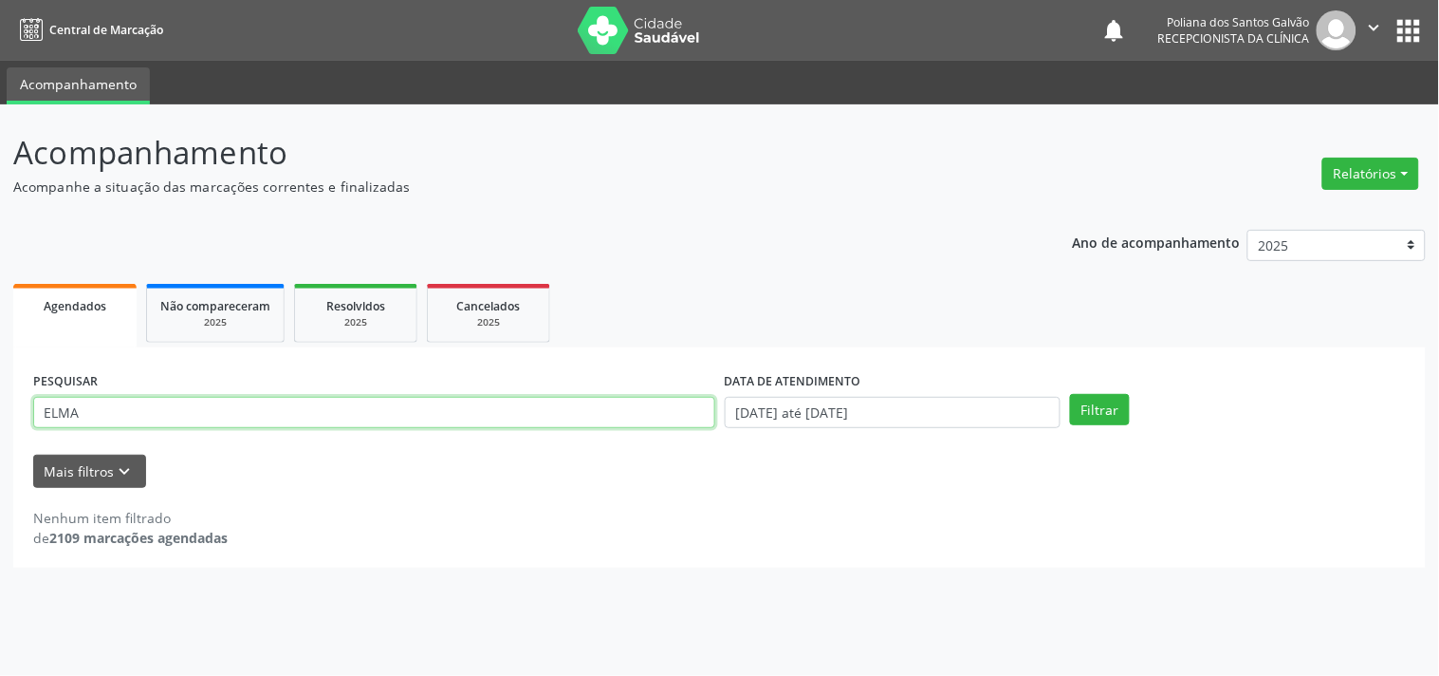
drag, startPoint x: 643, startPoint y: 424, endPoint x: 0, endPoint y: 229, distance: 672.4
click at [0, 270] on div "Acompanhamento Acompanhe a situação das marcações correntes e finalizadas Relat…" at bounding box center [719, 389] width 1439 height 571
type input "IRACI"
click at [1070, 394] on button "Filtrar" at bounding box center [1100, 410] width 60 height 32
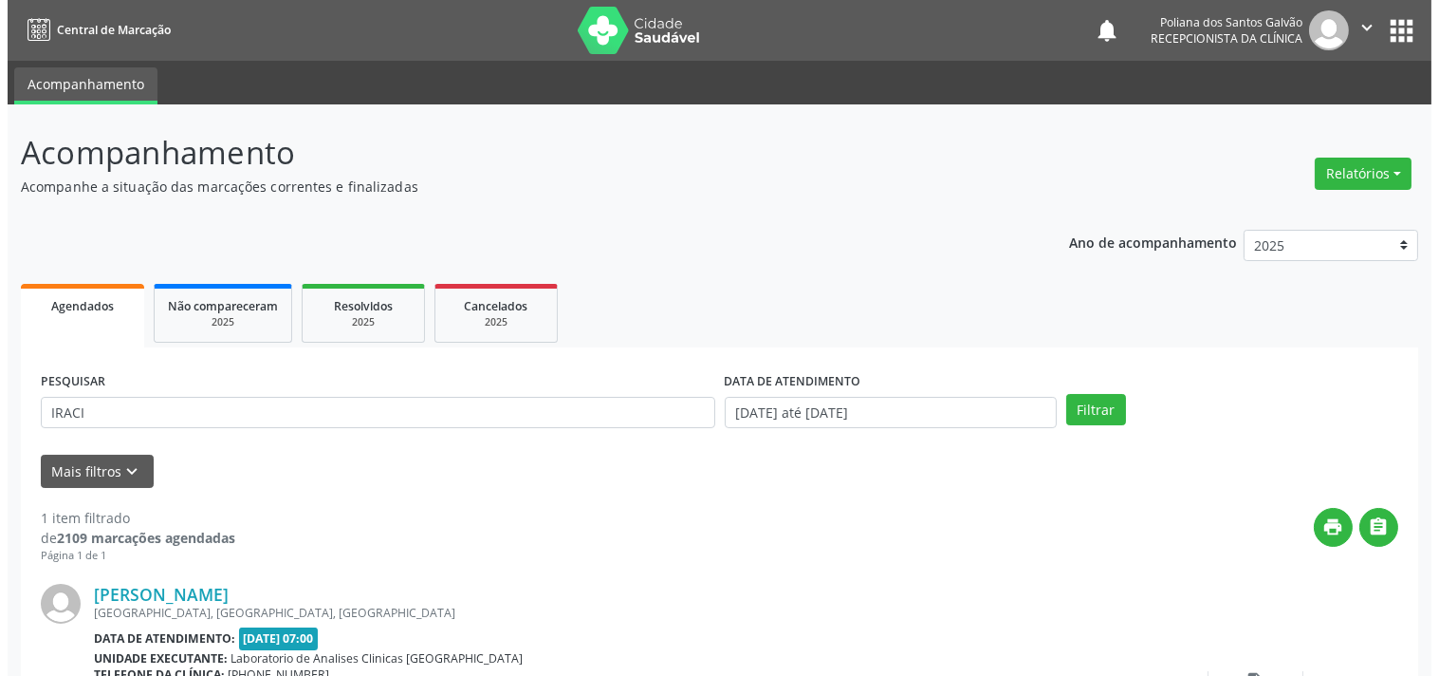
scroll to position [176, 0]
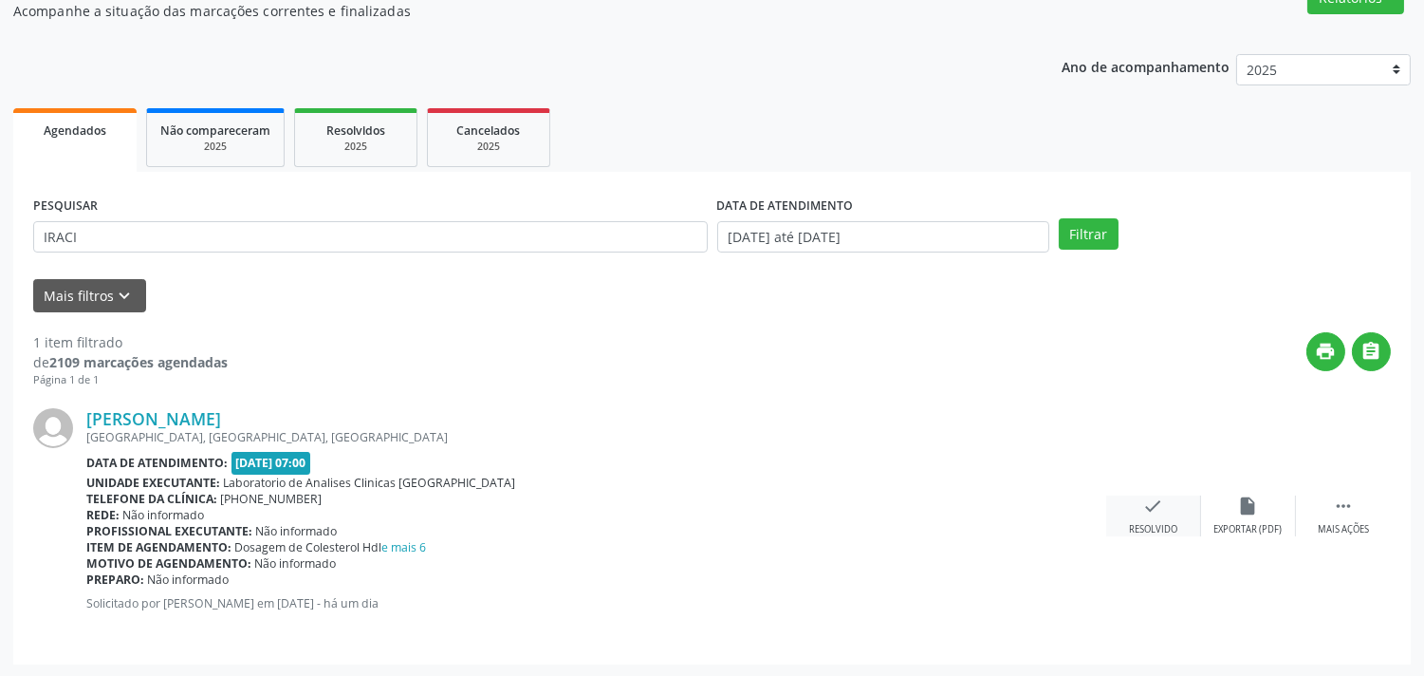
click at [1142, 508] on div "check Resolvido" at bounding box center [1153, 515] width 95 height 41
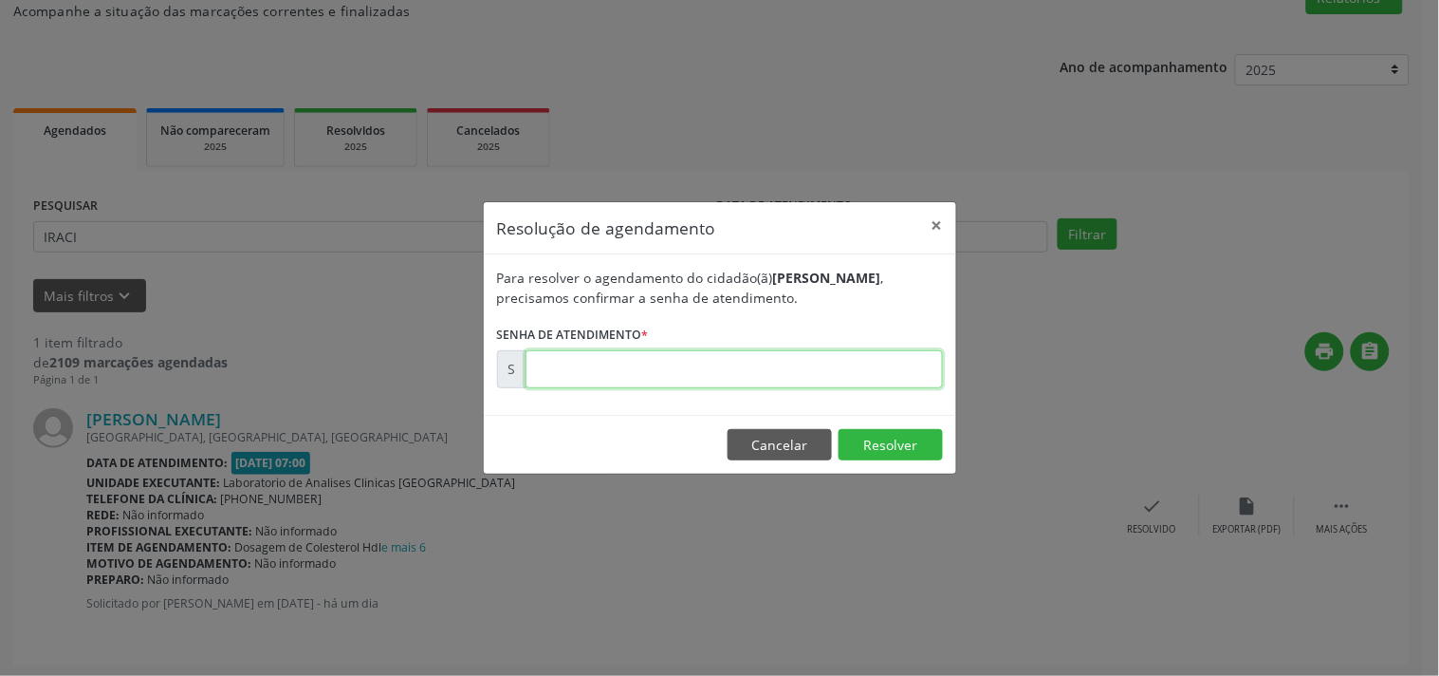
click at [852, 366] on input "text" at bounding box center [735, 369] width 418 height 38
type input "00176018"
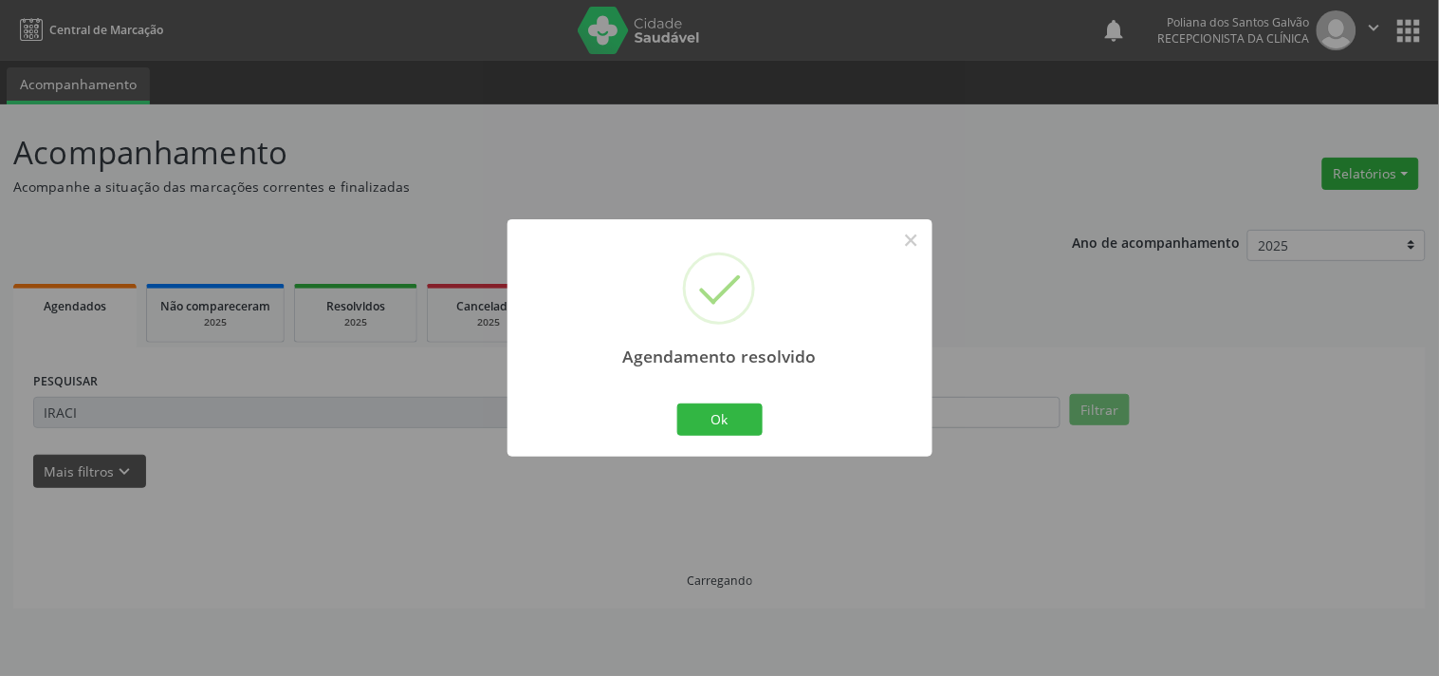
scroll to position [0, 0]
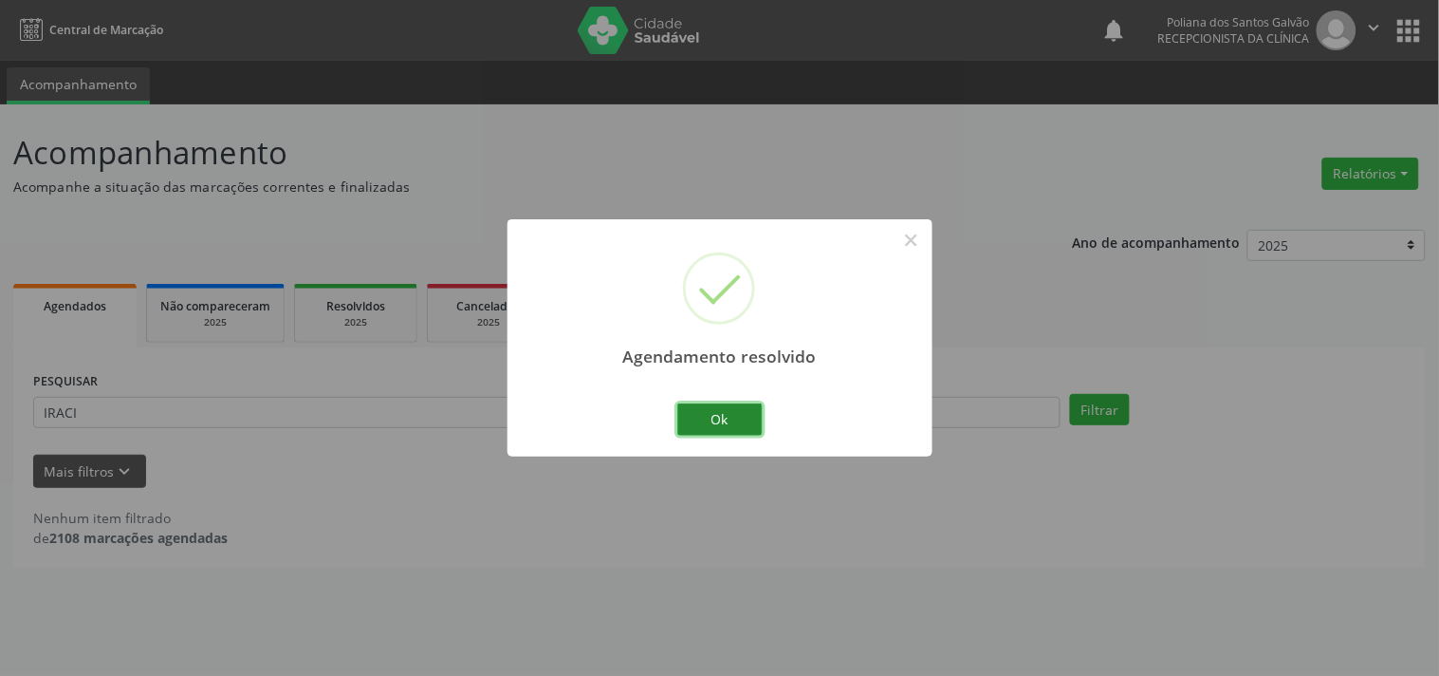
click at [728, 411] on button "Ok" at bounding box center [720, 419] width 85 height 32
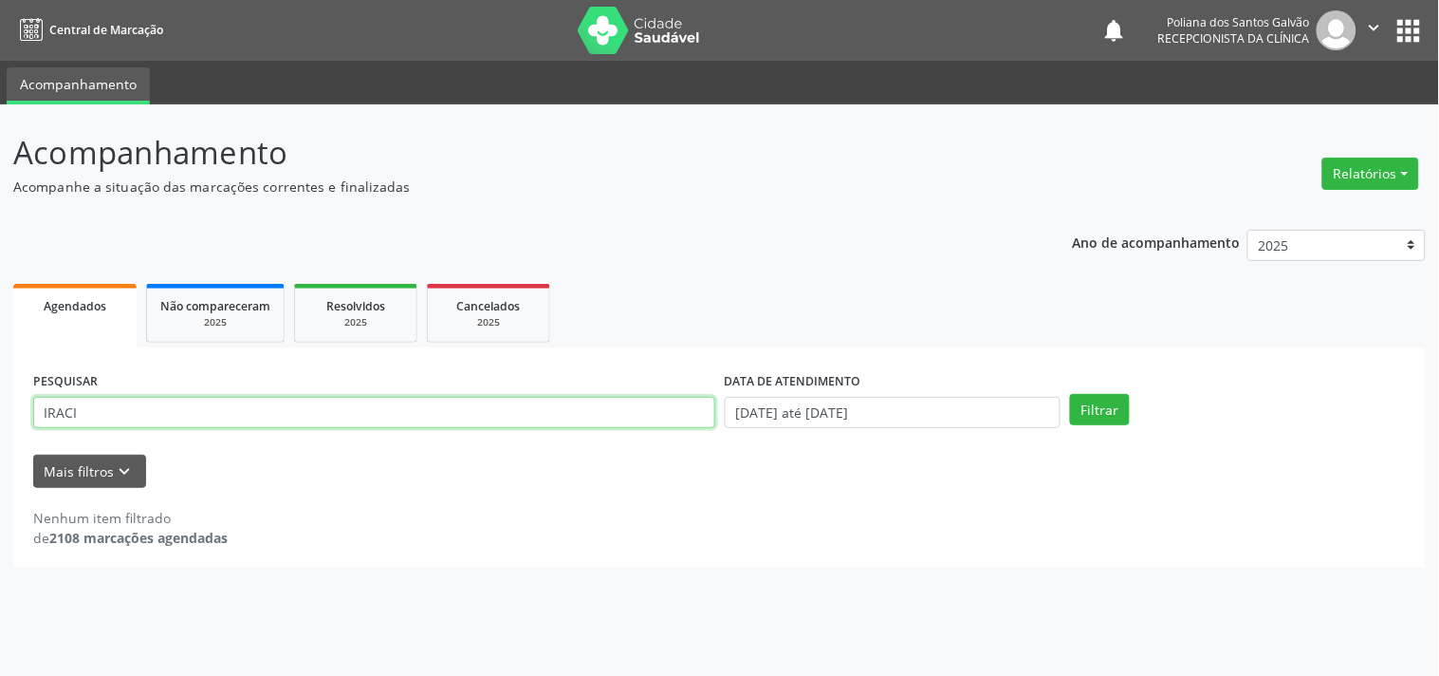
drag, startPoint x: 680, startPoint y: 413, endPoint x: 0, endPoint y: 213, distance: 709.2
click at [0, 224] on div "Acompanhamento Acompanhe a situação das marcações correntes e finalizadas Relat…" at bounding box center [719, 389] width 1439 height 571
type input "[PERSON_NAME]"
click at [1070, 394] on button "Filtrar" at bounding box center [1100, 410] width 60 height 32
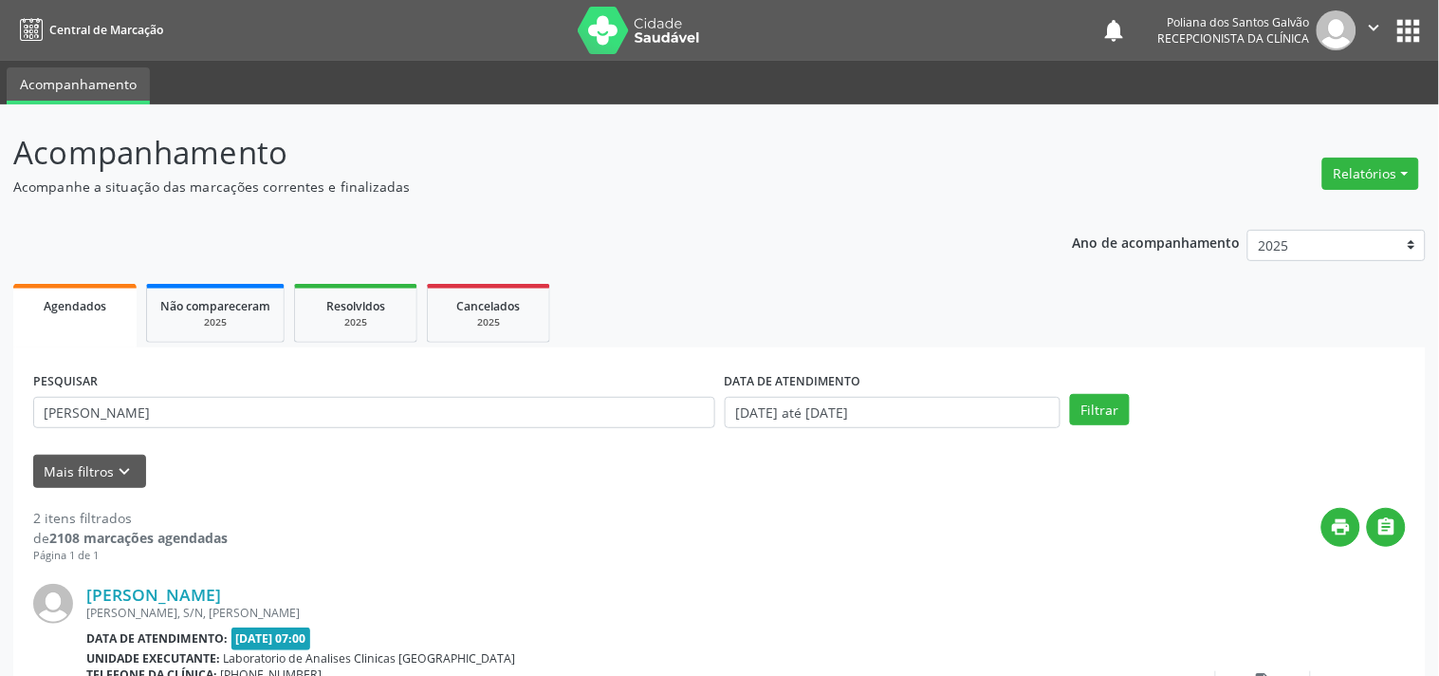
scroll to position [433, 0]
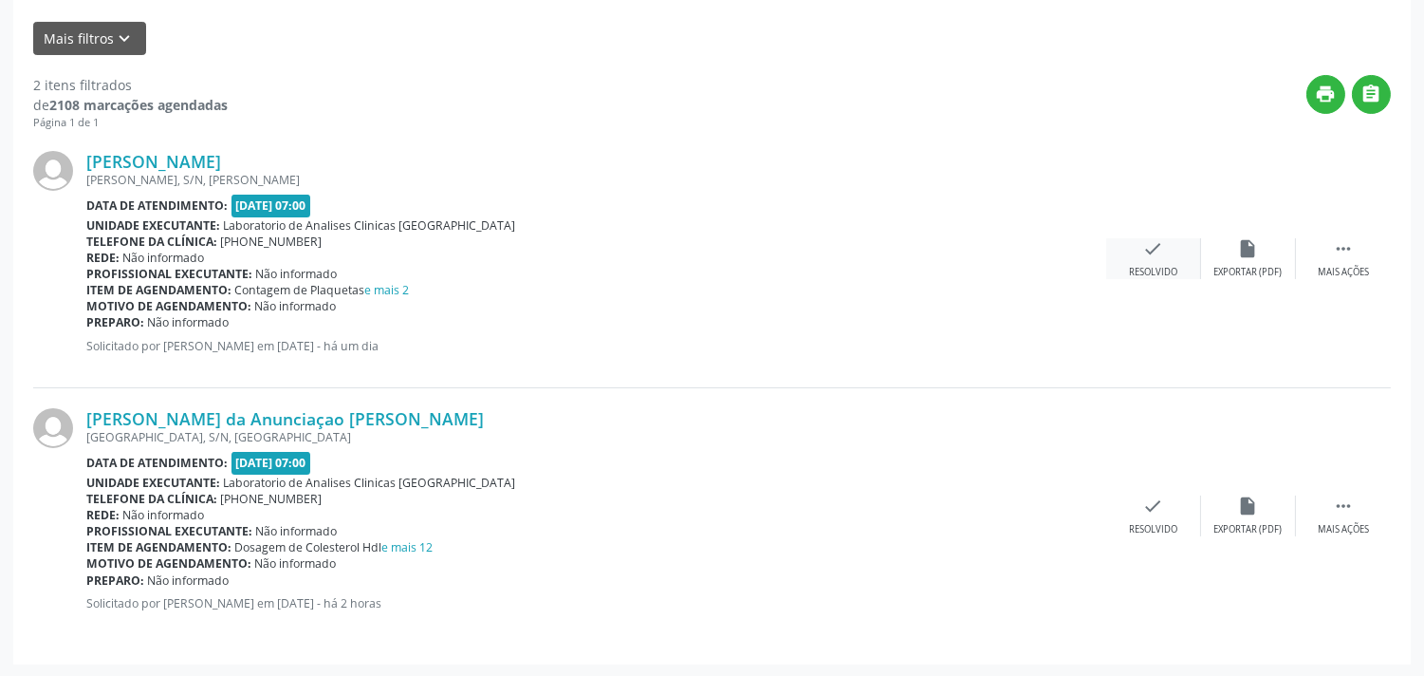
click at [1151, 249] on icon "check" at bounding box center [1153, 248] width 21 height 21
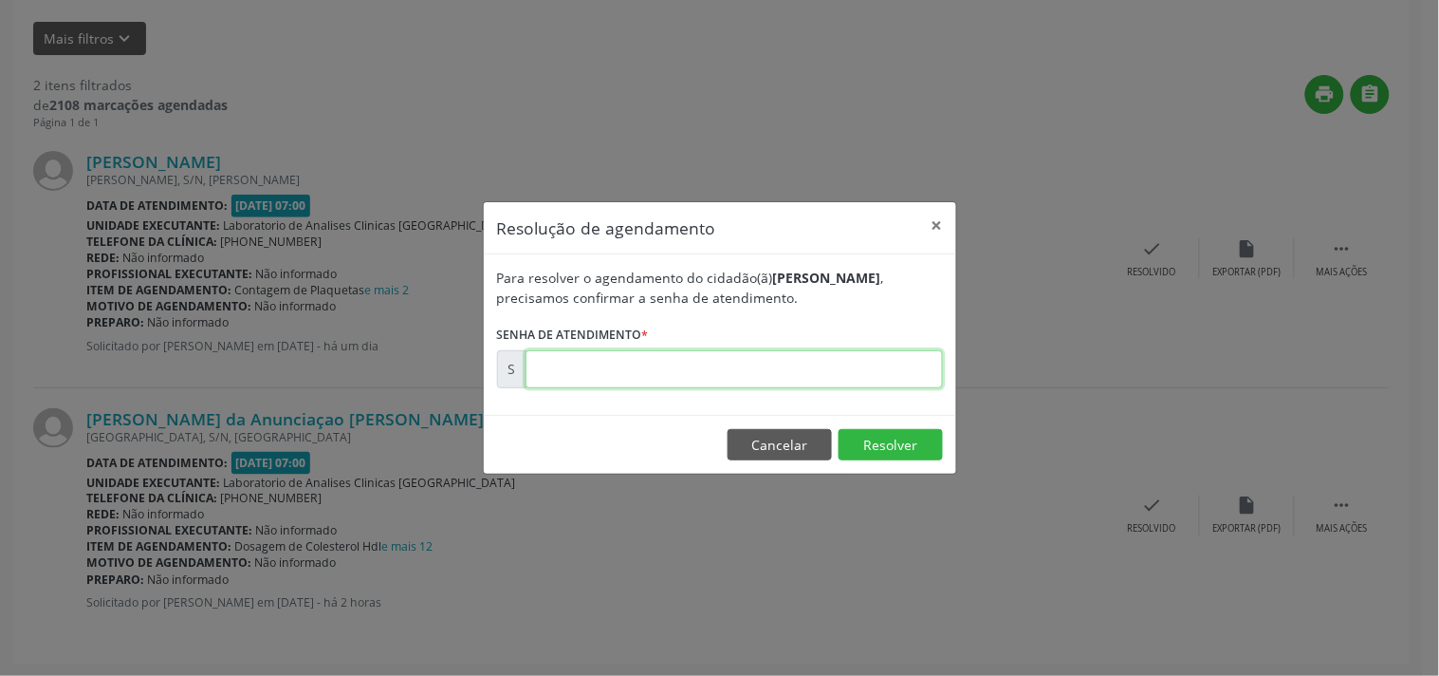
drag, startPoint x: 890, startPoint y: 364, endPoint x: 879, endPoint y: 365, distance: 11.4
click at [880, 365] on input "text" at bounding box center [735, 369] width 418 height 38
type input "00176007"
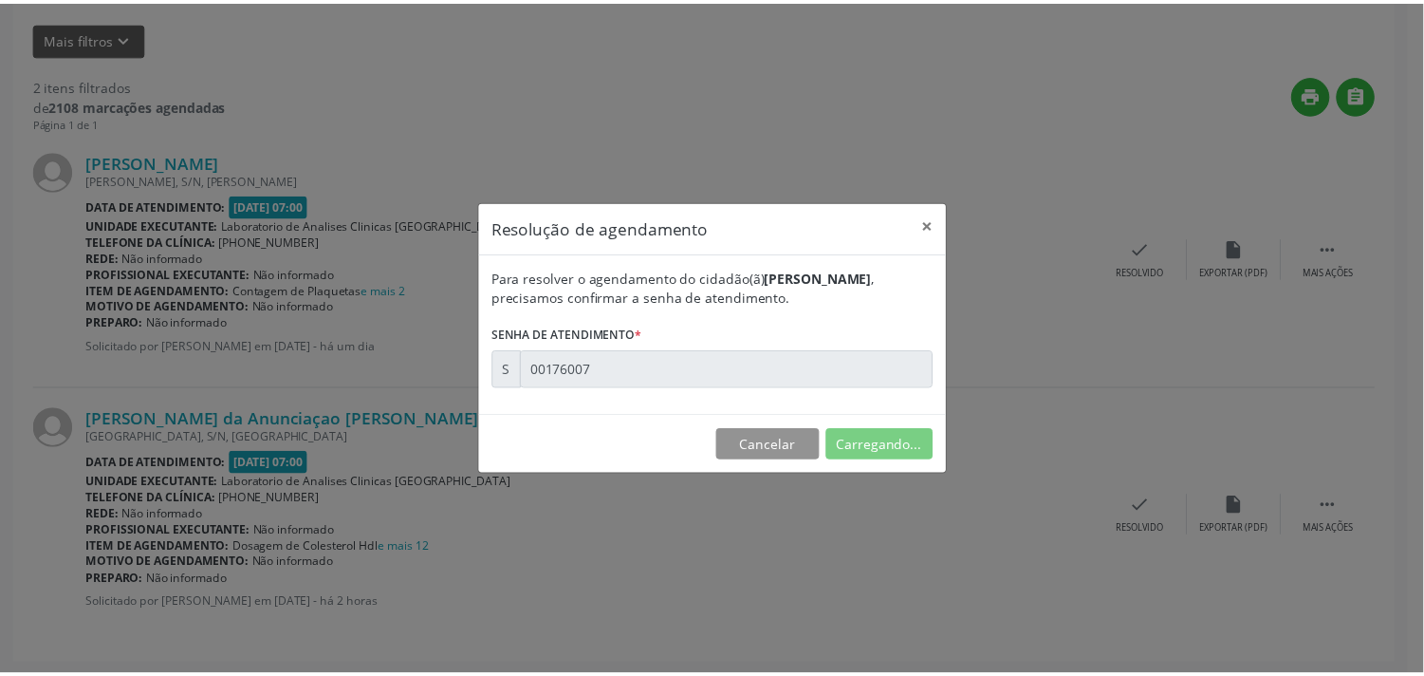
scroll to position [0, 0]
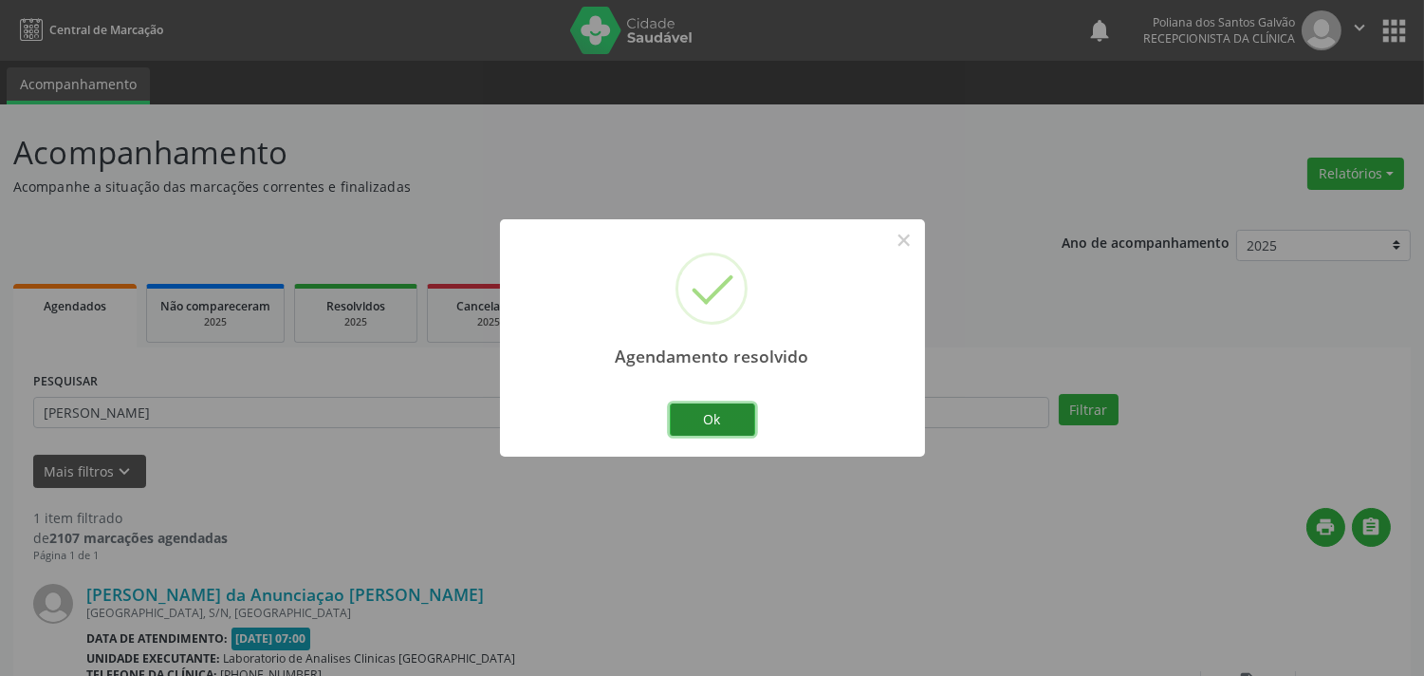
drag, startPoint x: 735, startPoint y: 425, endPoint x: 721, endPoint y: 427, distance: 14.4
click at [732, 425] on button "Ok" at bounding box center [712, 419] width 85 height 32
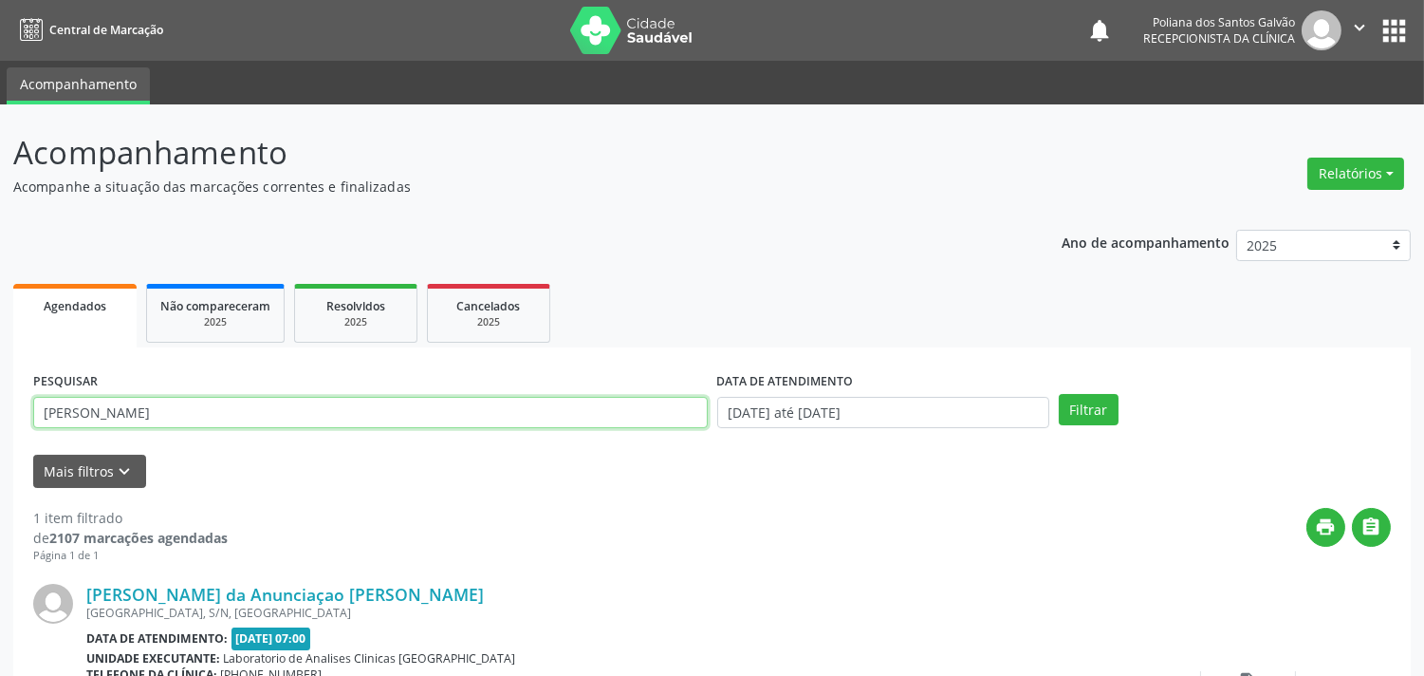
drag, startPoint x: 645, startPoint y: 408, endPoint x: 0, endPoint y: 275, distance: 658.8
click at [0, 275] on div "Acompanhamento Acompanhe a situação das marcações correntes e finalizadas Relat…" at bounding box center [712, 478] width 1424 height 749
type input "[PERSON_NAME]"
click at [1059, 394] on button "Filtrar" at bounding box center [1089, 410] width 60 height 32
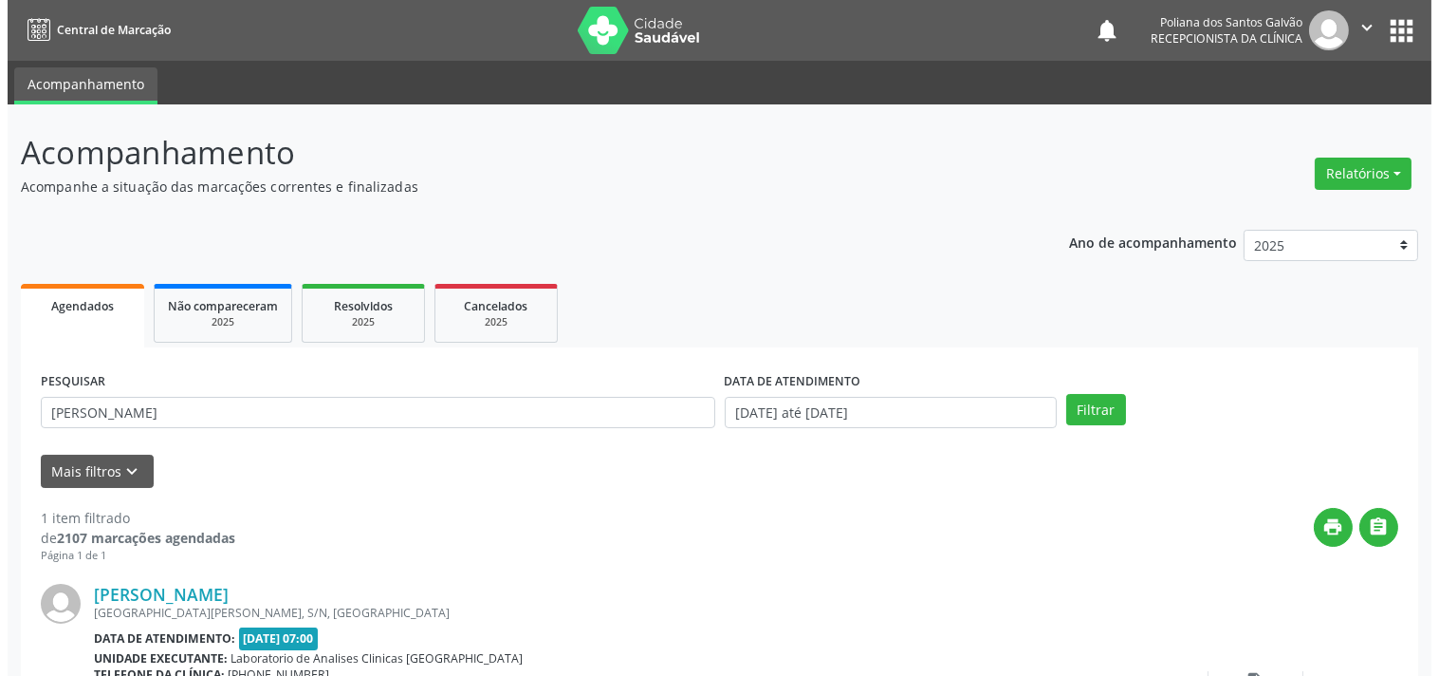
scroll to position [176, 0]
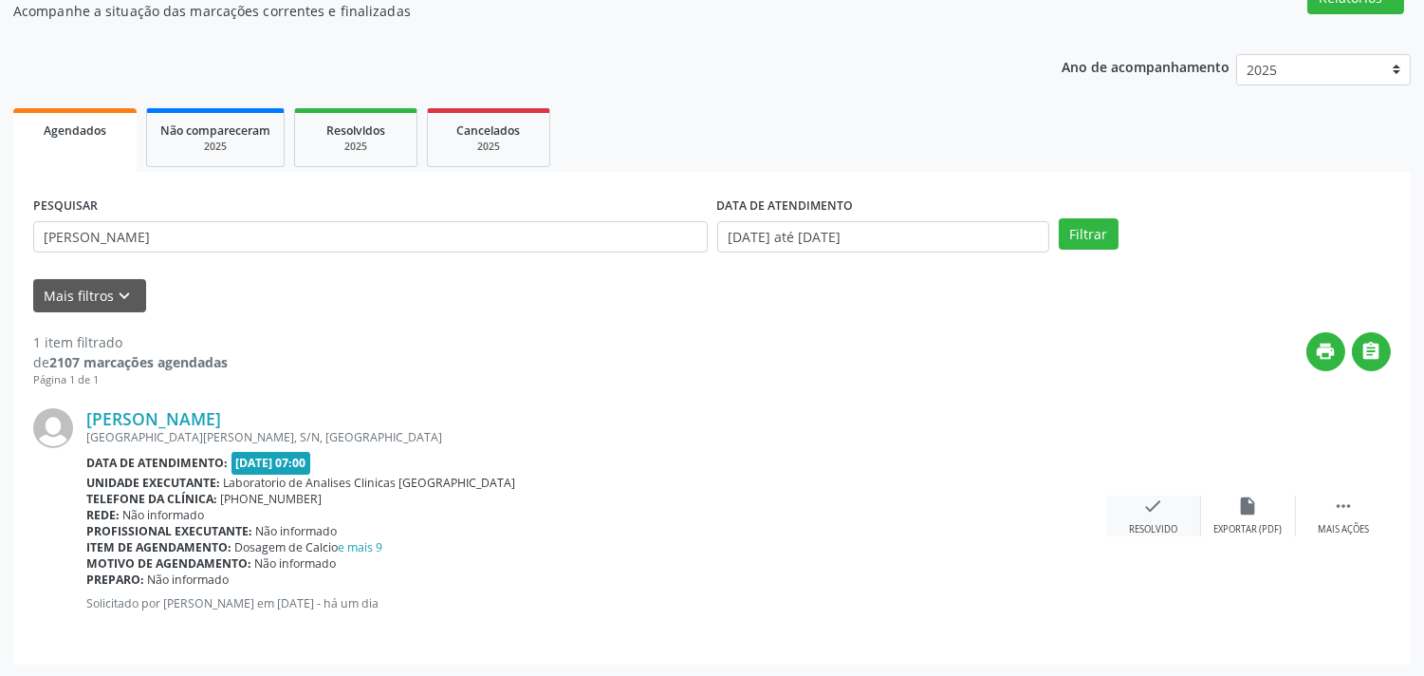
click at [1148, 505] on icon "check" at bounding box center [1153, 505] width 21 height 21
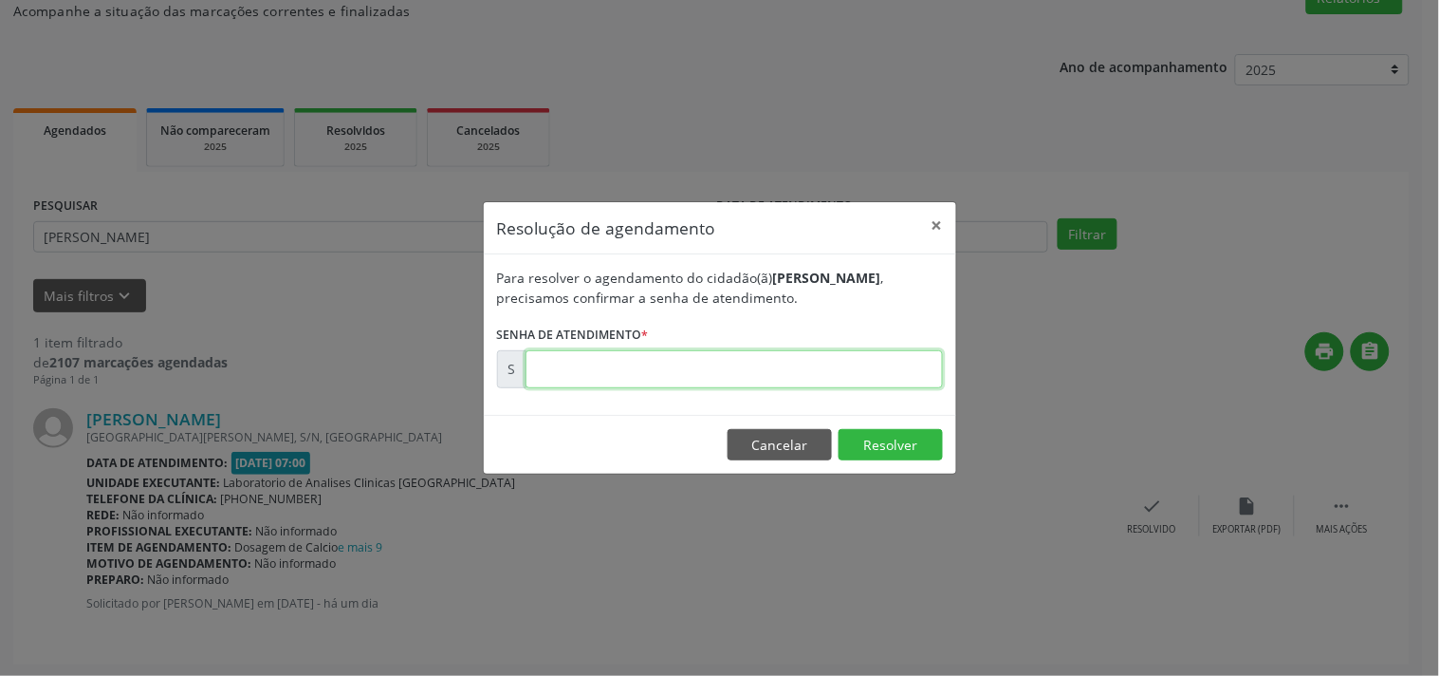
click at [904, 358] on input "text" at bounding box center [735, 369] width 418 height 38
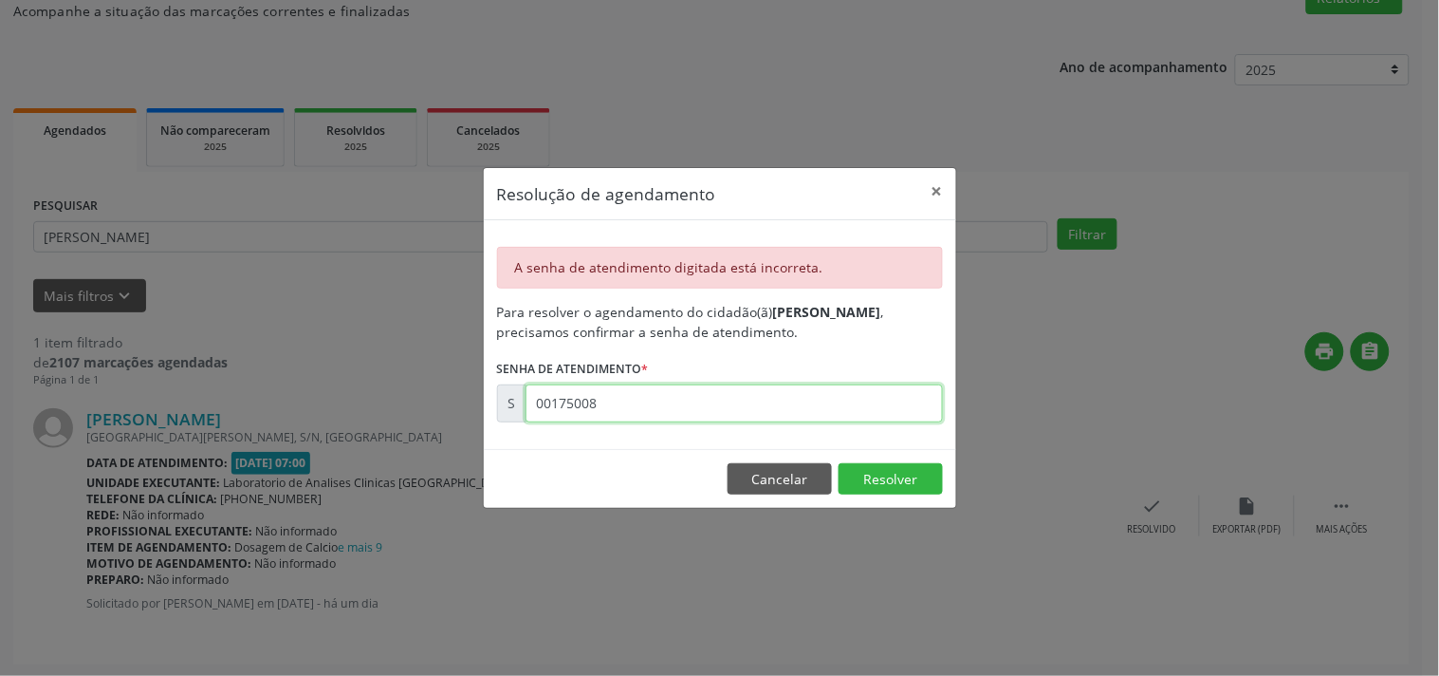
click at [716, 414] on input "00175008" at bounding box center [735, 403] width 418 height 38
click at [570, 404] on input "00175008" at bounding box center [735, 403] width 418 height 38
click at [608, 387] on input "00170086" at bounding box center [735, 403] width 418 height 38
type input "00176008"
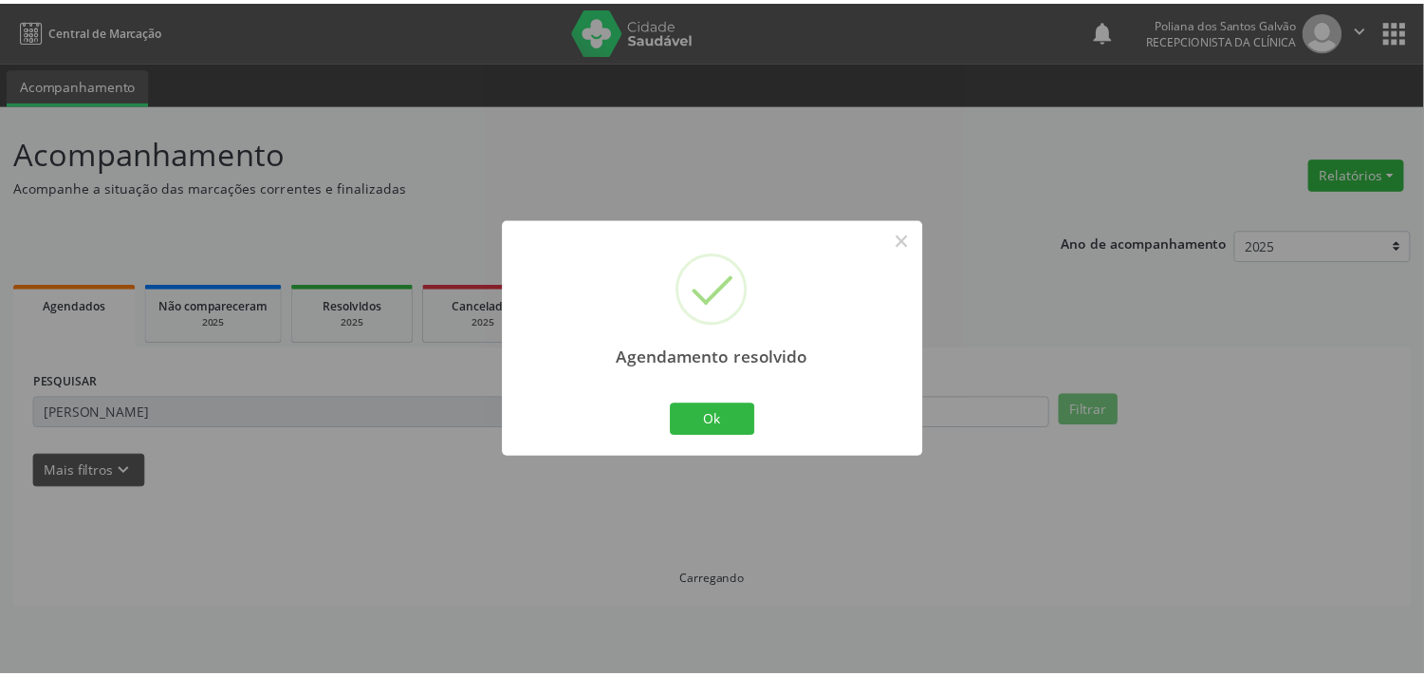
scroll to position [0, 0]
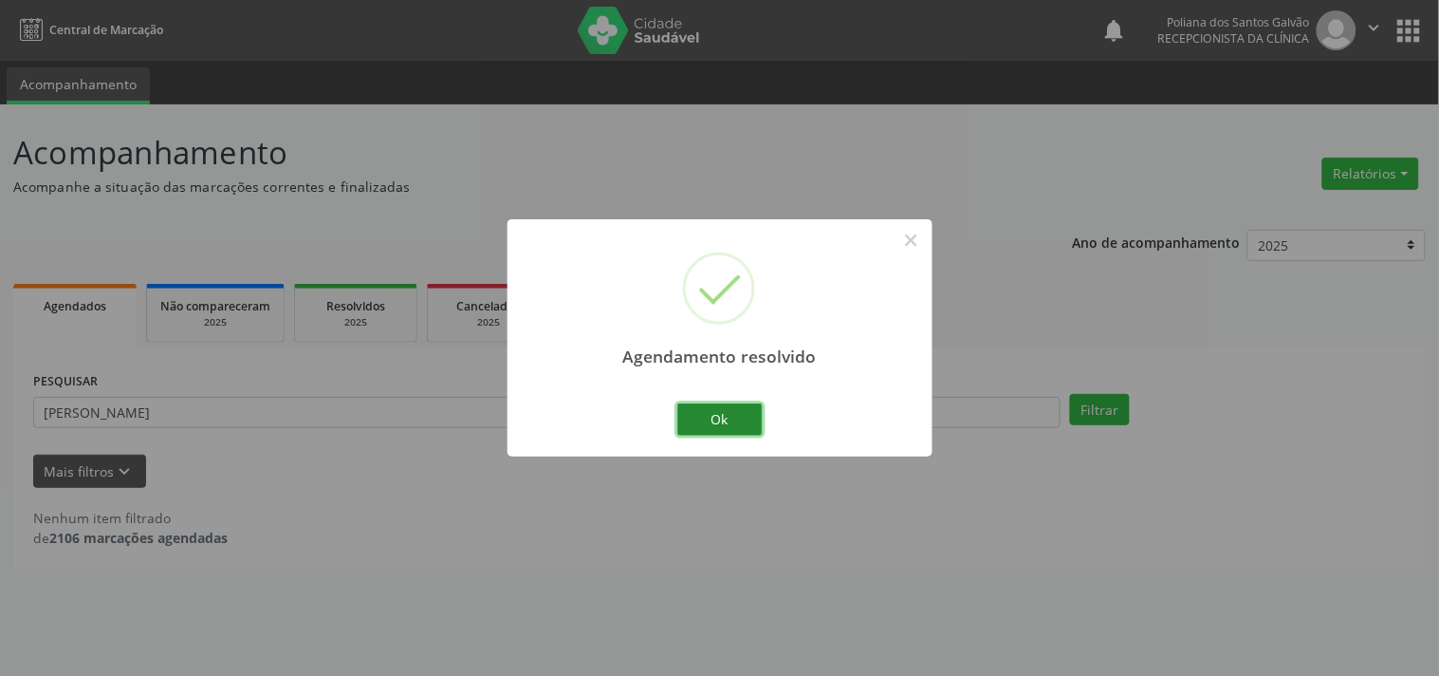
click at [691, 418] on button "Ok" at bounding box center [720, 419] width 85 height 32
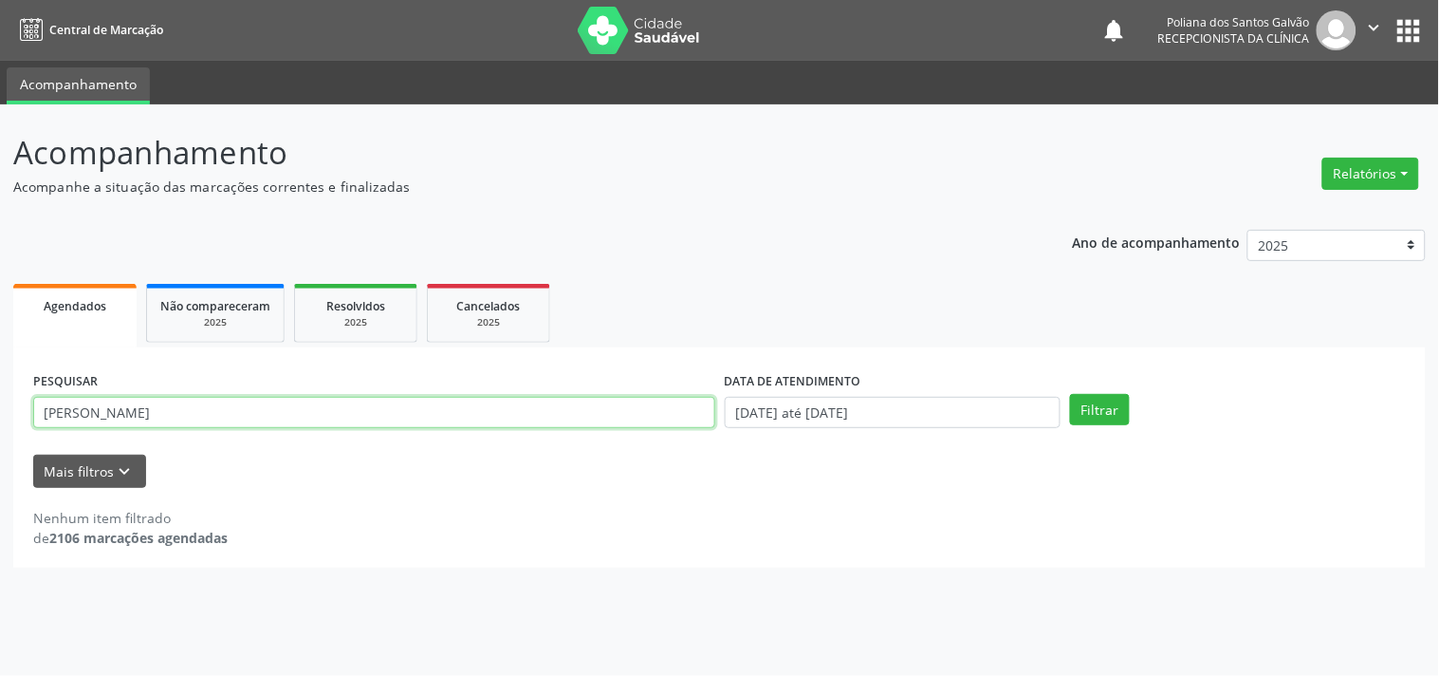
click at [0, 449] on div "Acompanhamento Acompanhe a situação das marcações correntes e finalizadas Relat…" at bounding box center [719, 389] width 1439 height 571
type input "[PERSON_NAME]"
click at [1070, 394] on button "Filtrar" at bounding box center [1100, 410] width 60 height 32
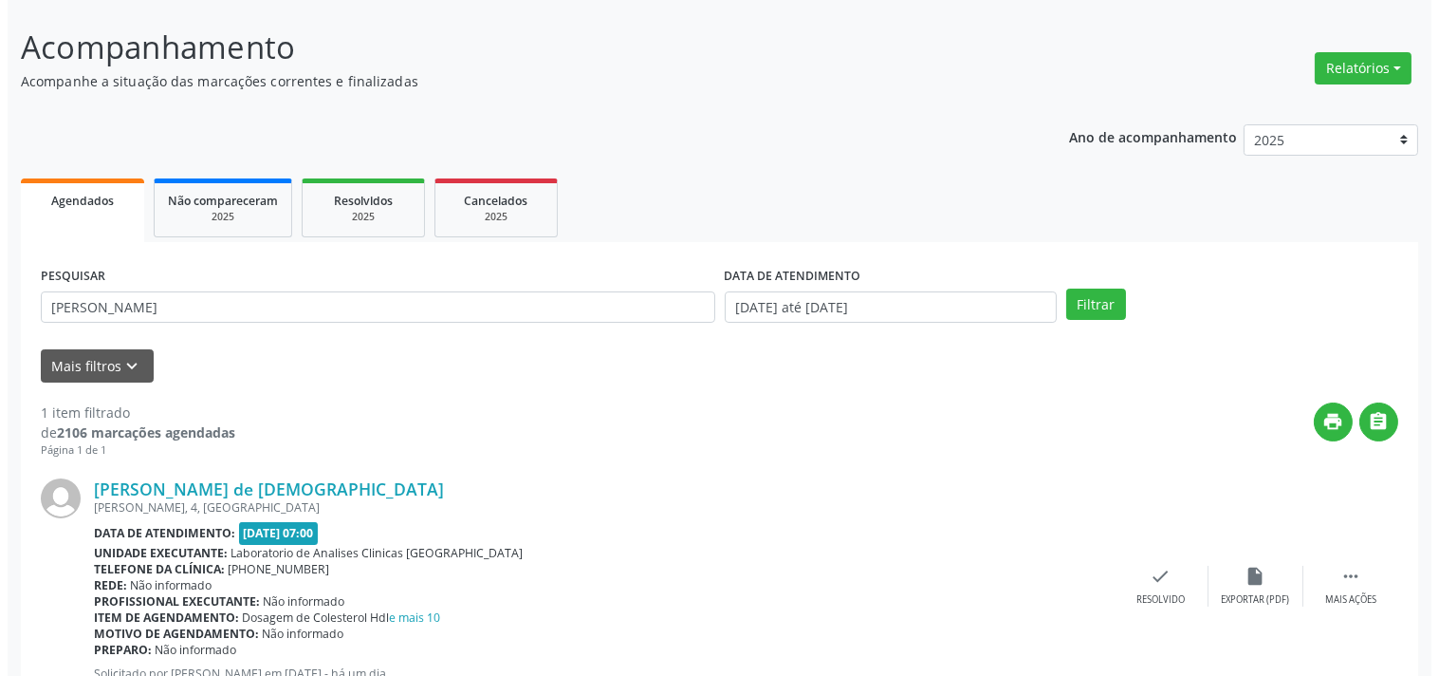
scroll to position [176, 0]
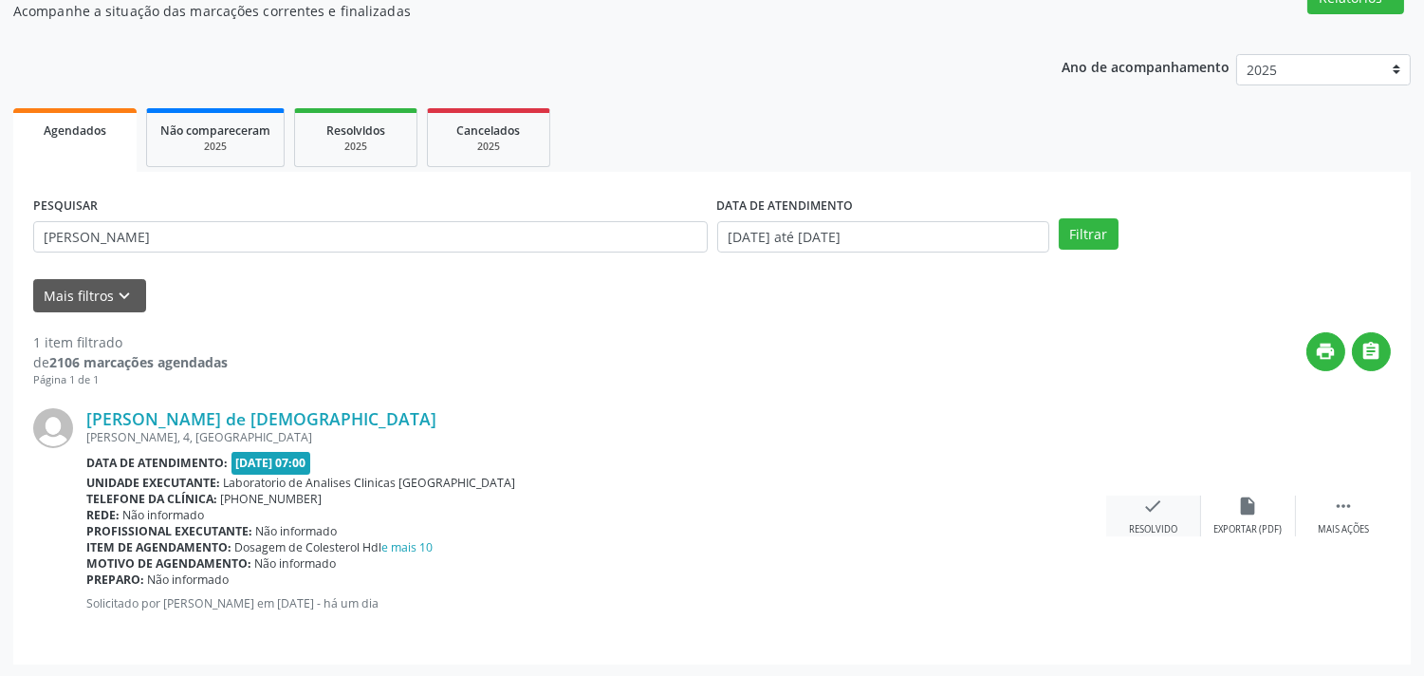
click at [1148, 503] on icon "check" at bounding box center [1153, 505] width 21 height 21
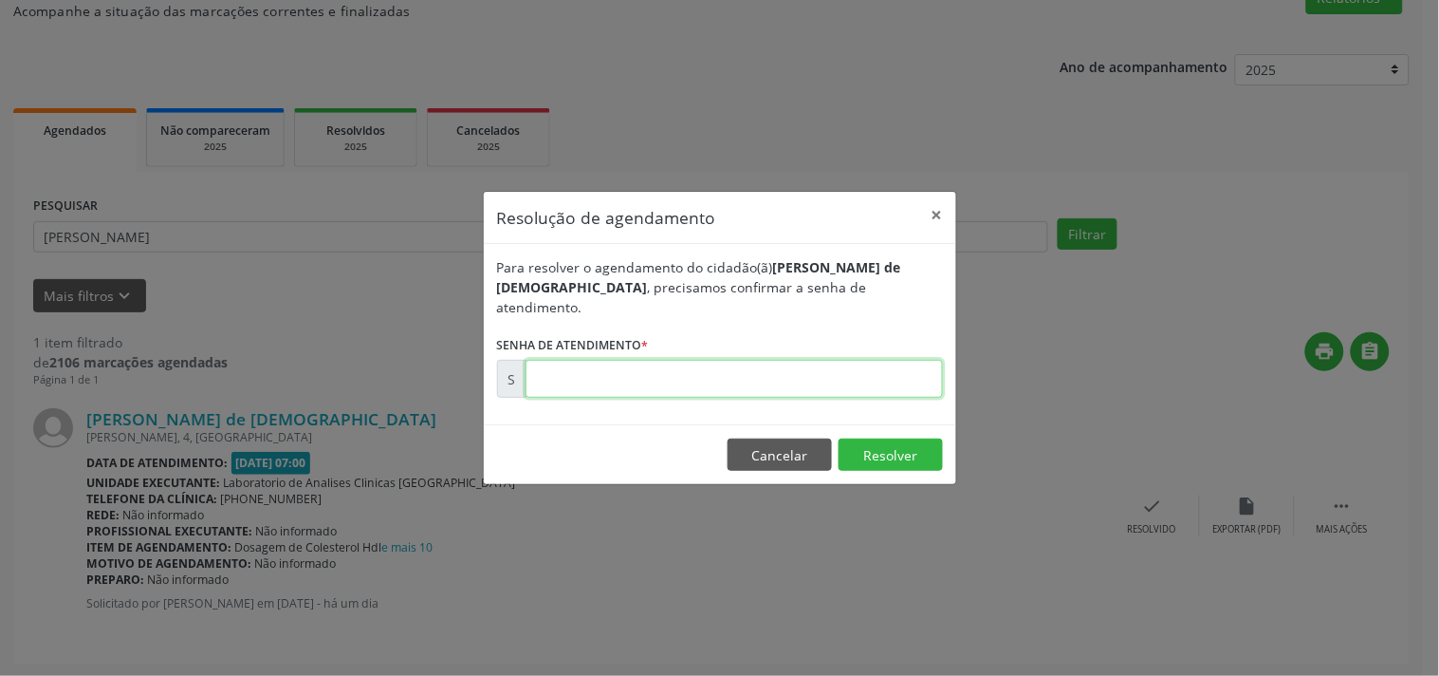
click at [838, 363] on input "text" at bounding box center [735, 379] width 418 height 38
type input "00176009"
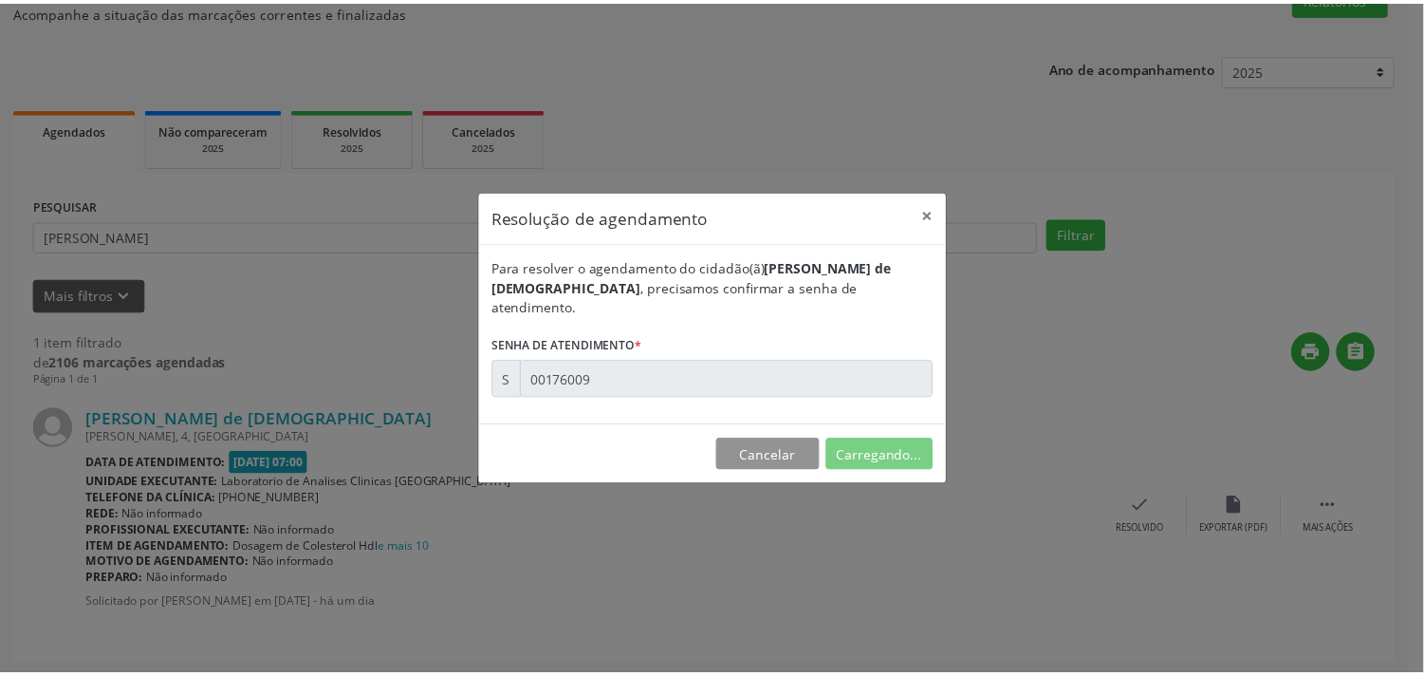
scroll to position [0, 0]
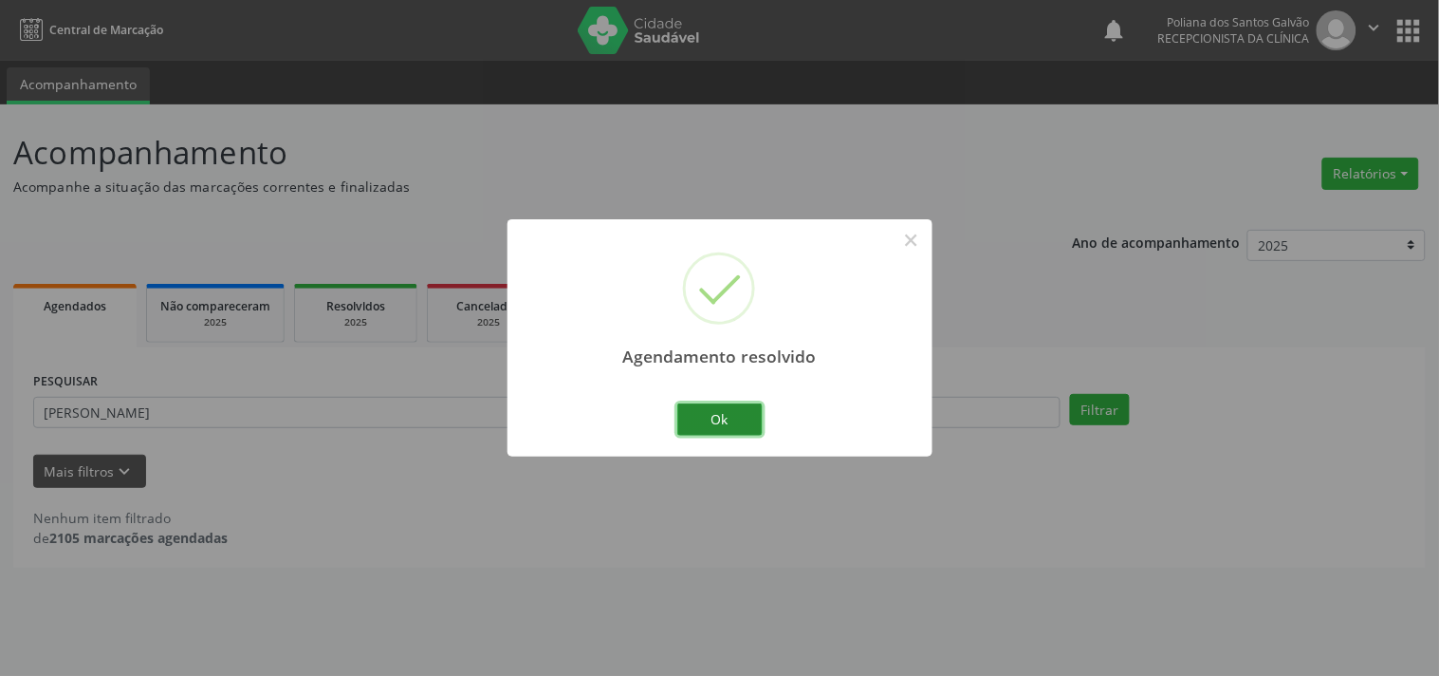
click at [726, 413] on button "Ok" at bounding box center [720, 419] width 85 height 32
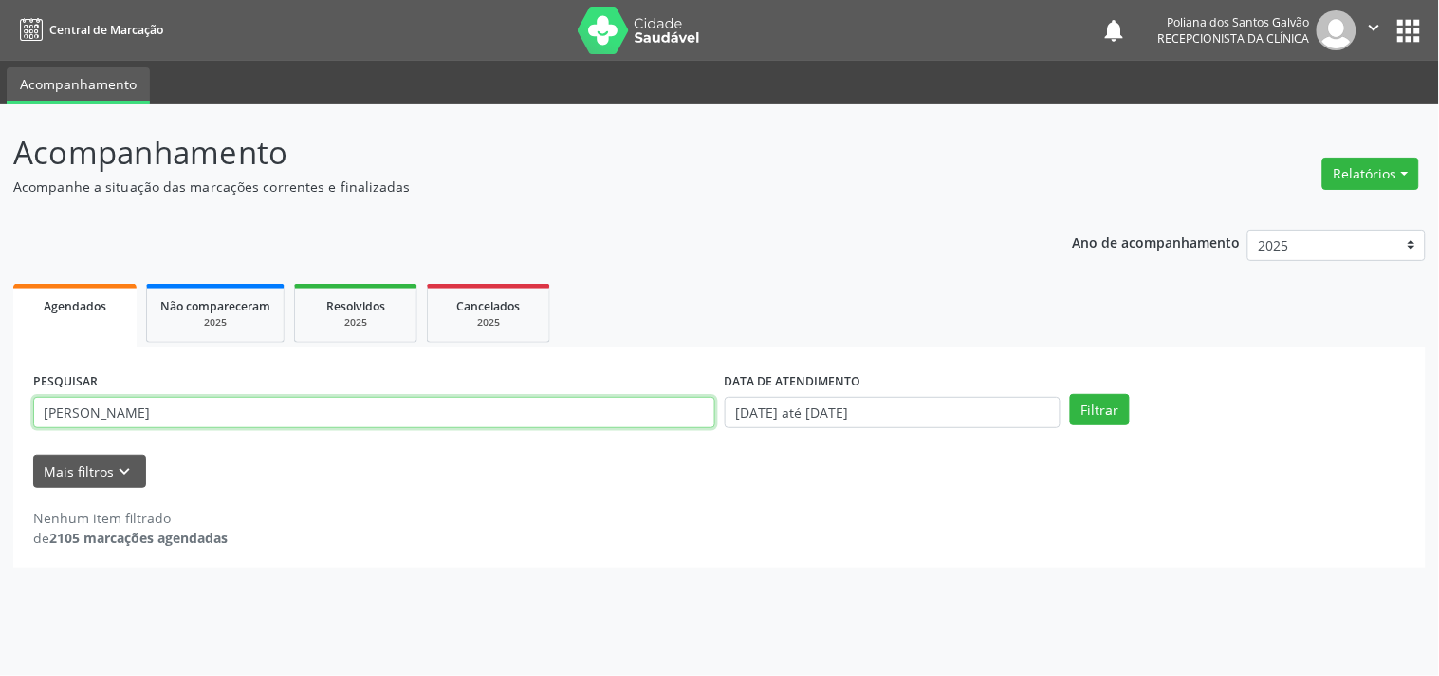
drag, startPoint x: 648, startPoint y: 418, endPoint x: 0, endPoint y: 442, distance: 648.6
click at [0, 446] on div "Acompanhamento Acompanhe a situação das marcações correntes e finalizadas Relat…" at bounding box center [719, 389] width 1439 height 571
type input "ARIV"
click at [1070, 394] on button "Filtrar" at bounding box center [1100, 410] width 60 height 32
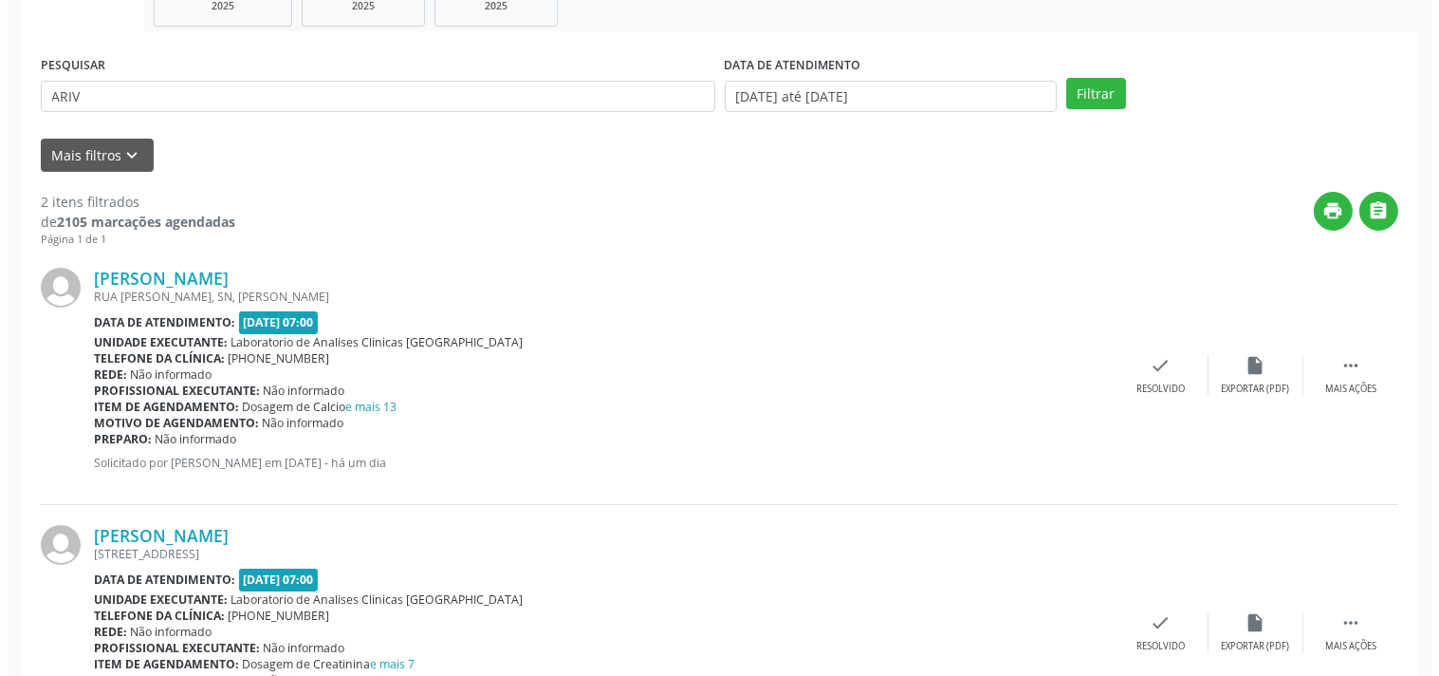
scroll to position [433, 0]
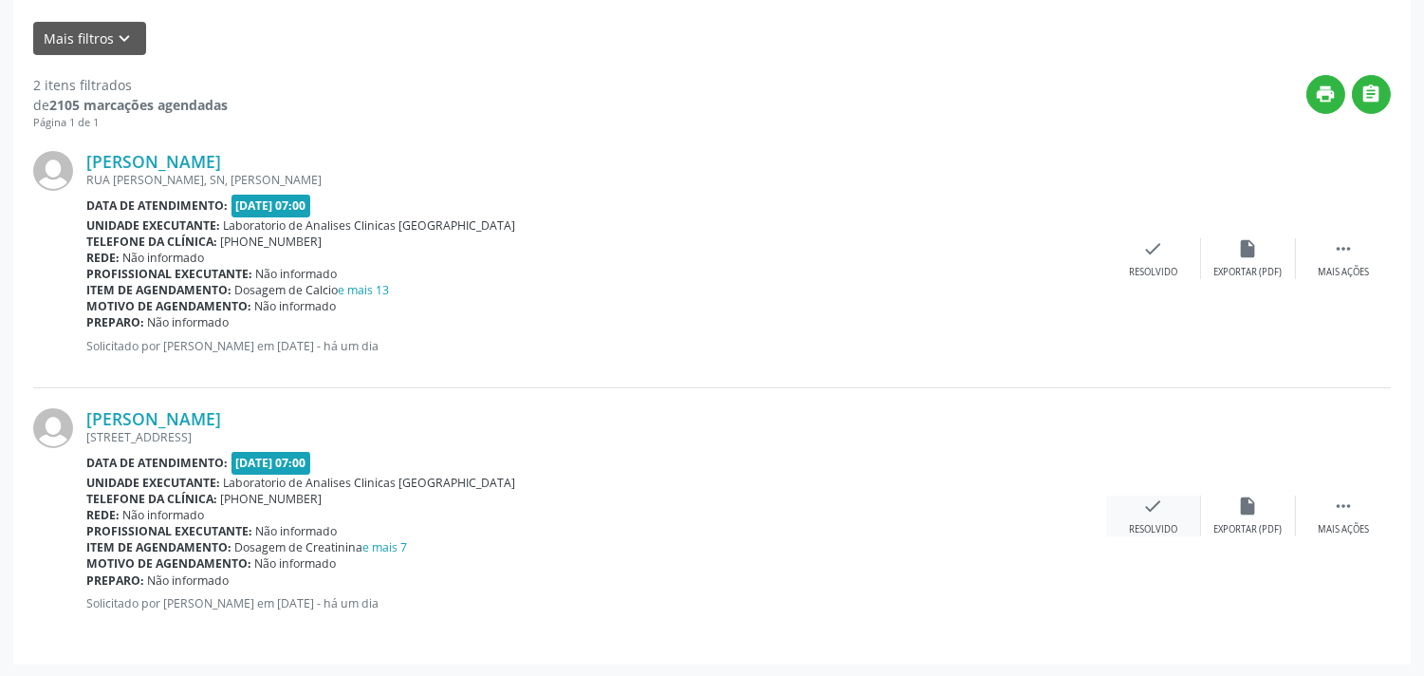
click at [1155, 523] on div "Resolvido" at bounding box center [1153, 529] width 48 height 13
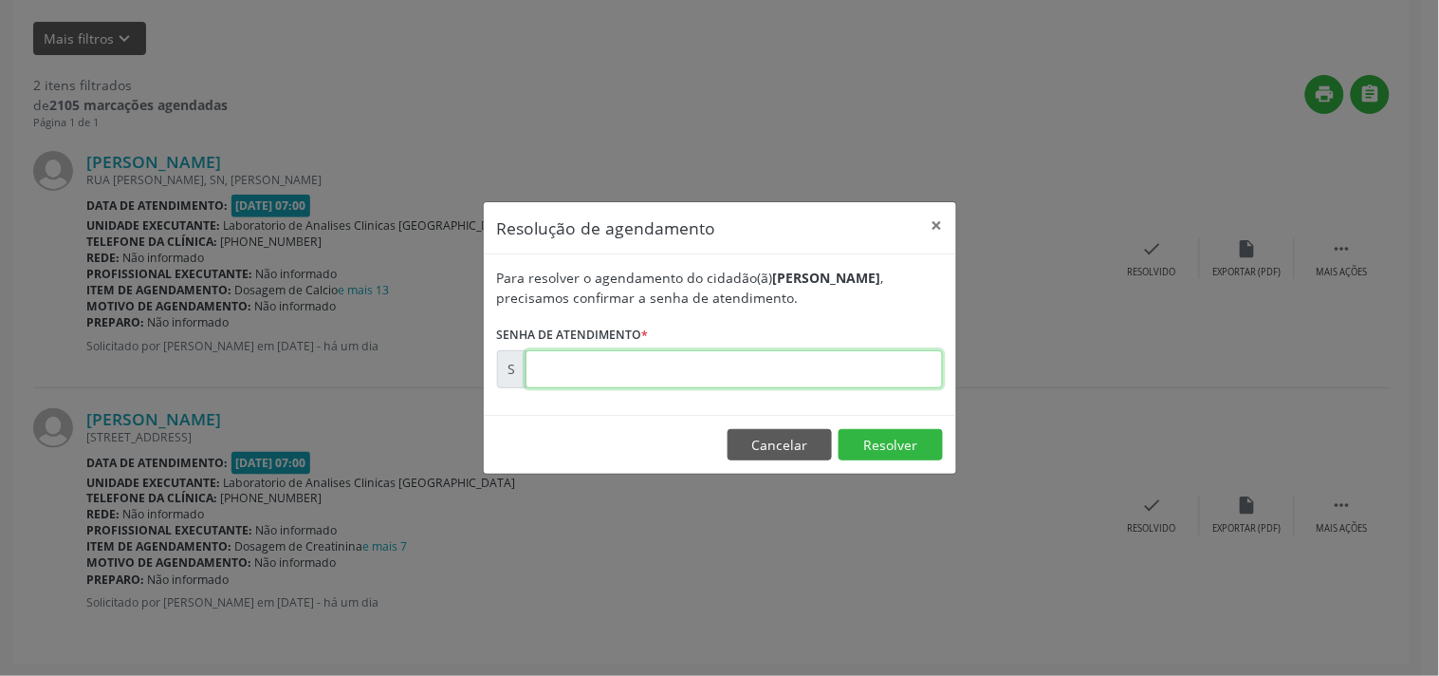
click at [829, 370] on input "text" at bounding box center [735, 369] width 418 height 38
type input "00176021"
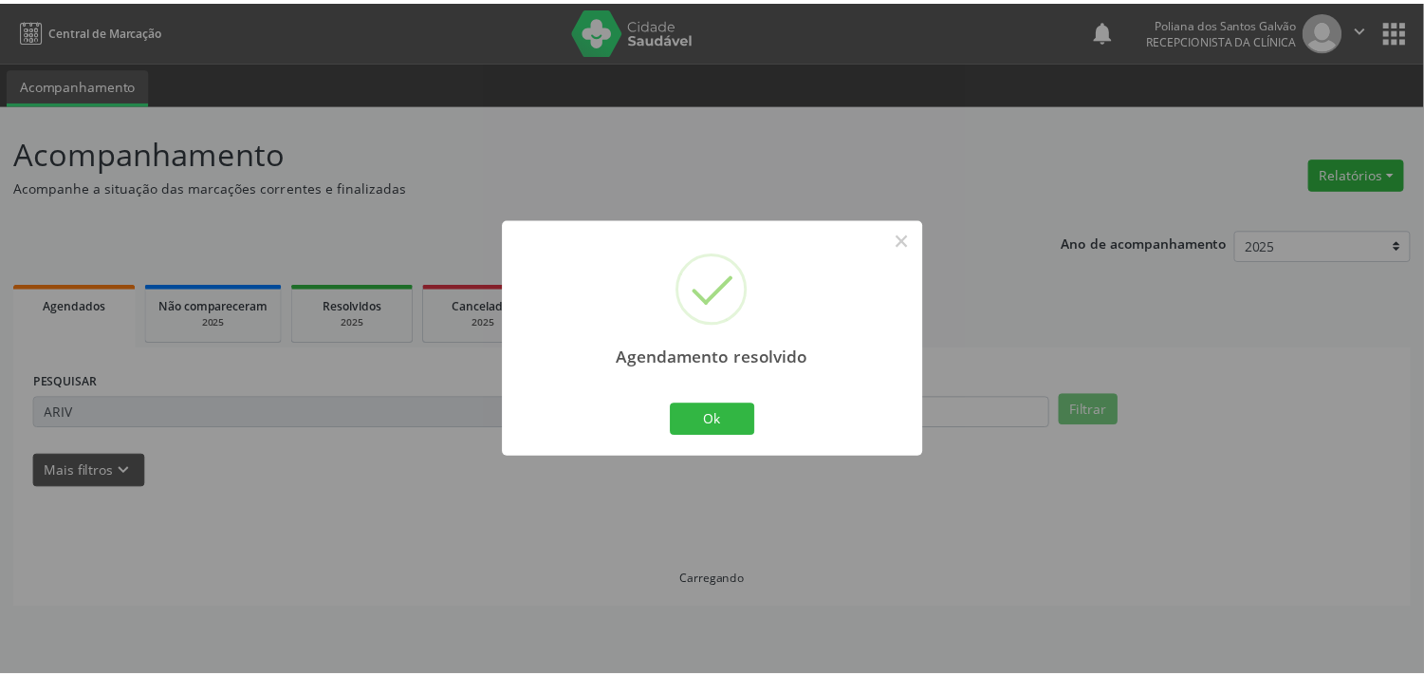
scroll to position [0, 0]
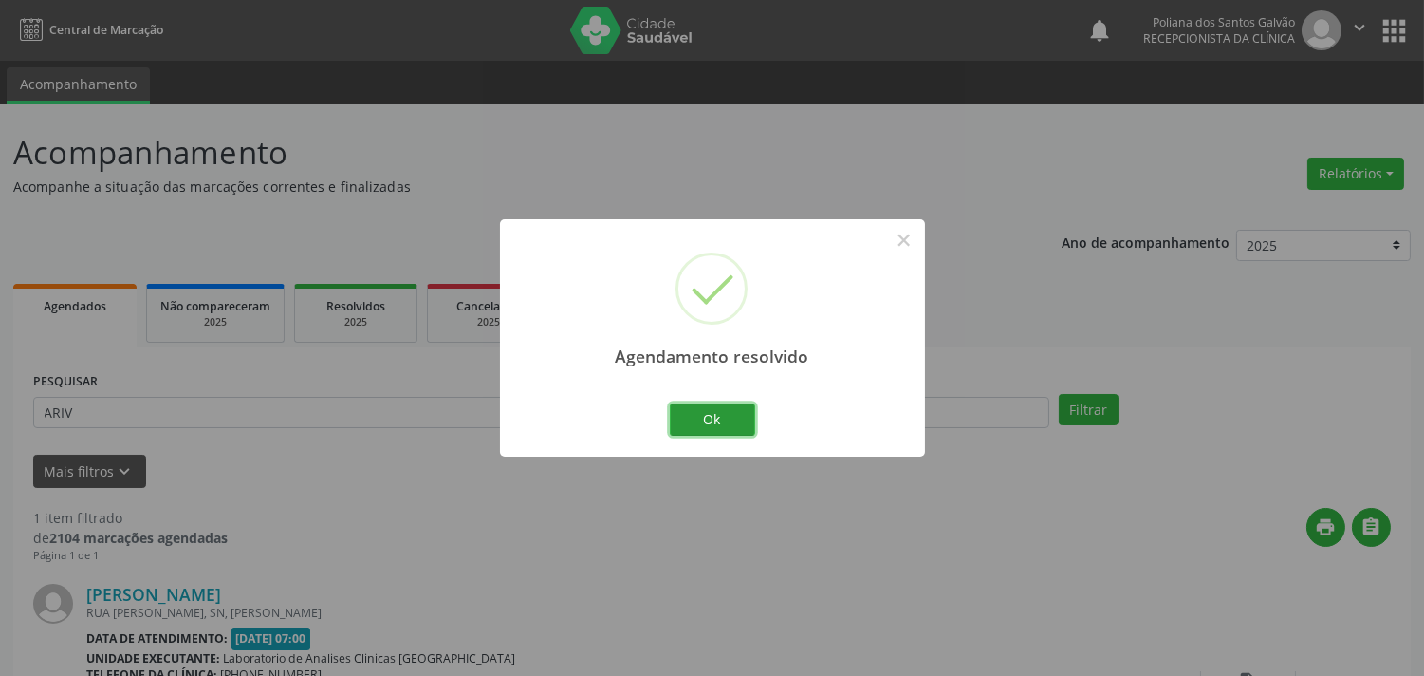
click at [703, 415] on button "Ok" at bounding box center [712, 419] width 85 height 32
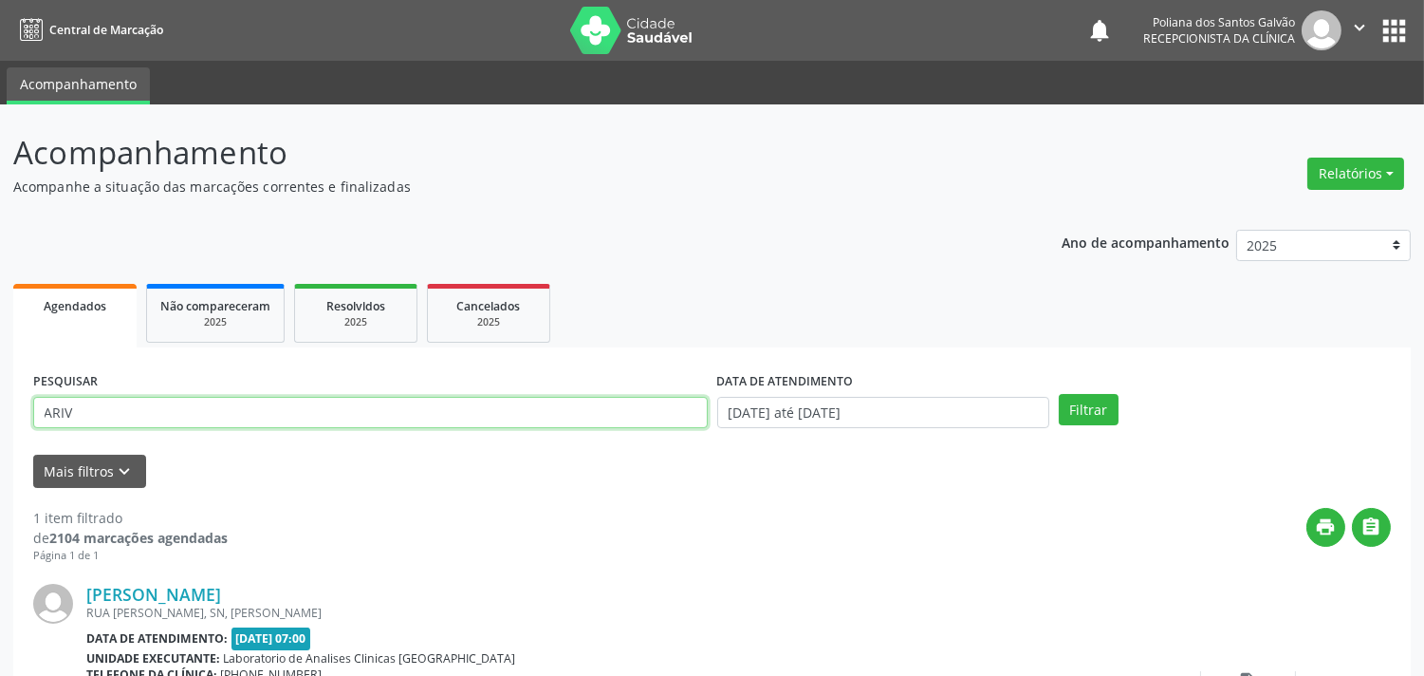
drag, startPoint x: 596, startPoint y: 411, endPoint x: 0, endPoint y: 292, distance: 607.6
click at [0, 267] on div "Acompanhamento Acompanhe a situação das marcações correntes e finalizadas Relat…" at bounding box center [712, 478] width 1424 height 749
type input "LINDE"
click at [1059, 394] on button "Filtrar" at bounding box center [1089, 410] width 60 height 32
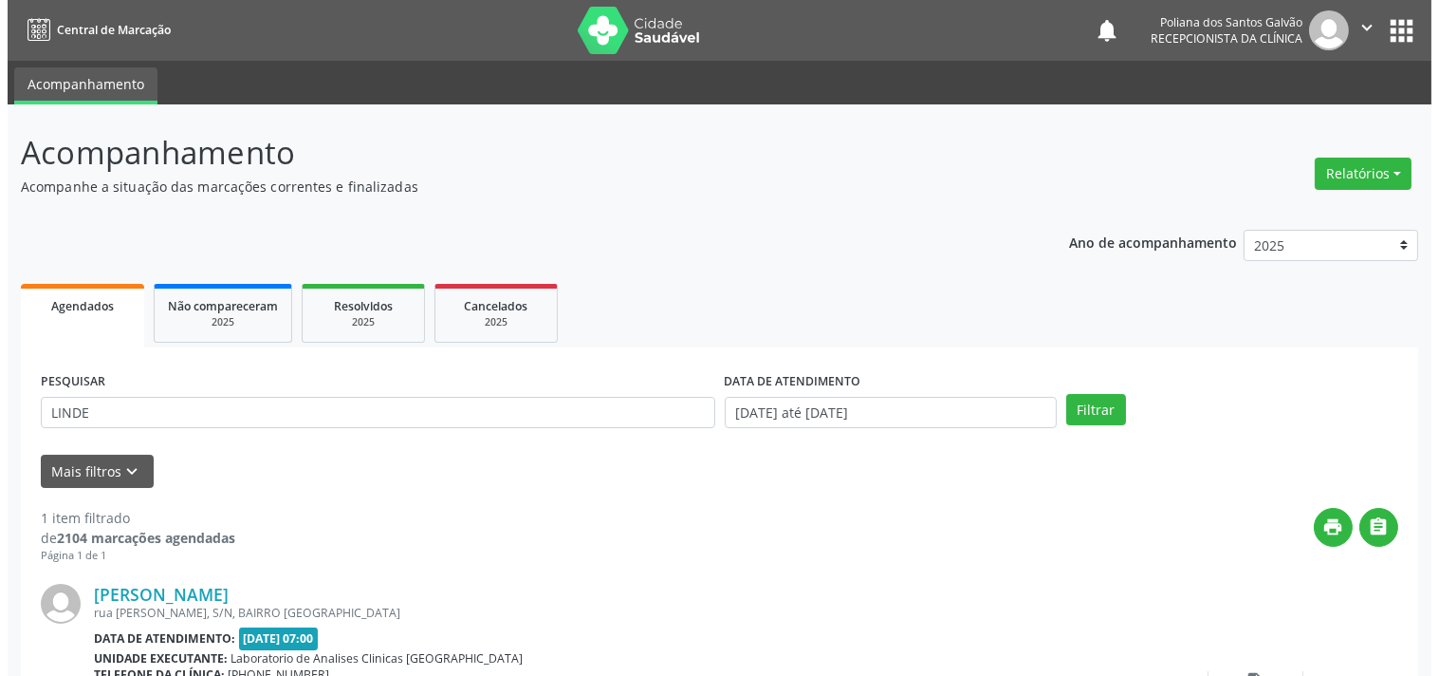
scroll to position [176, 0]
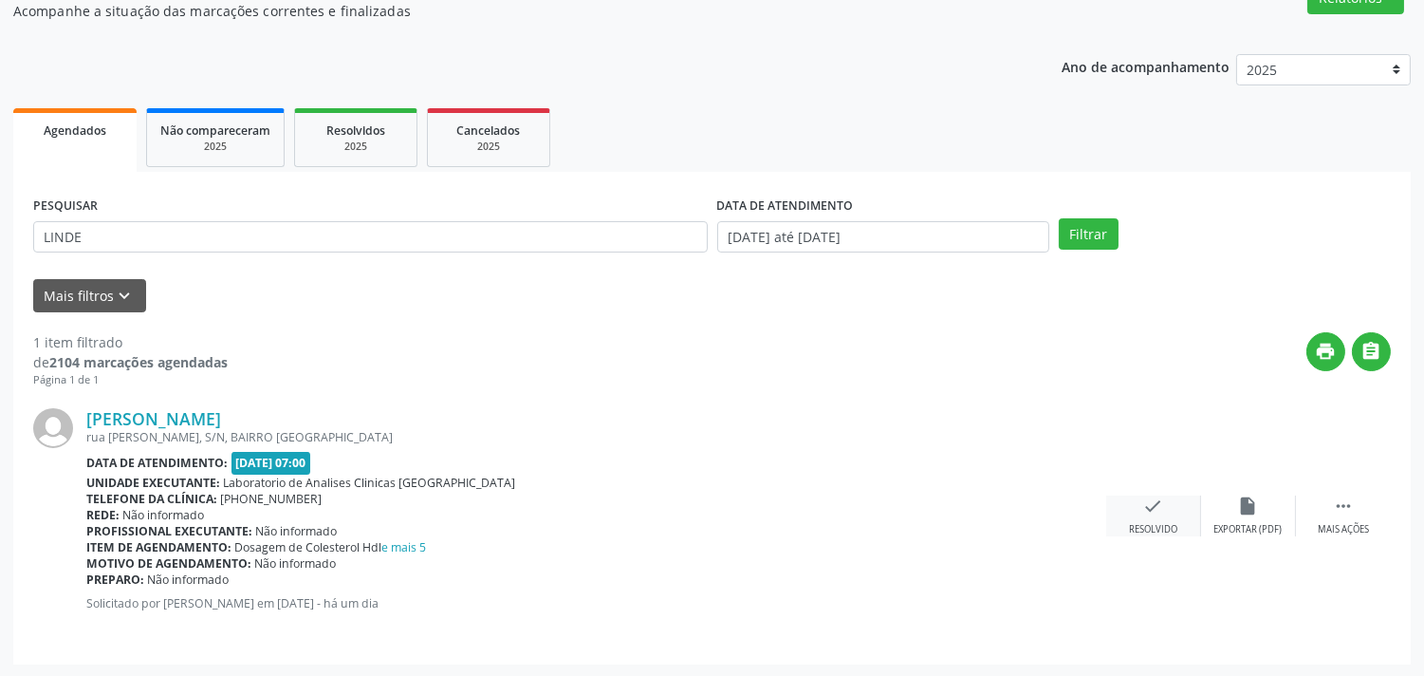
click at [1161, 520] on div "check Resolvido" at bounding box center [1153, 515] width 95 height 41
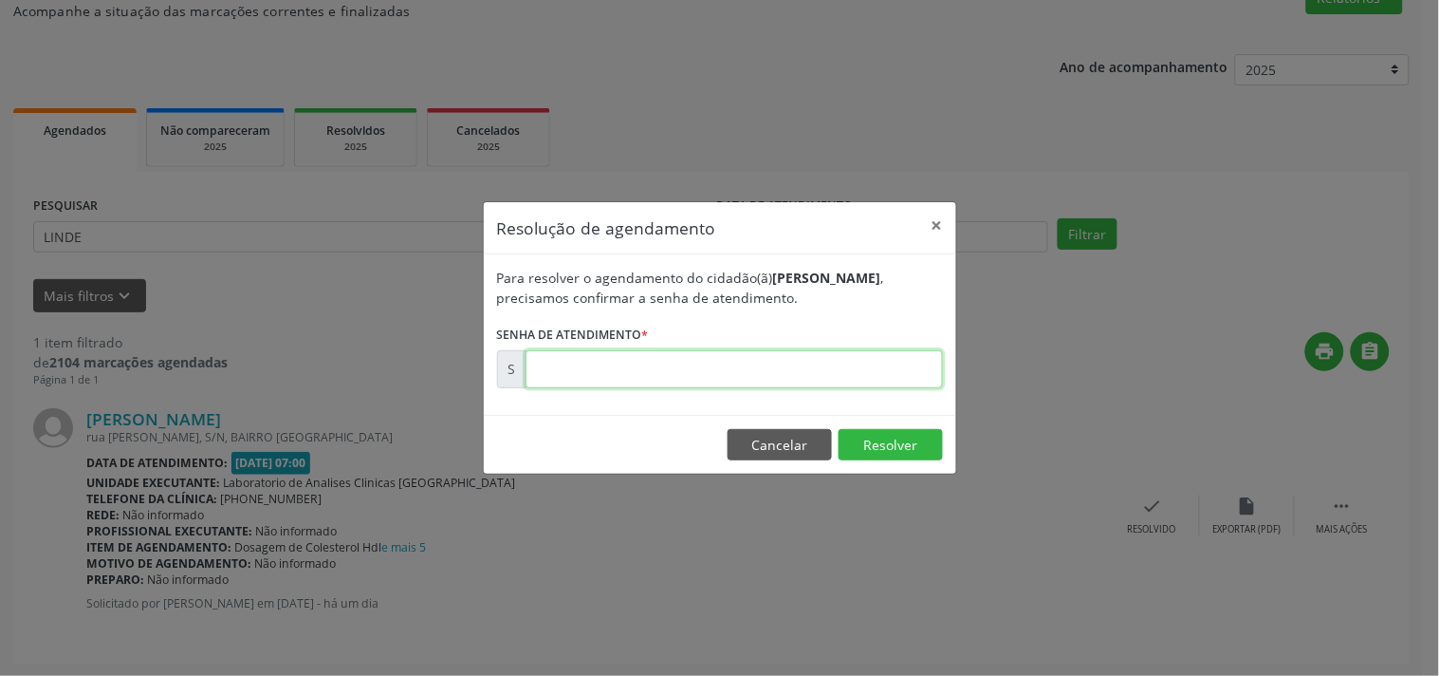
click at [741, 358] on input "text" at bounding box center [735, 369] width 418 height 38
type input "00176025"
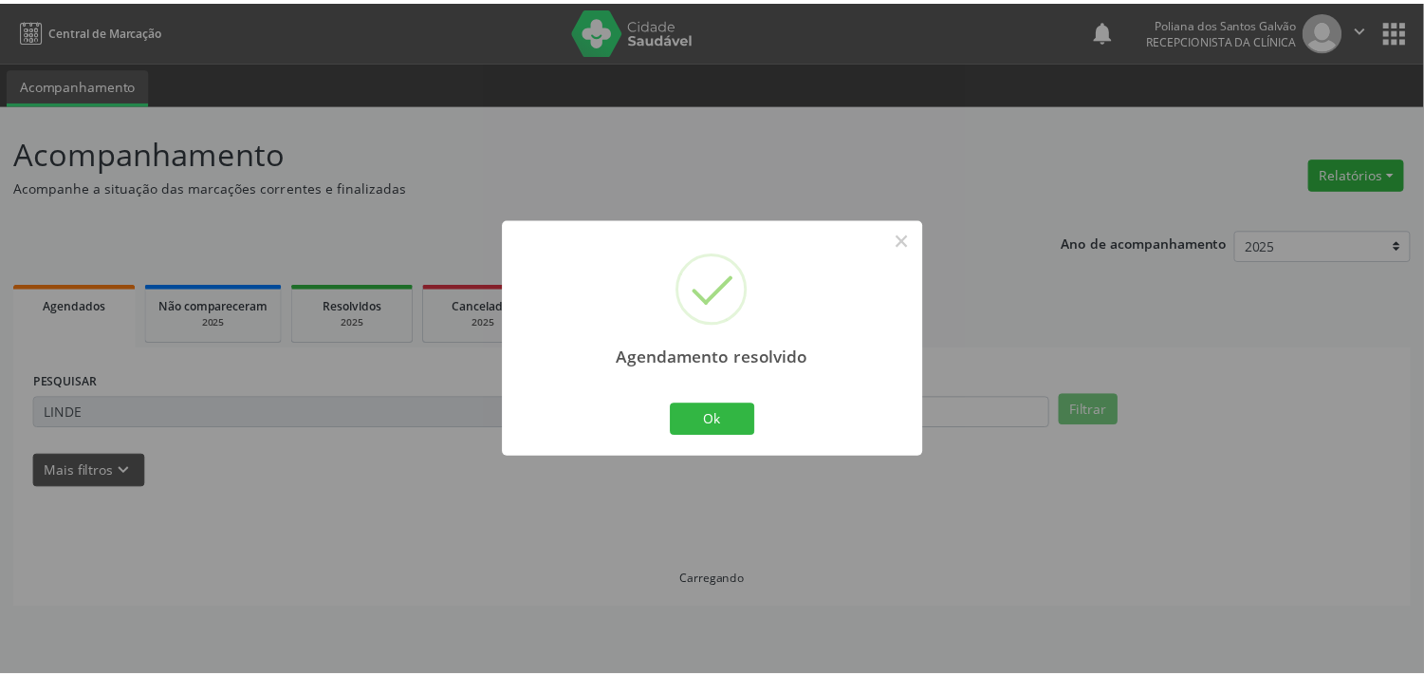
scroll to position [0, 0]
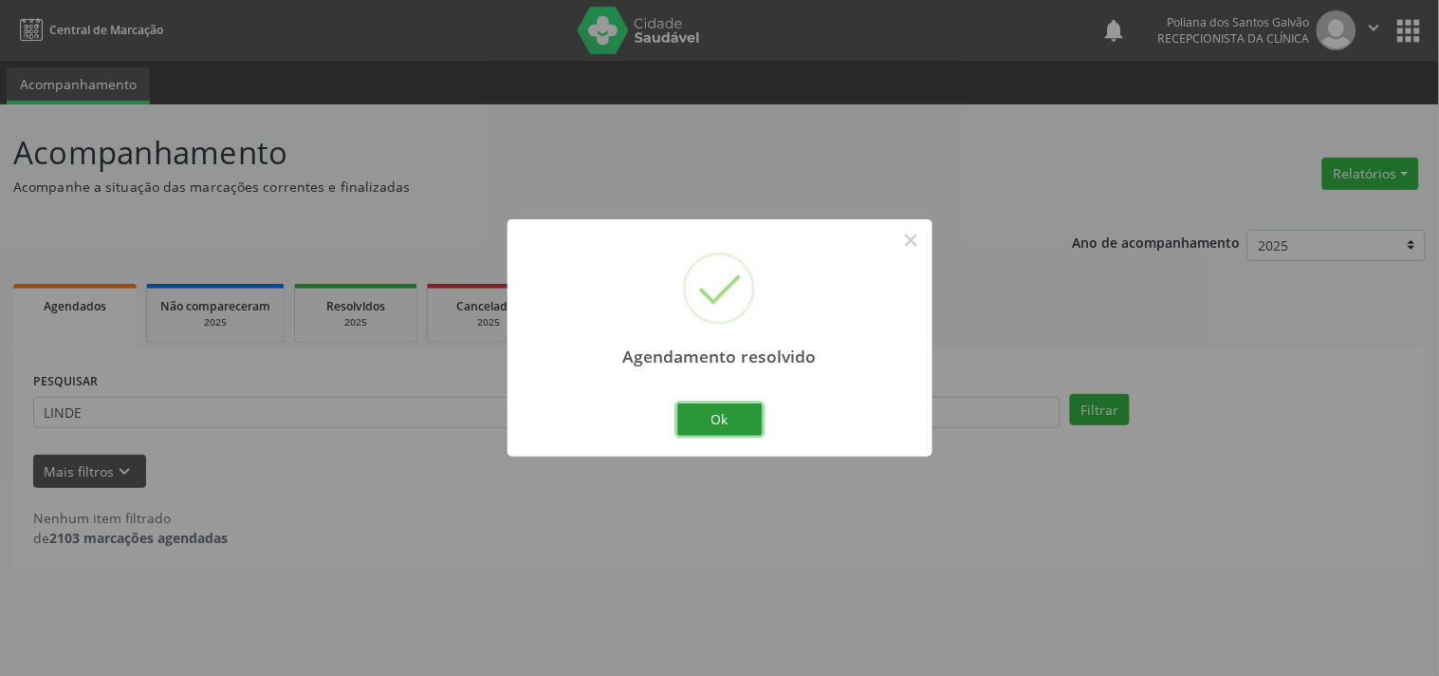
click at [703, 424] on button "Ok" at bounding box center [720, 419] width 85 height 32
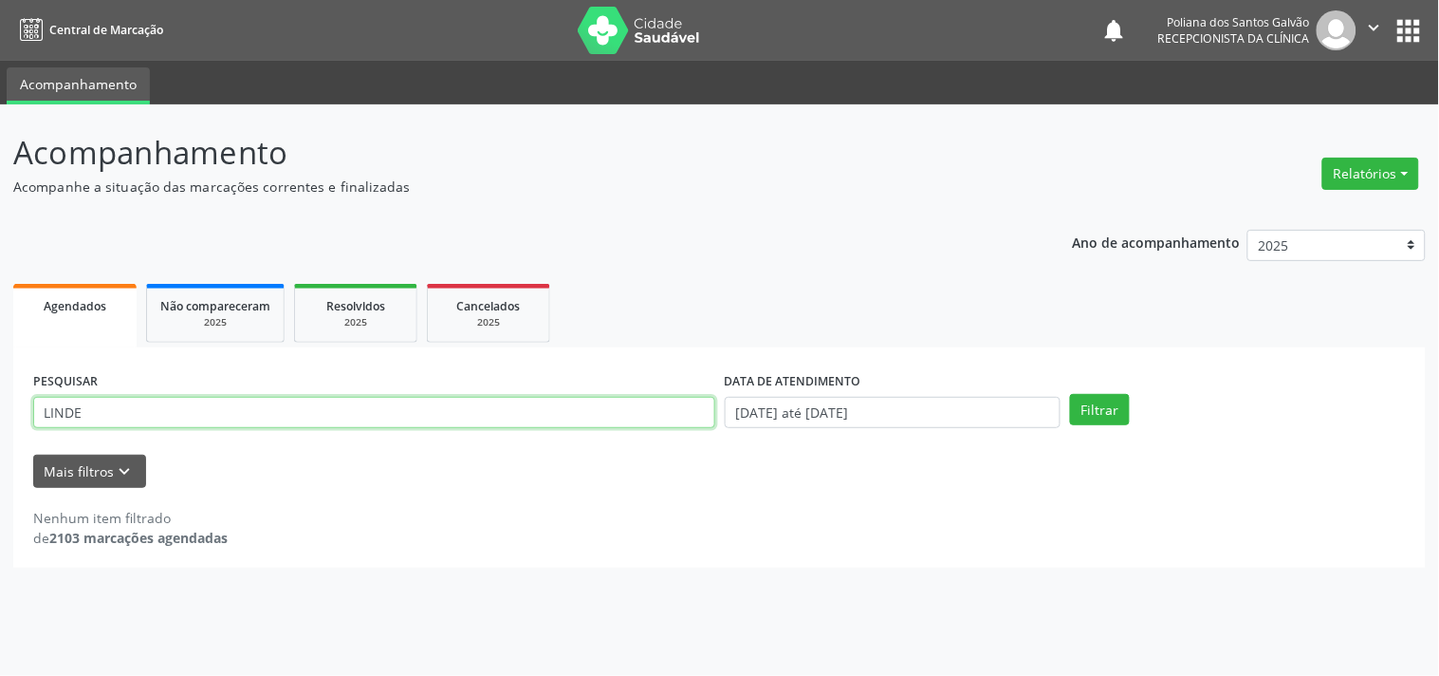
drag, startPoint x: 561, startPoint y: 420, endPoint x: 0, endPoint y: 135, distance: 629.3
click at [0, 135] on div "Acompanhamento Acompanhe a situação das marcações correntes e finalizadas Relat…" at bounding box center [719, 389] width 1439 height 571
type input "ADA"
click at [1070, 394] on button "Filtrar" at bounding box center [1100, 410] width 60 height 32
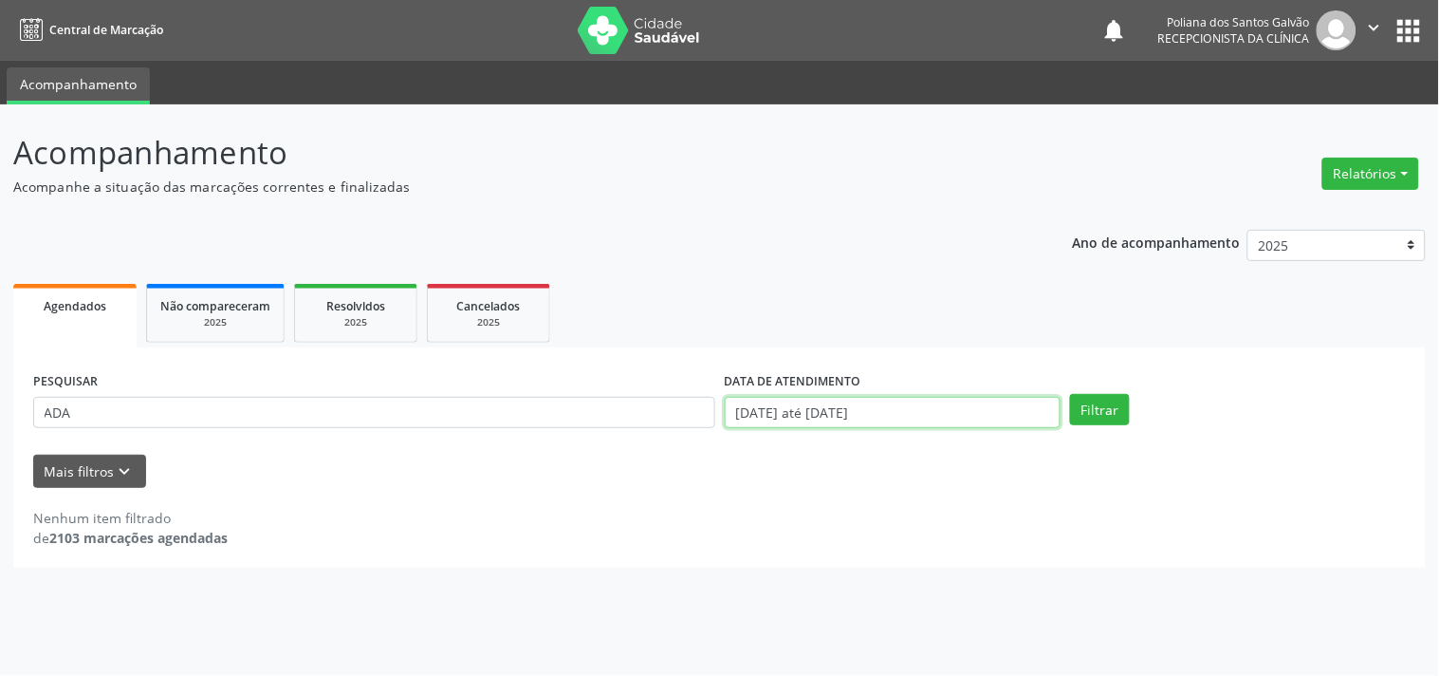
click at [970, 397] on input "[DATE] até [DATE]" at bounding box center [893, 413] width 336 height 32
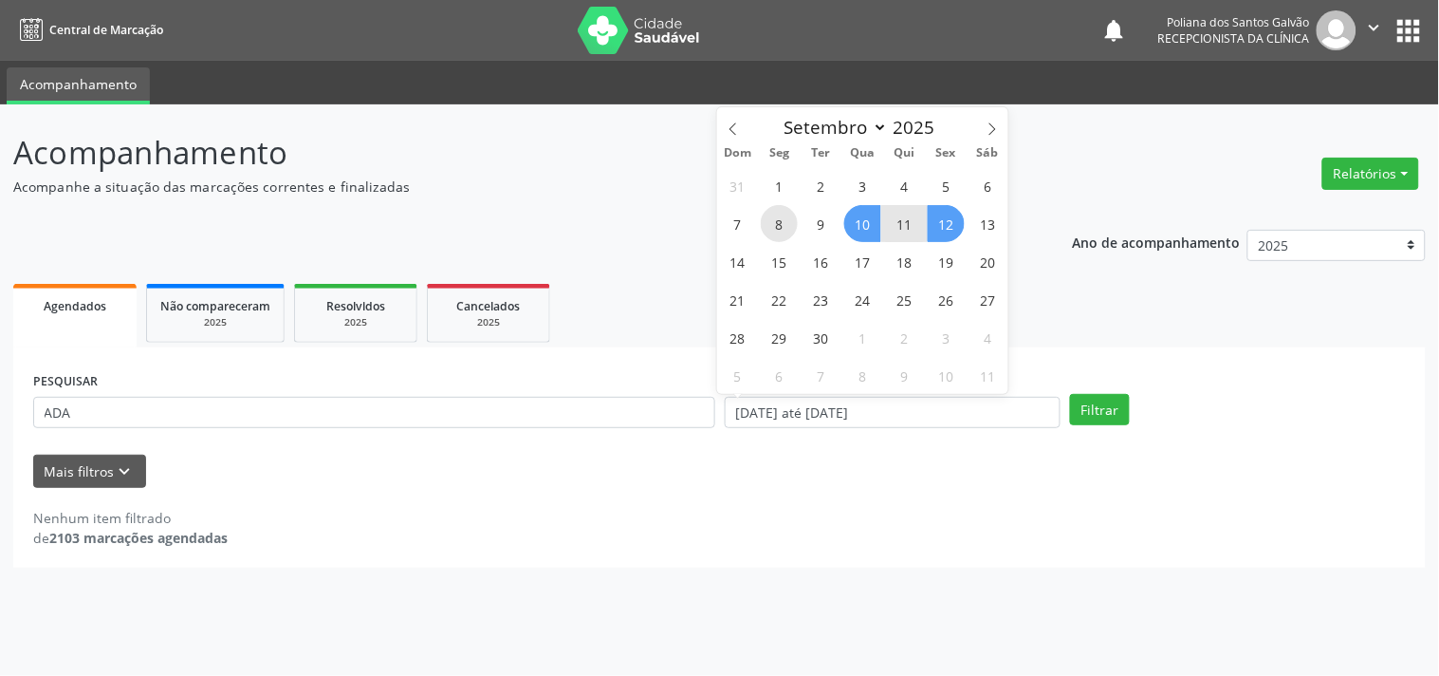
click at [761, 216] on div "31 1 2 3 4 5 6 7 8 9 10 11 12 13 14 15 16 17 18 19 20 21 22 23 24 25 26 27 28 2…" at bounding box center [863, 280] width 292 height 228
click at [771, 218] on span "8" at bounding box center [779, 223] width 37 height 37
type input "[DATE]"
click at [938, 220] on span "12" at bounding box center [946, 223] width 37 height 37
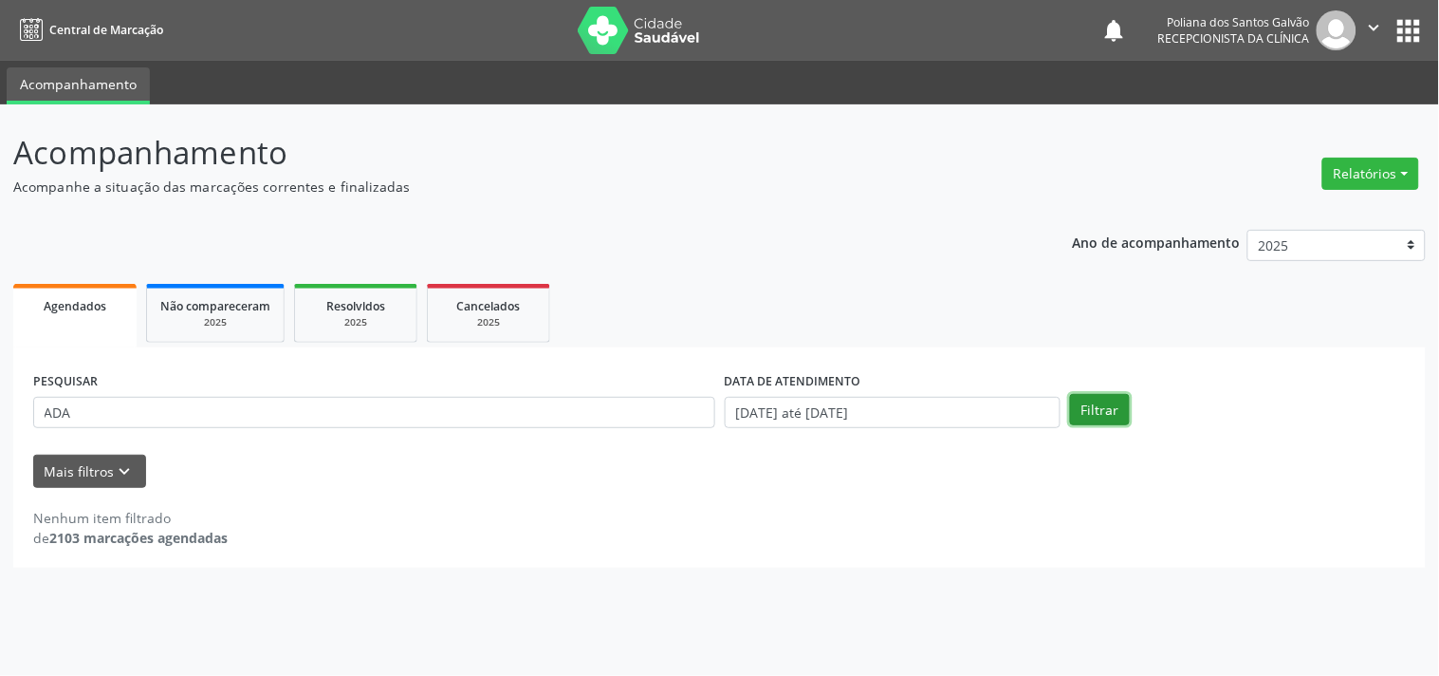
click at [1115, 421] on button "Filtrar" at bounding box center [1100, 410] width 60 height 32
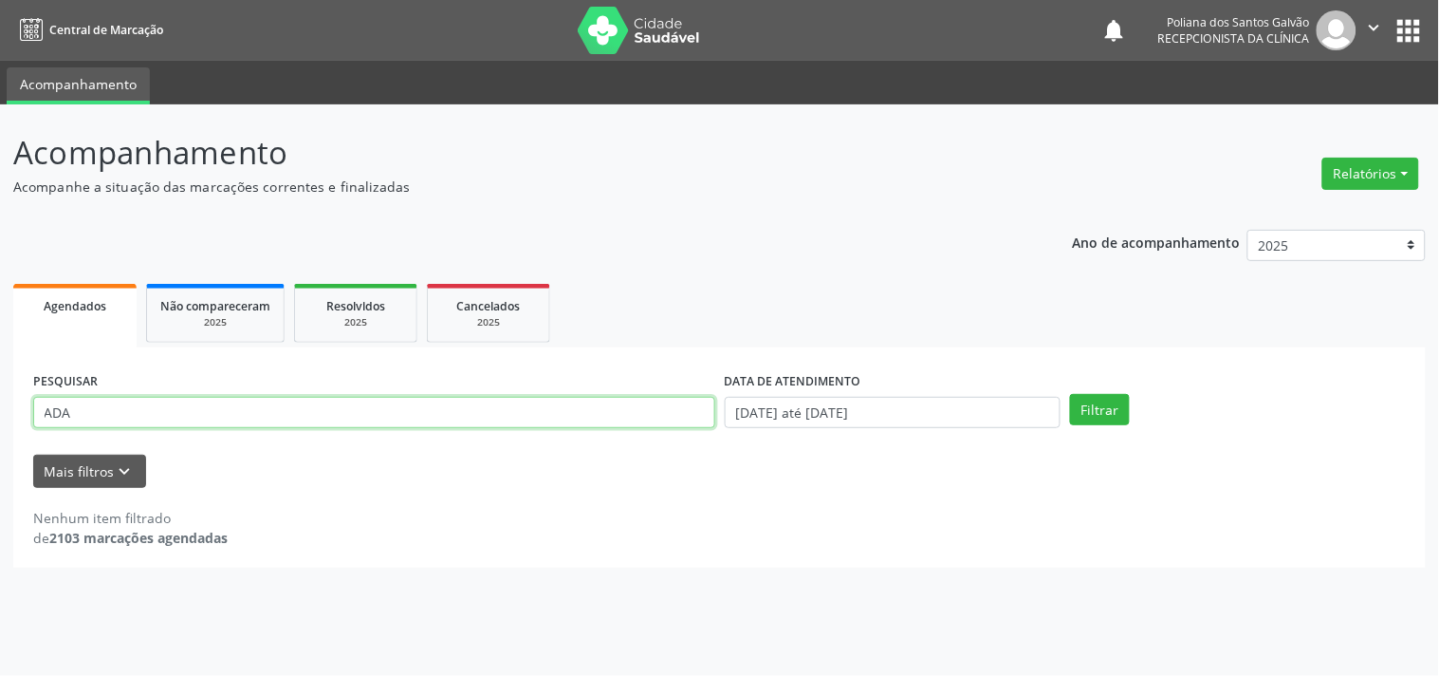
click at [121, 413] on input "ADA" at bounding box center [374, 413] width 682 height 32
type input "ADAILSON"
click at [1070, 394] on button "Filtrar" at bounding box center [1100, 410] width 60 height 32
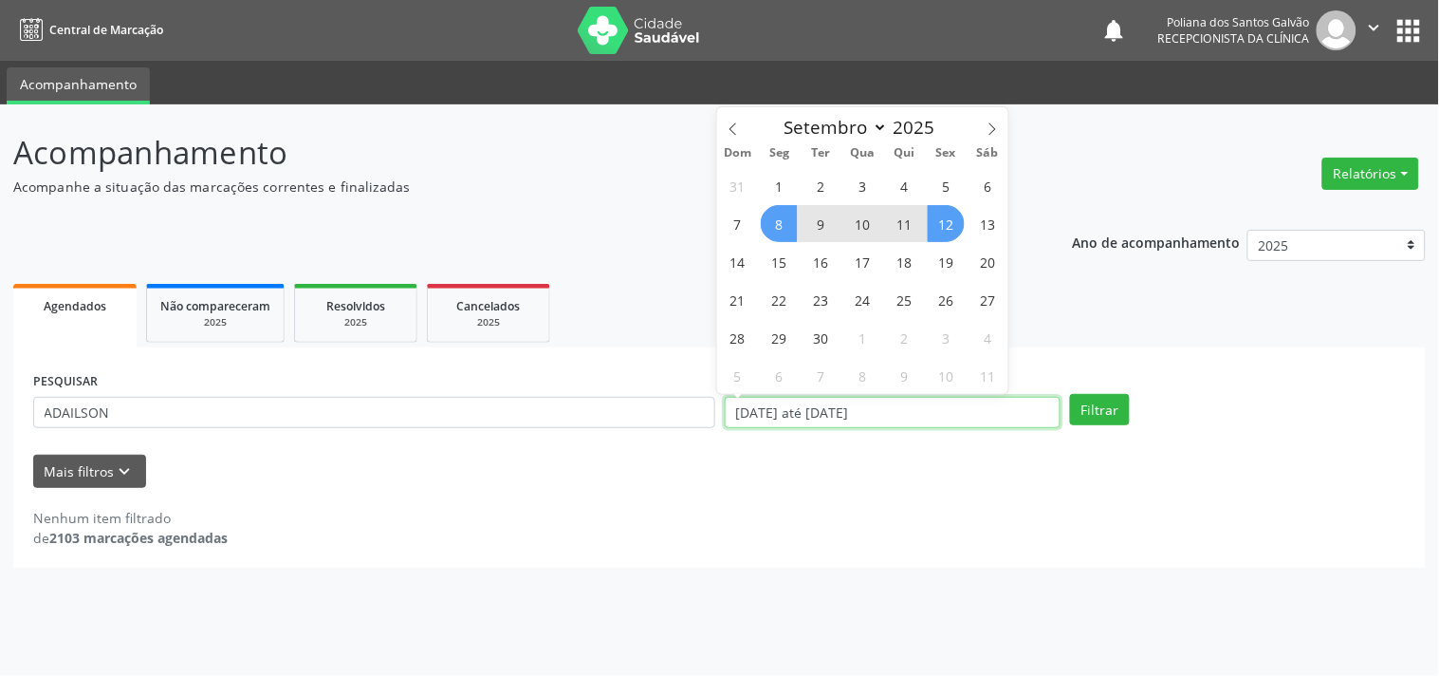
click at [907, 403] on input "[DATE] até [DATE]" at bounding box center [893, 413] width 336 height 32
click at [775, 221] on span "8" at bounding box center [779, 223] width 37 height 37
type input "[DATE]"
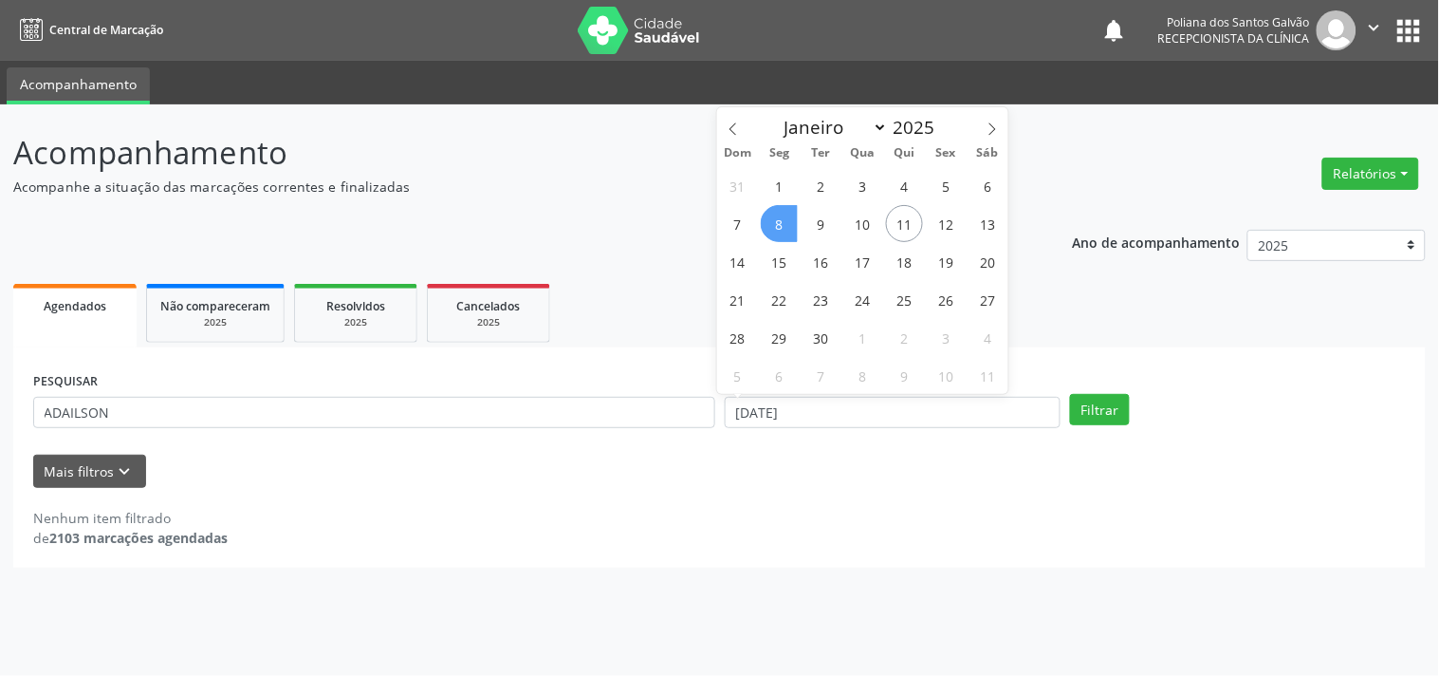
click at [775, 221] on span "8" at bounding box center [779, 223] width 37 height 37
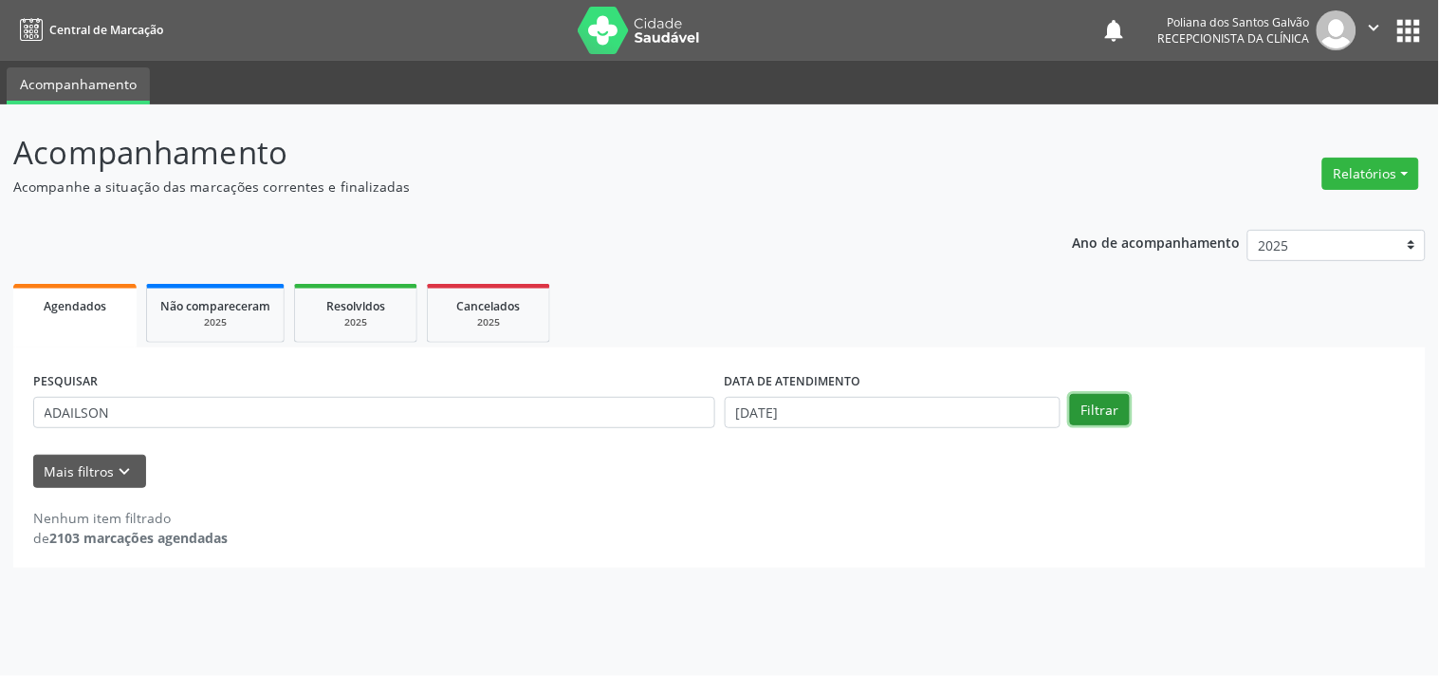
click at [1113, 405] on button "Filtrar" at bounding box center [1100, 410] width 60 height 32
click at [357, 291] on link "Resolvidos 2025" at bounding box center [355, 313] width 123 height 59
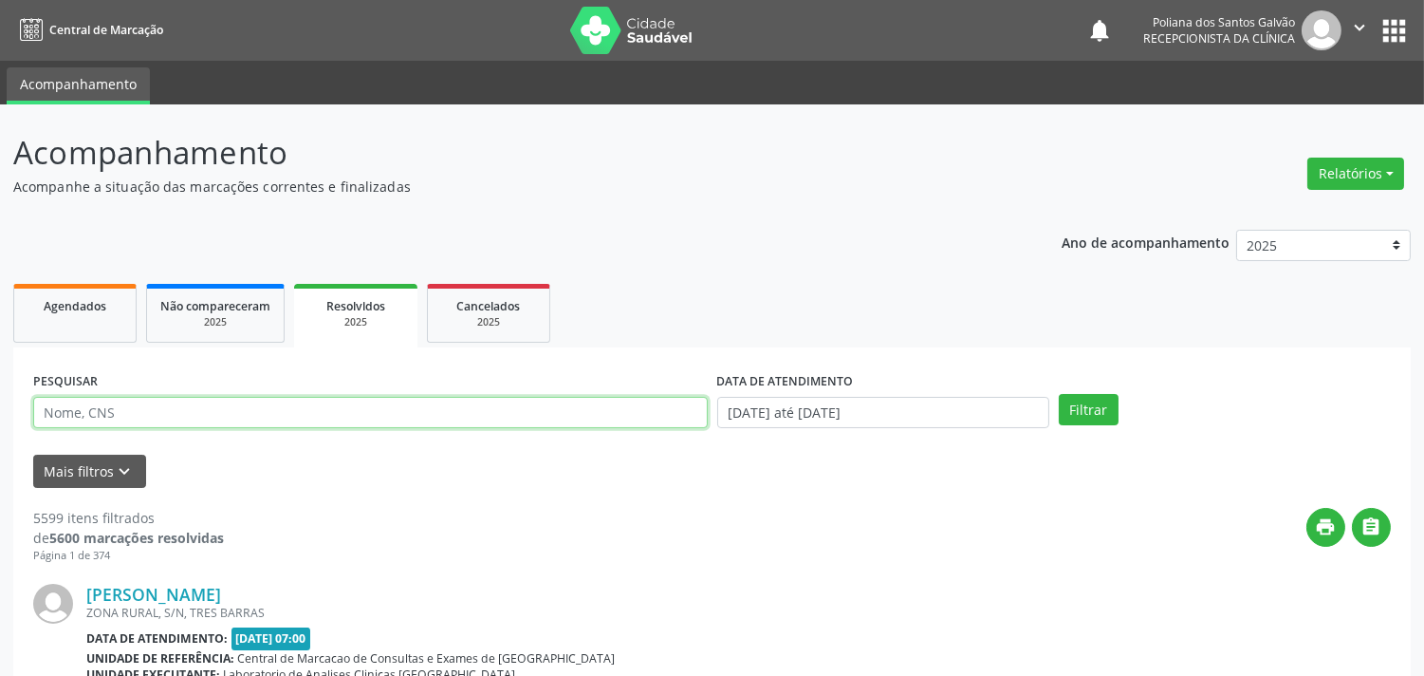
drag, startPoint x: 357, startPoint y: 291, endPoint x: 378, endPoint y: 418, distance: 127.9
click at [378, 418] on input "text" at bounding box center [370, 413] width 675 height 32
type input "ADAILSO"
click at [1059, 394] on button "Filtrar" at bounding box center [1089, 410] width 60 height 32
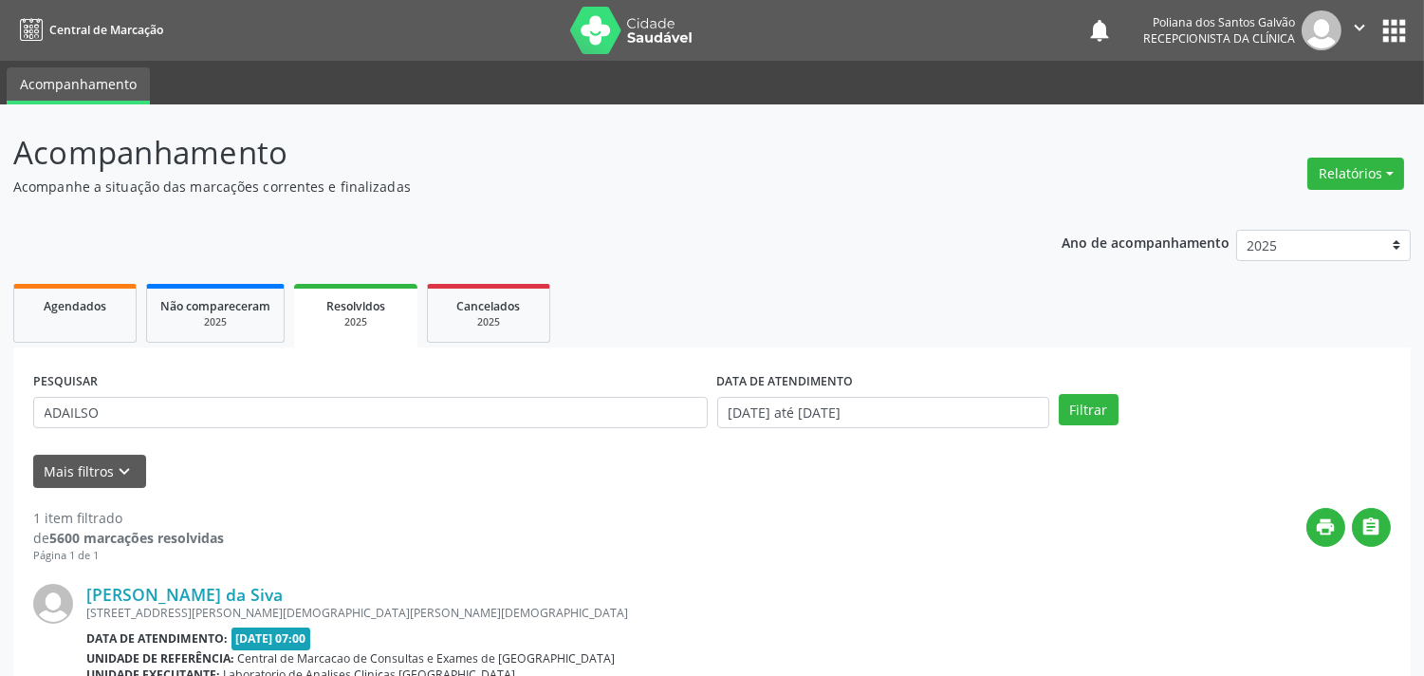
scroll to position [176, 0]
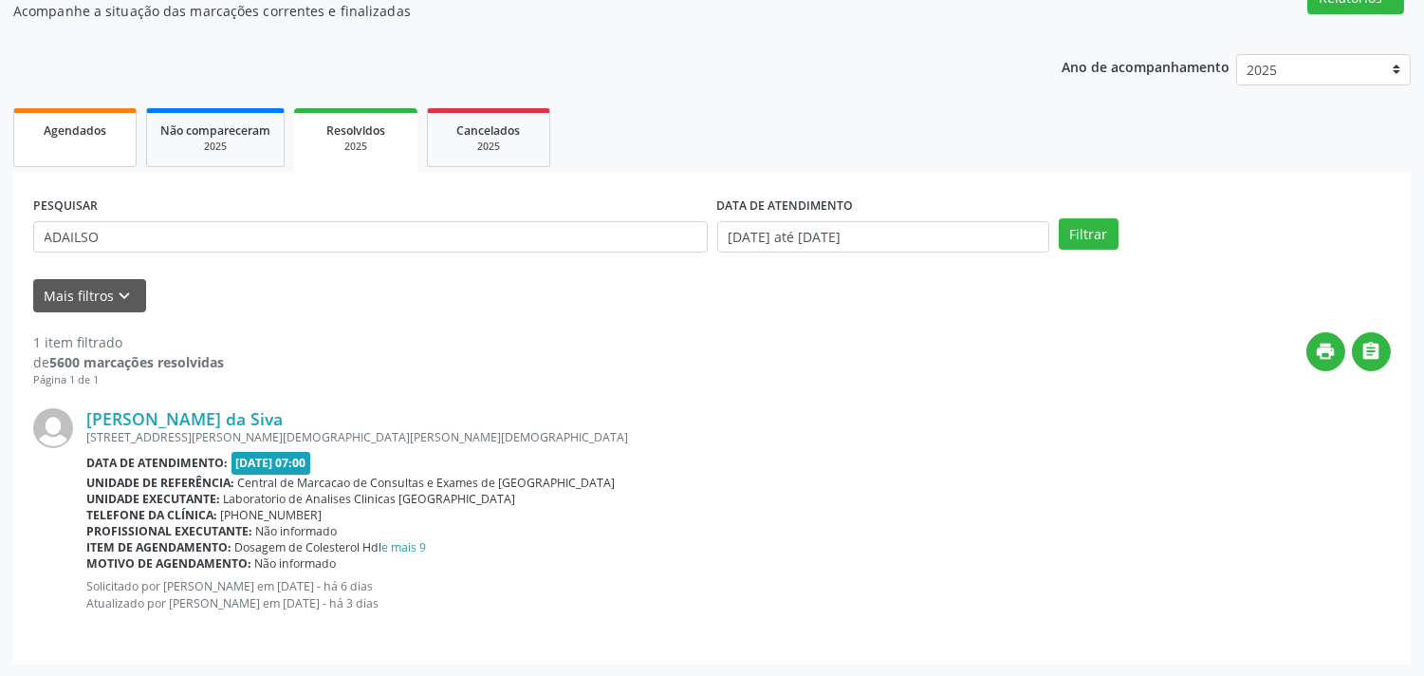
click at [85, 122] on span "Agendados" at bounding box center [75, 130] width 63 height 16
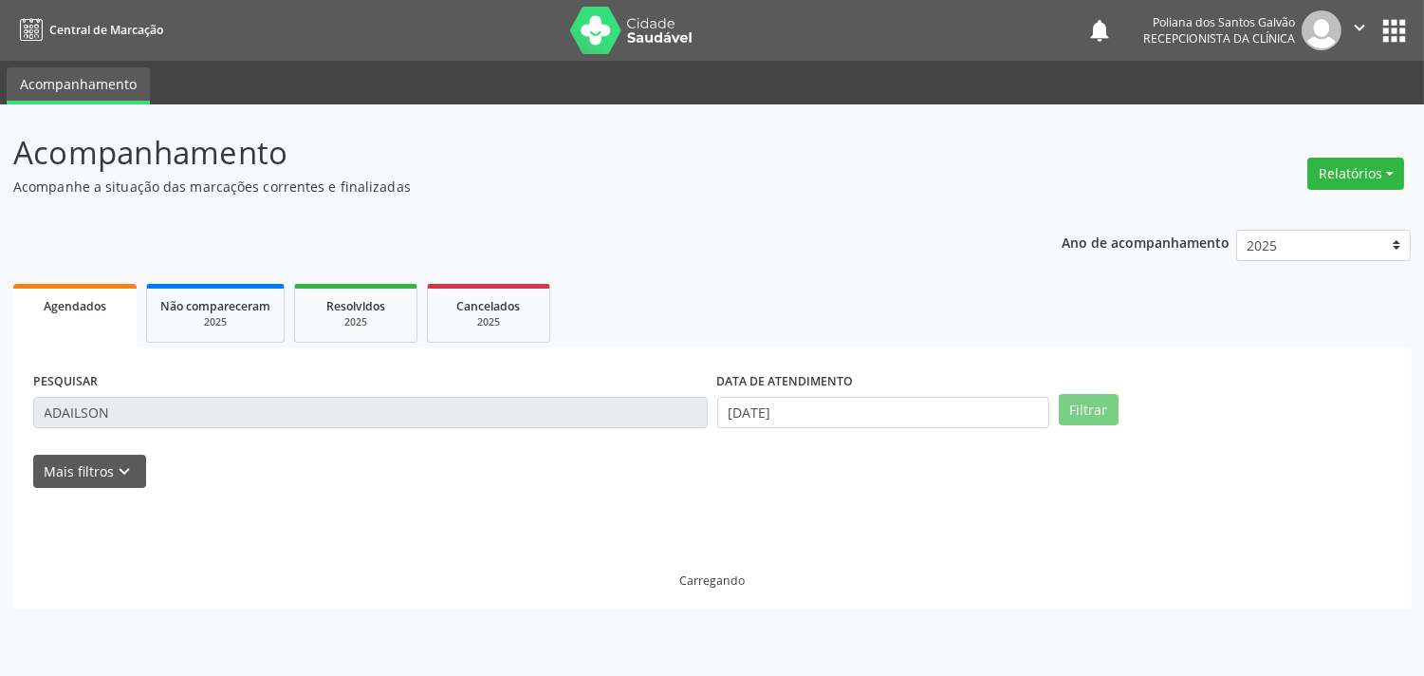
scroll to position [0, 0]
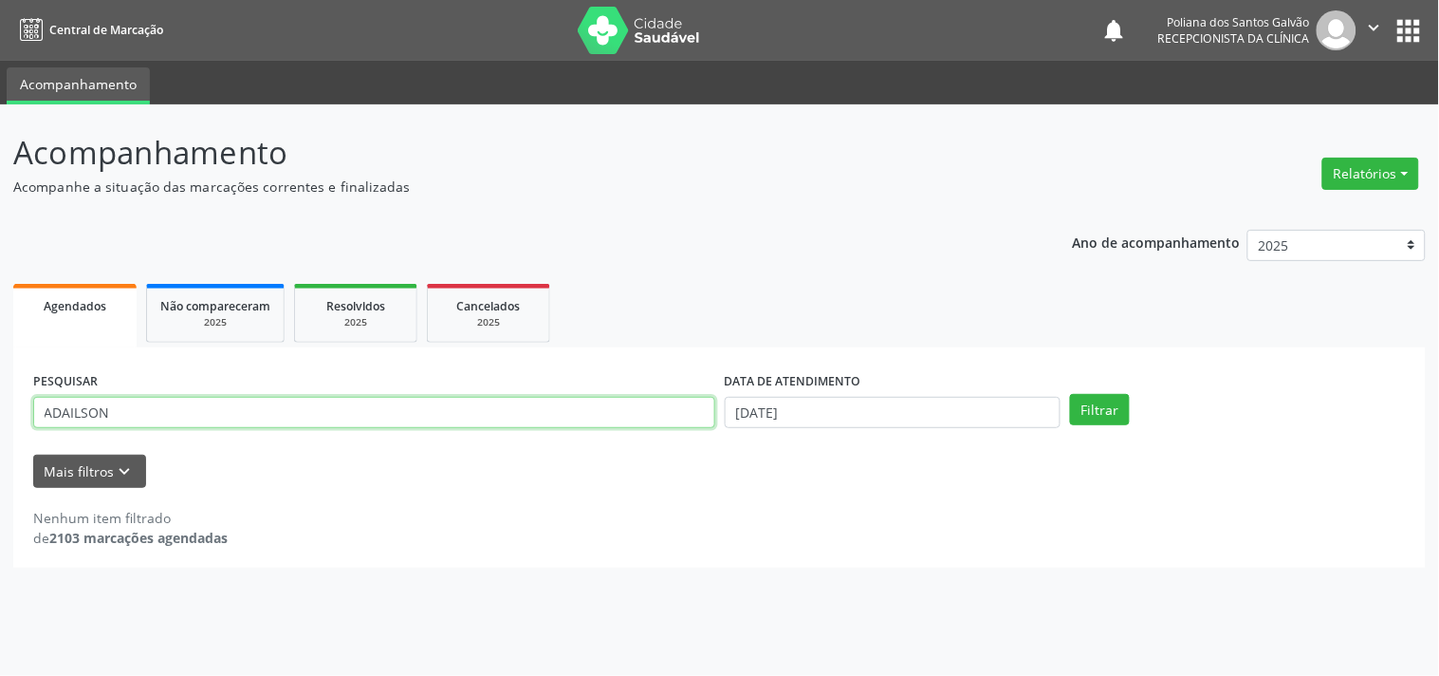
drag, startPoint x: 0, startPoint y: 342, endPoint x: 0, endPoint y: 297, distance: 44.6
click at [0, 301] on div "Acompanhamento Acompanhe a situação das marcações correntes e finalizadas Relat…" at bounding box center [719, 389] width 1439 height 571
type input "ELIANE"
click at [1070, 394] on button "Filtrar" at bounding box center [1100, 410] width 60 height 32
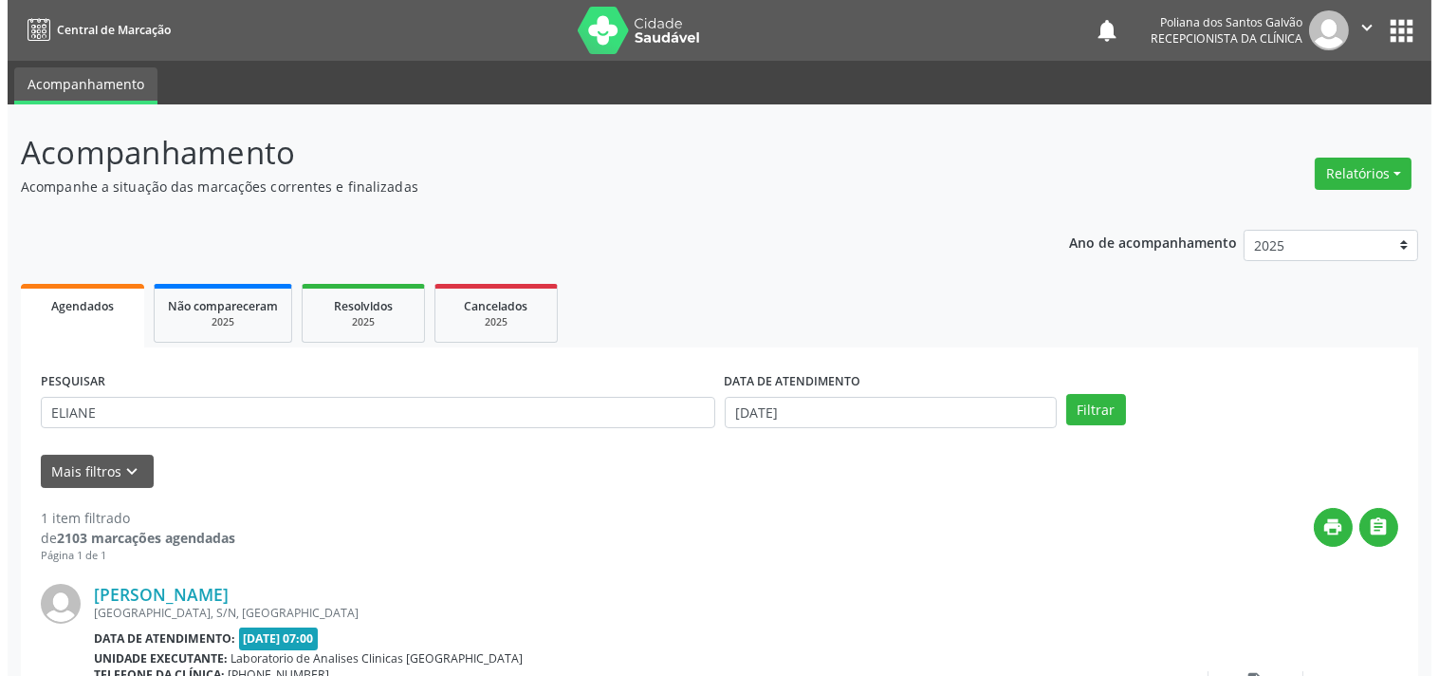
scroll to position [176, 0]
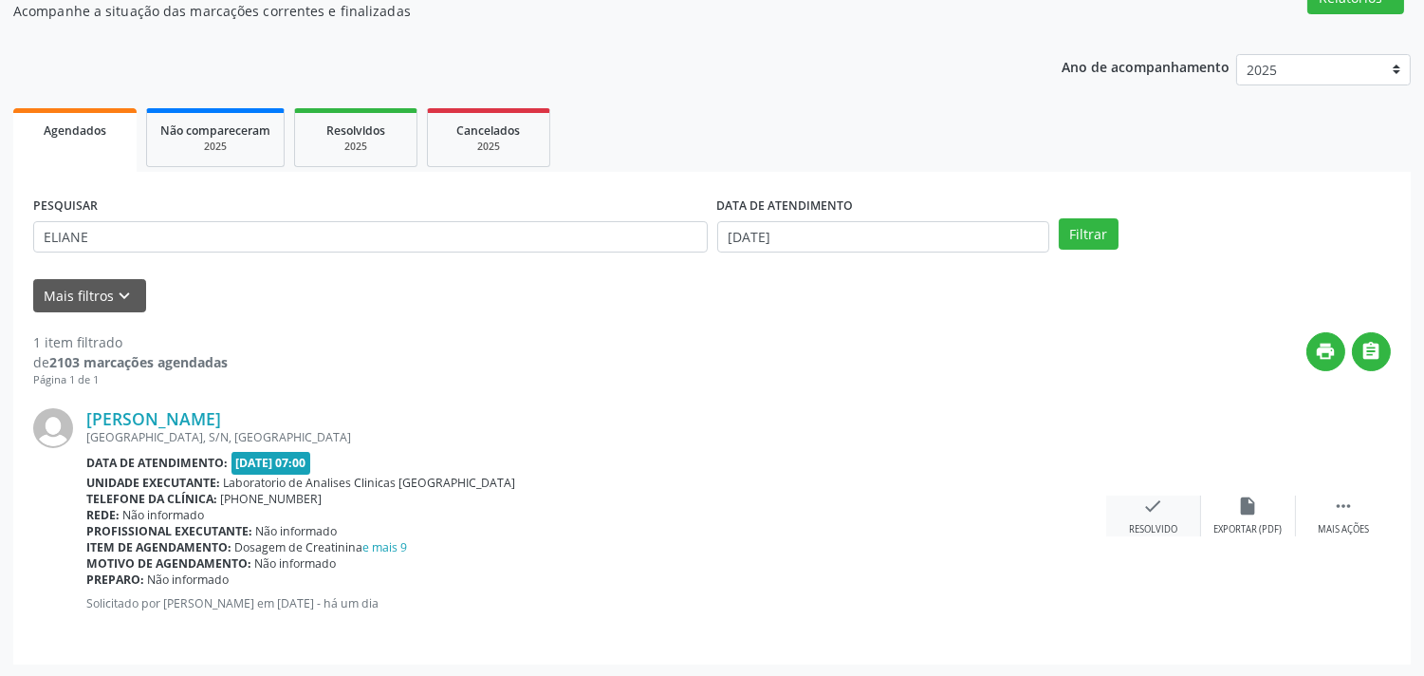
click at [1160, 500] on icon "check" at bounding box center [1153, 505] width 21 height 21
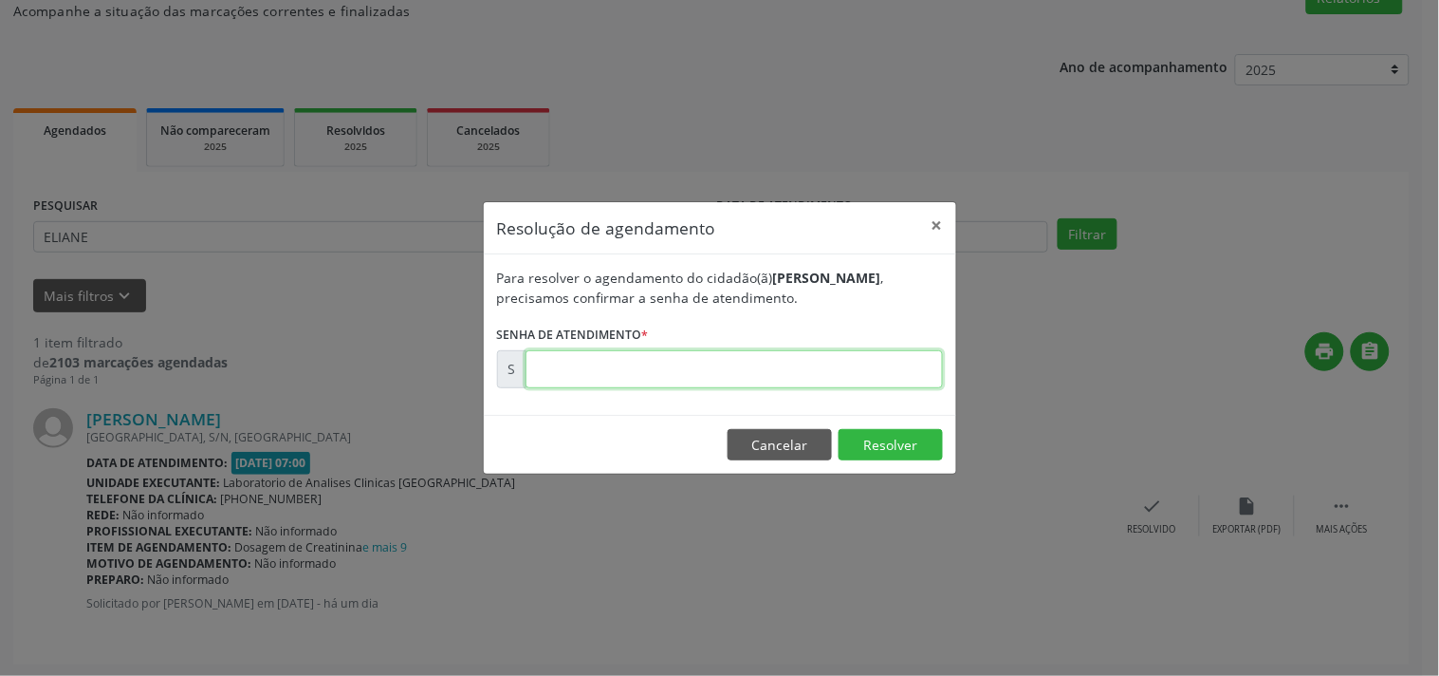
click at [759, 372] on input "text" at bounding box center [735, 369] width 418 height 38
type input "00176026"
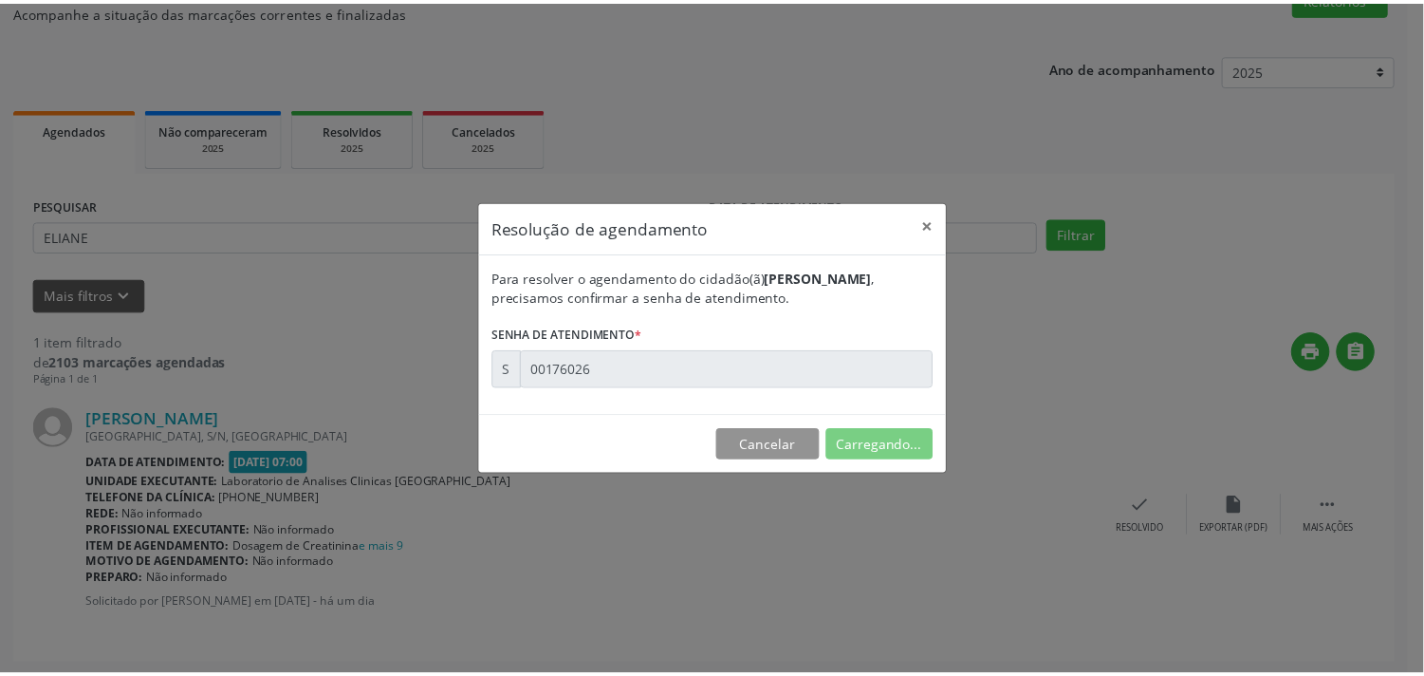
scroll to position [0, 0]
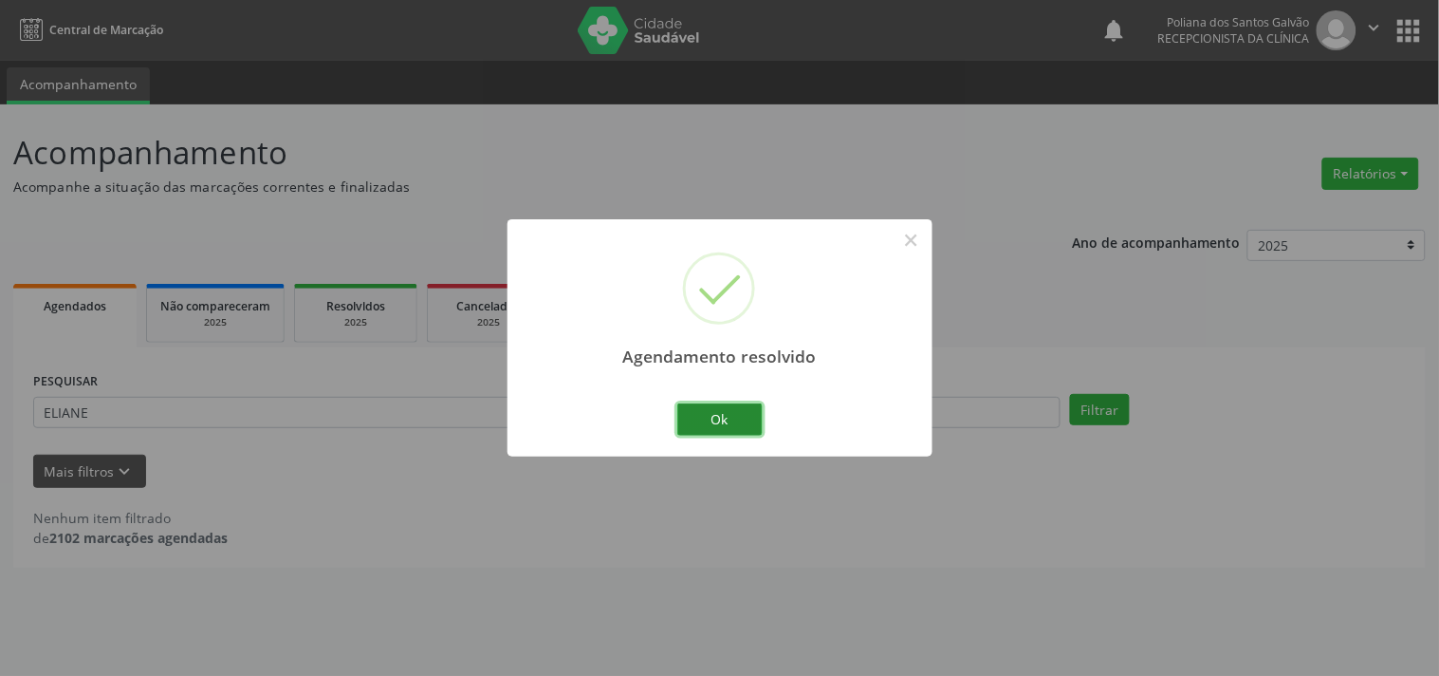
click at [712, 419] on button "Ok" at bounding box center [720, 419] width 85 height 32
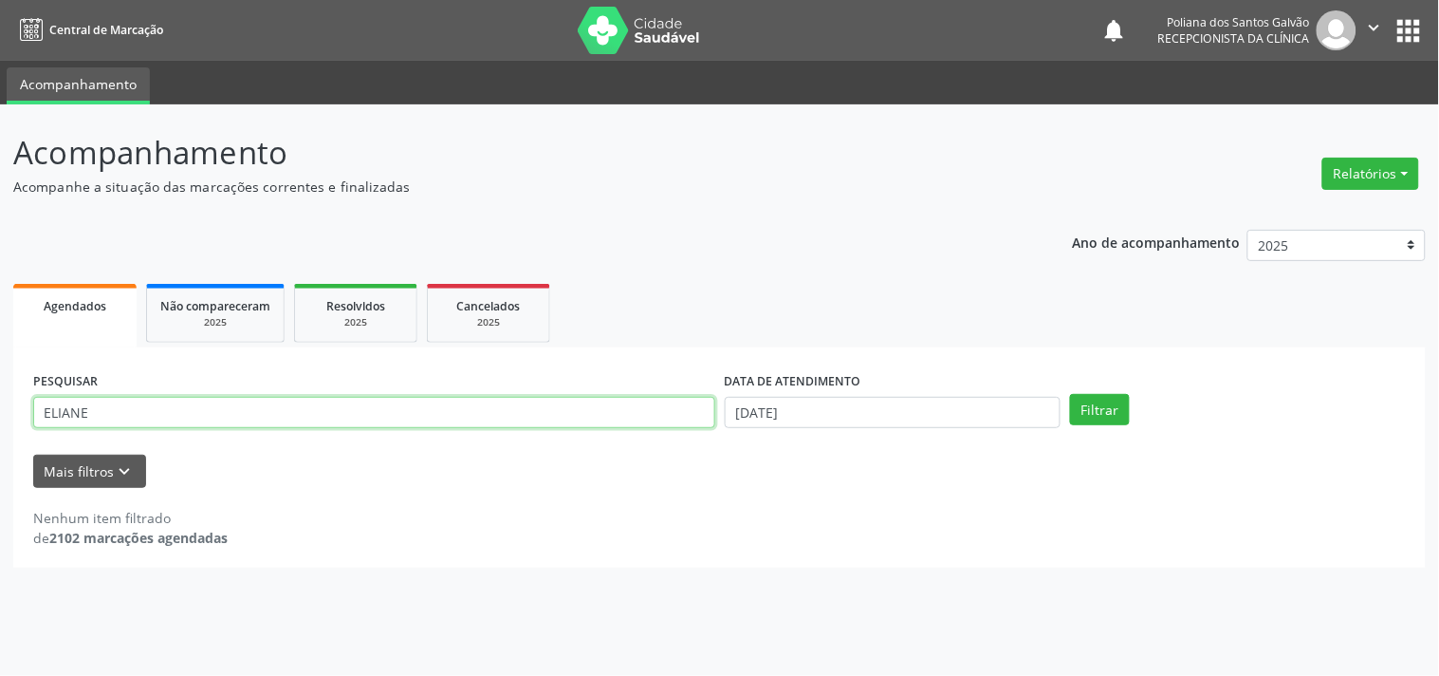
drag, startPoint x: 519, startPoint y: 391, endPoint x: 0, endPoint y: 277, distance: 531.4
click at [0, 268] on div "Acompanhamento Acompanhe a situação das marcações correntes e finalizadas Relat…" at bounding box center [719, 389] width 1439 height 571
type input "[PERSON_NAME]"
click at [1070, 394] on button "Filtrar" at bounding box center [1100, 410] width 60 height 32
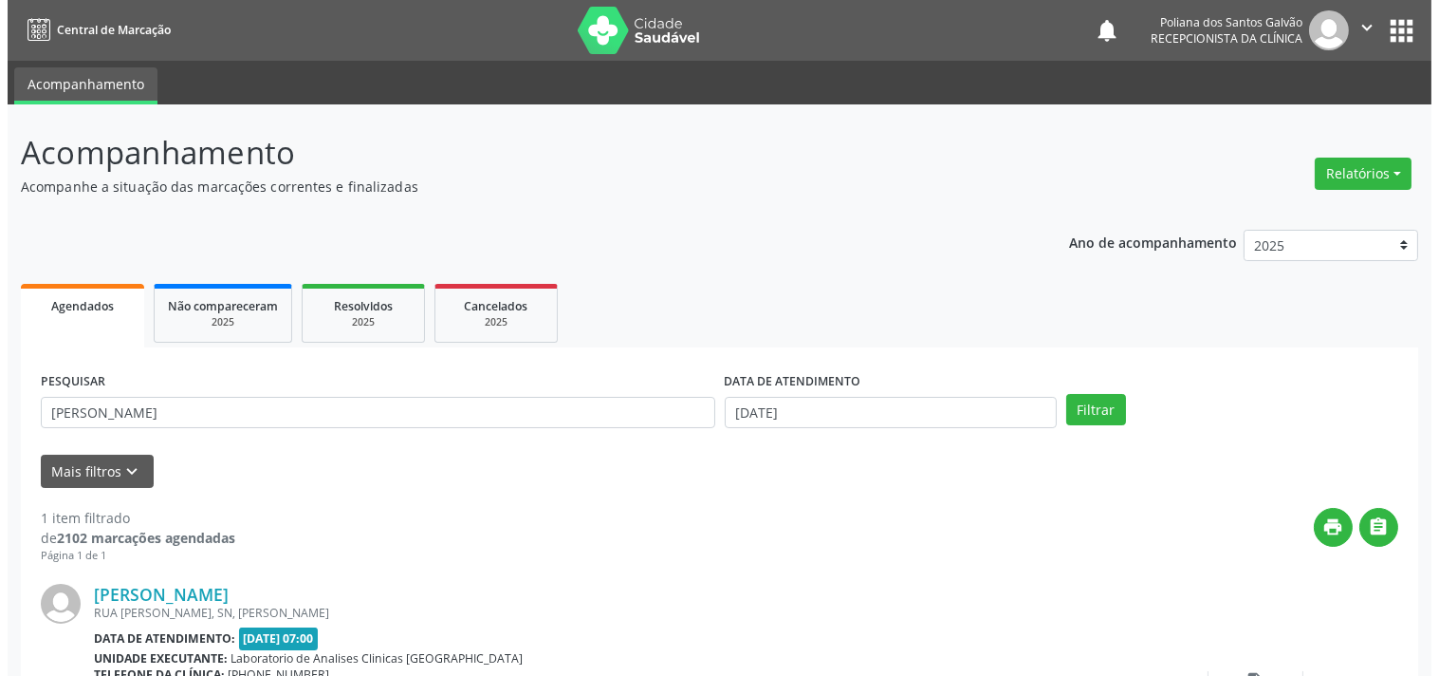
scroll to position [176, 0]
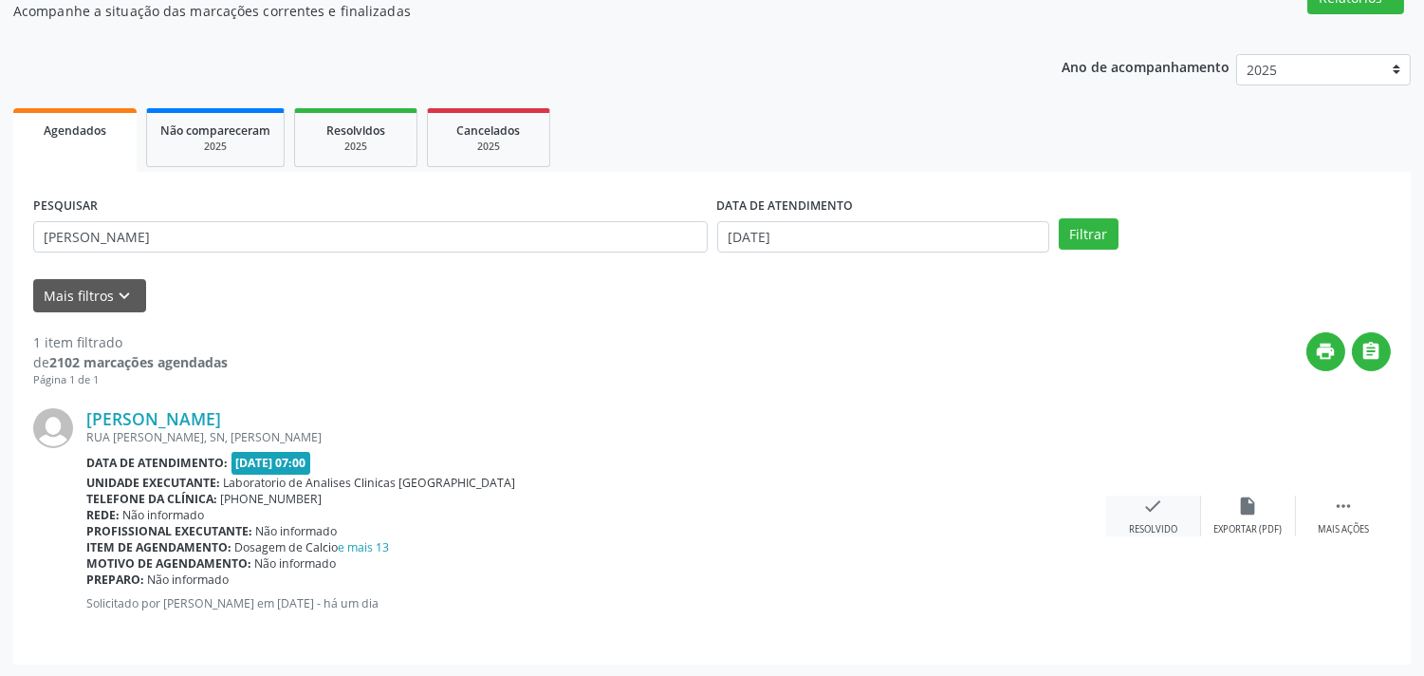
click at [1144, 515] on div "check Resolvido" at bounding box center [1153, 515] width 95 height 41
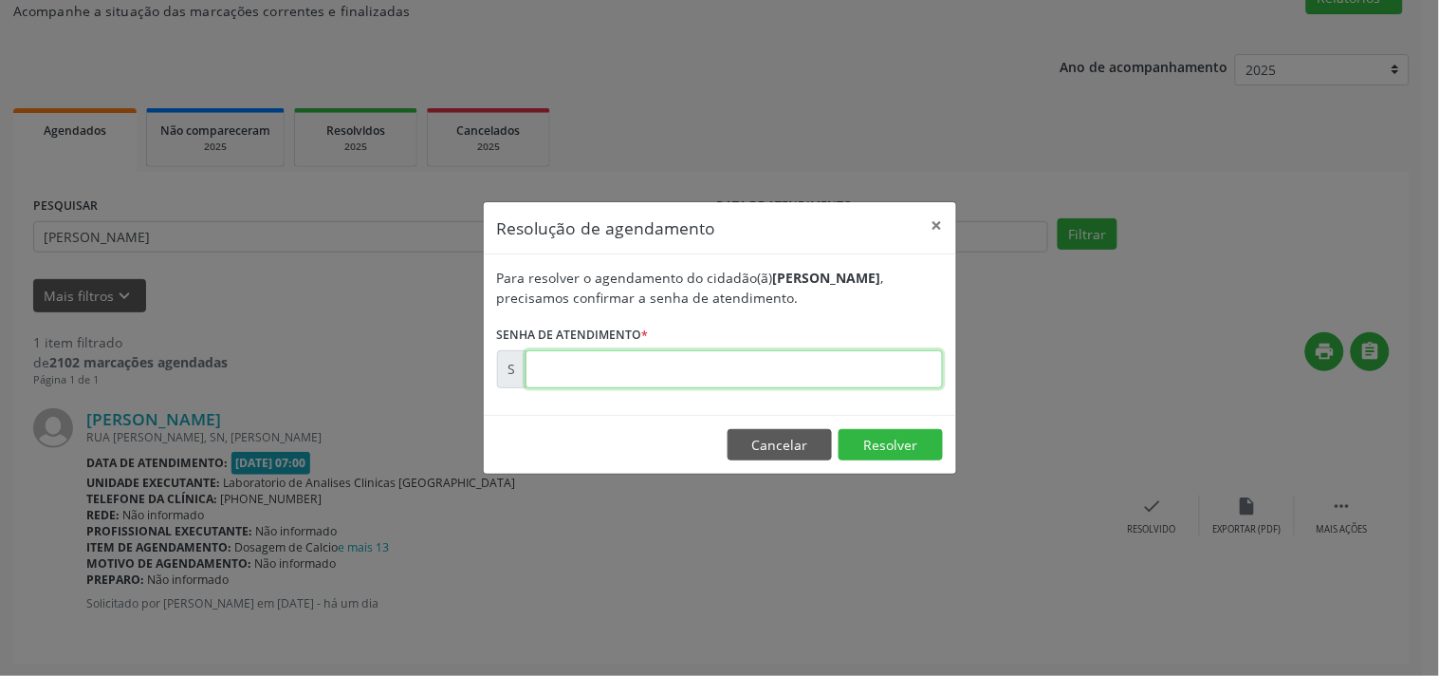
click at [893, 381] on input "text" at bounding box center [735, 369] width 418 height 38
type input "00176033"
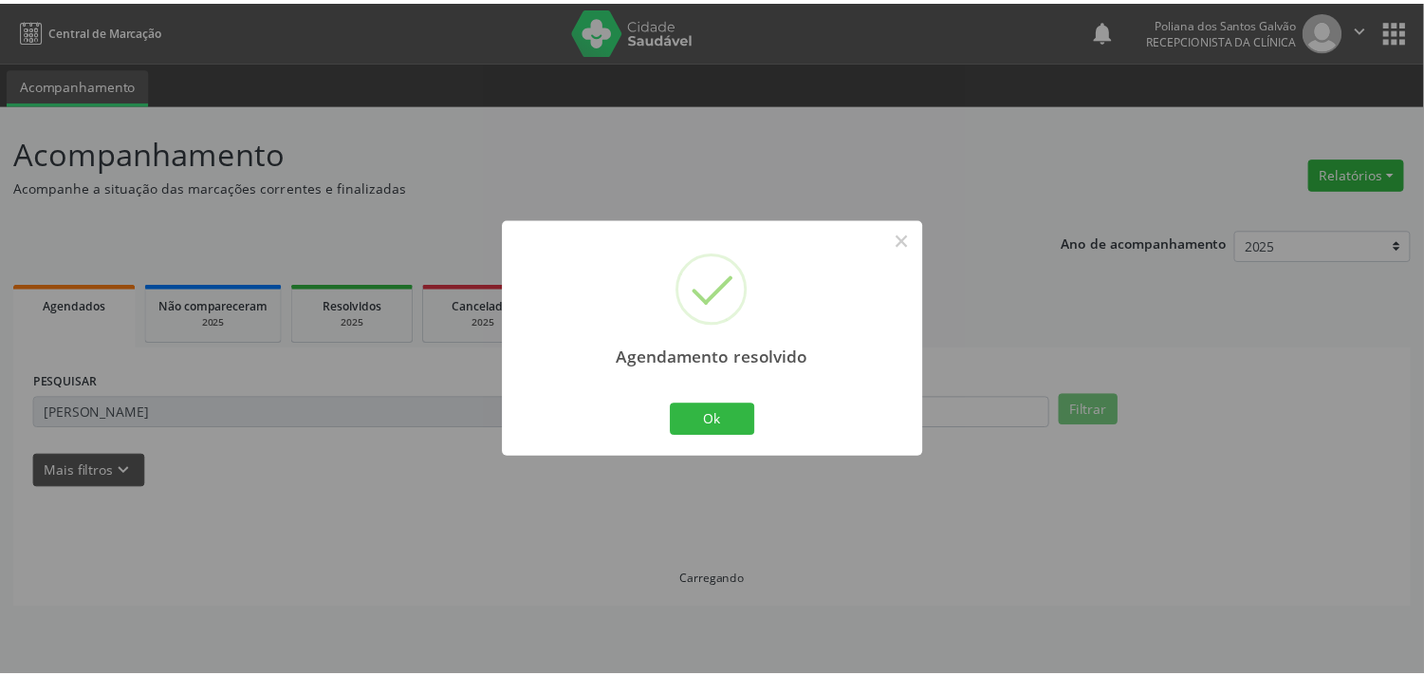
scroll to position [0, 0]
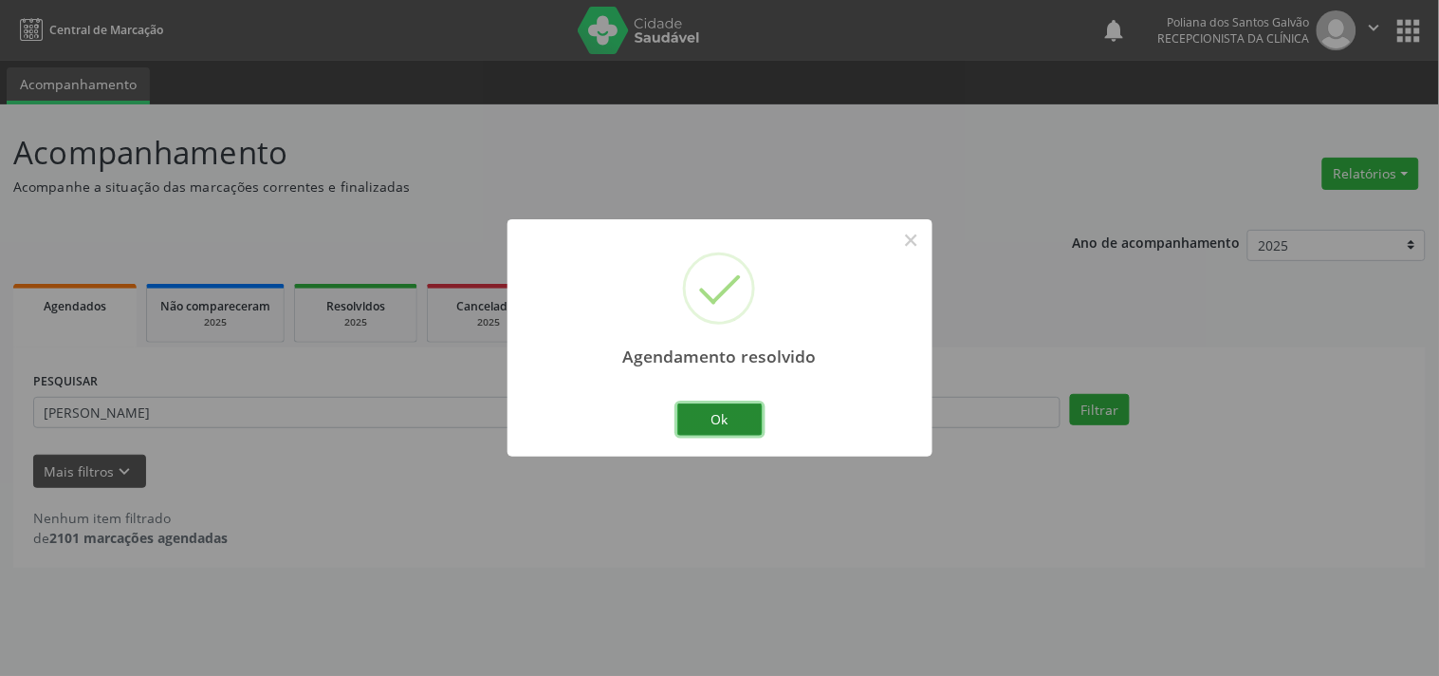
click at [704, 418] on button "Ok" at bounding box center [720, 419] width 85 height 32
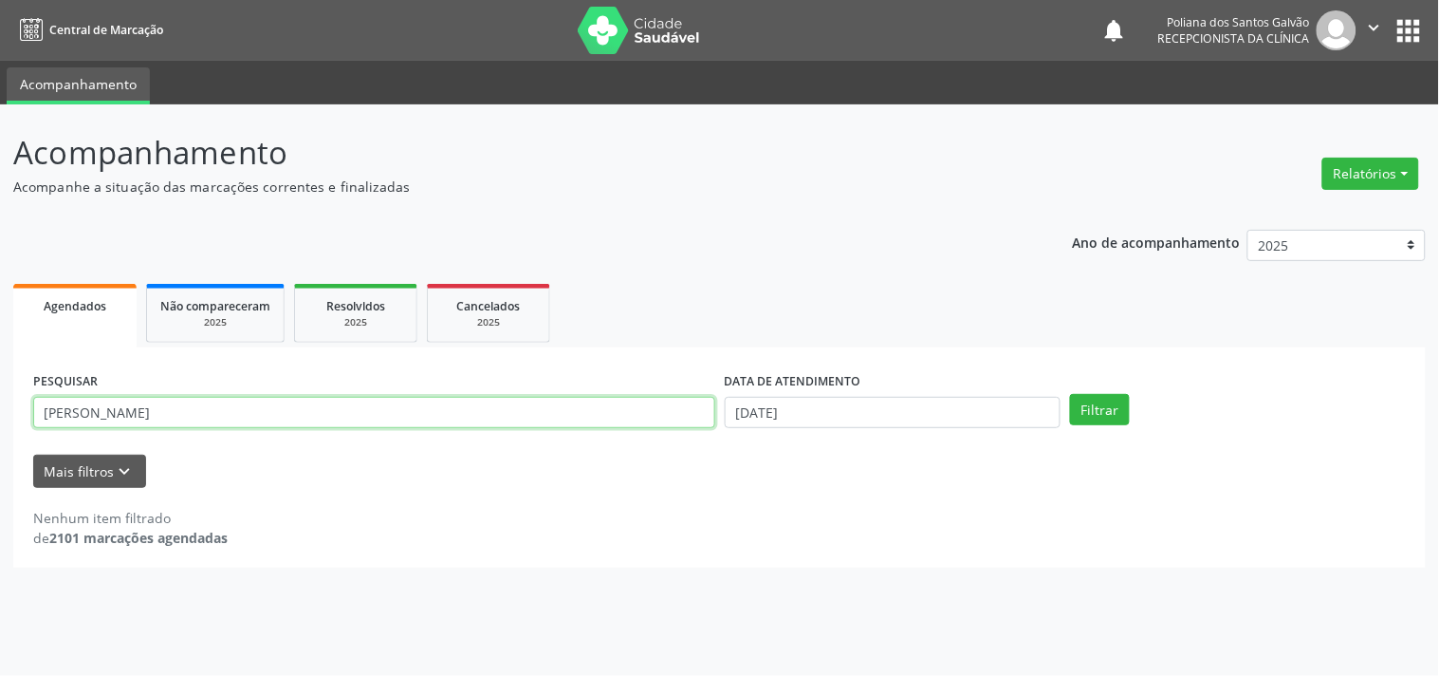
drag, startPoint x: 0, startPoint y: 165, endPoint x: 0, endPoint y: 105, distance: 59.8
click at [0, 125] on div "Acompanhamento Acompanhe a situação das marcações correntes e finalizadas Relat…" at bounding box center [719, 389] width 1439 height 571
type input "GIRL"
click at [1070, 394] on button "Filtrar" at bounding box center [1100, 410] width 60 height 32
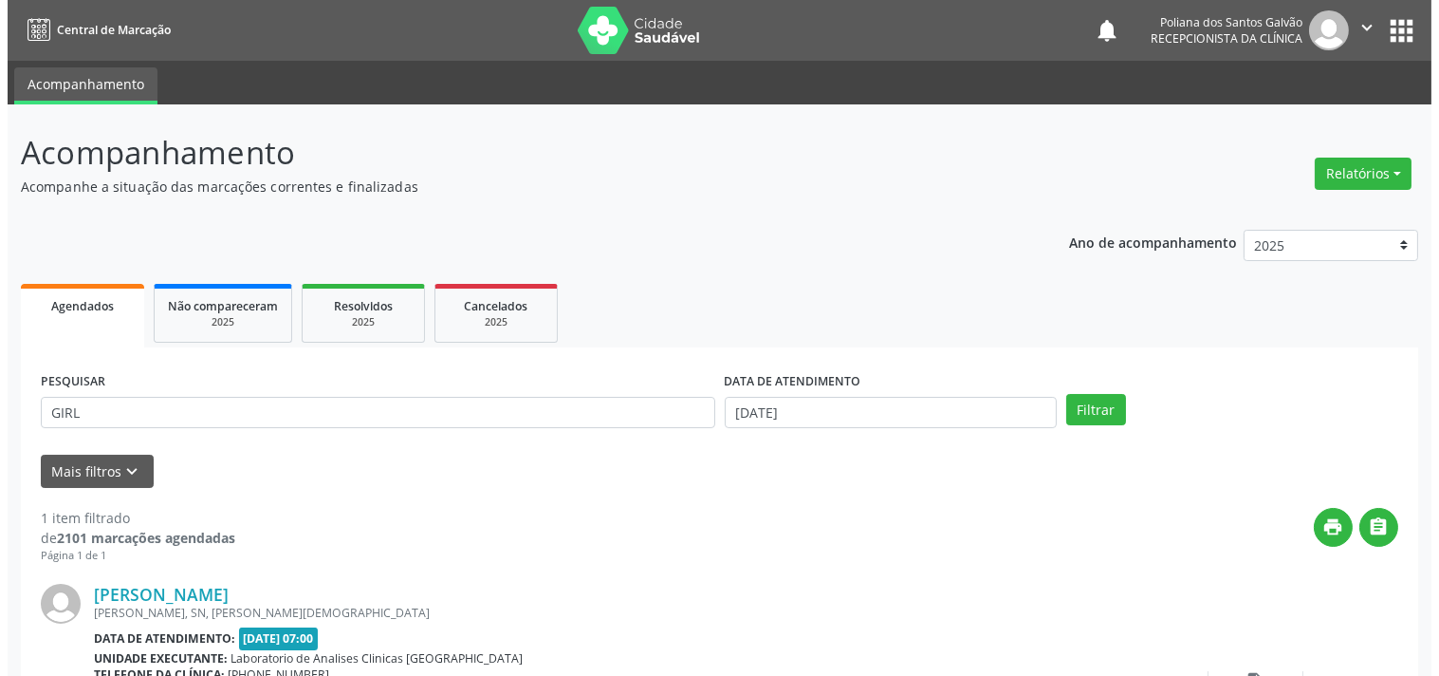
scroll to position [176, 0]
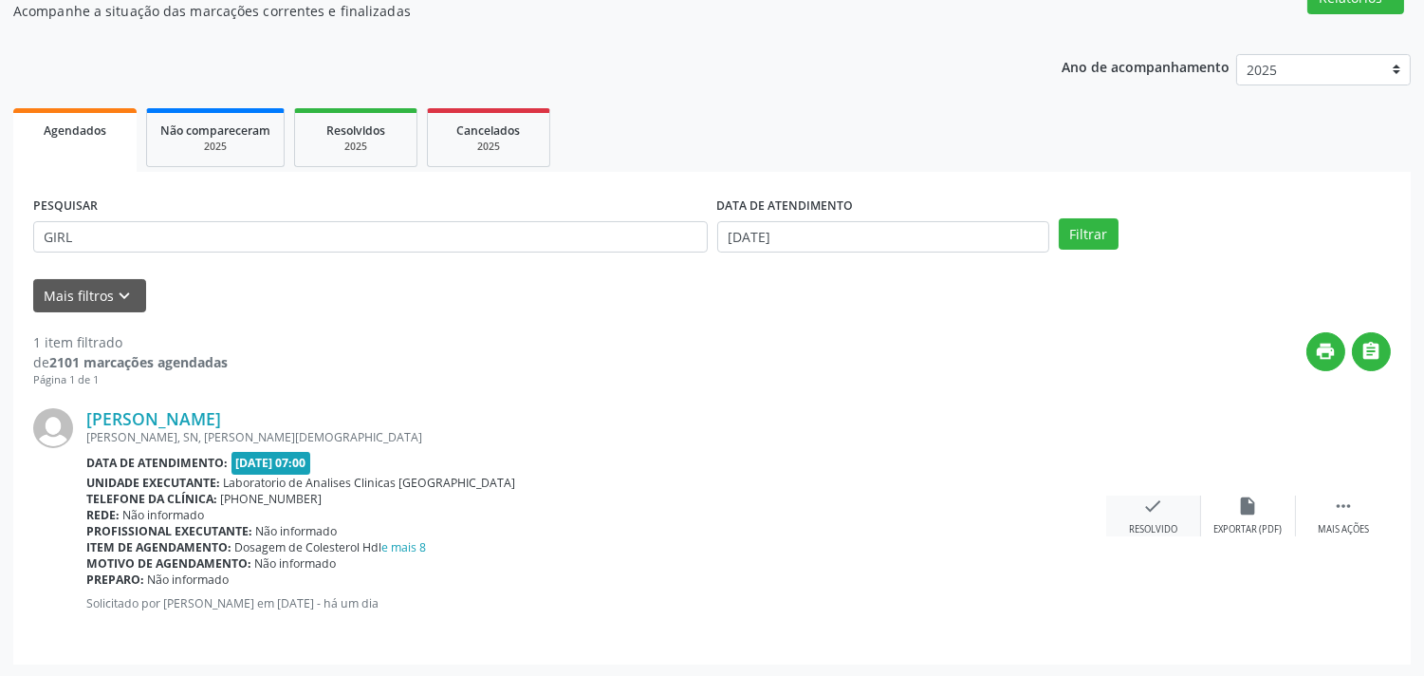
click at [1145, 524] on div "Resolvido" at bounding box center [1153, 529] width 48 height 13
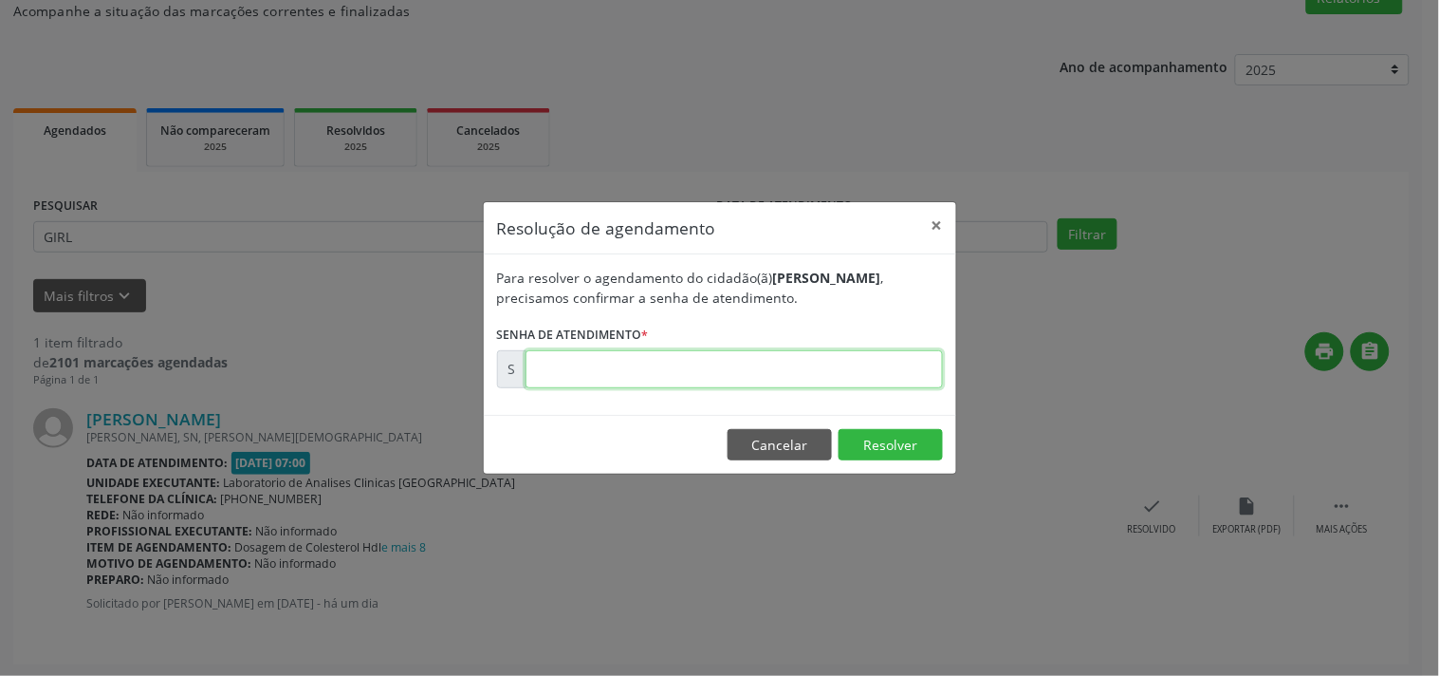
click at [821, 351] on input "text" at bounding box center [735, 369] width 418 height 38
type input "00176019"
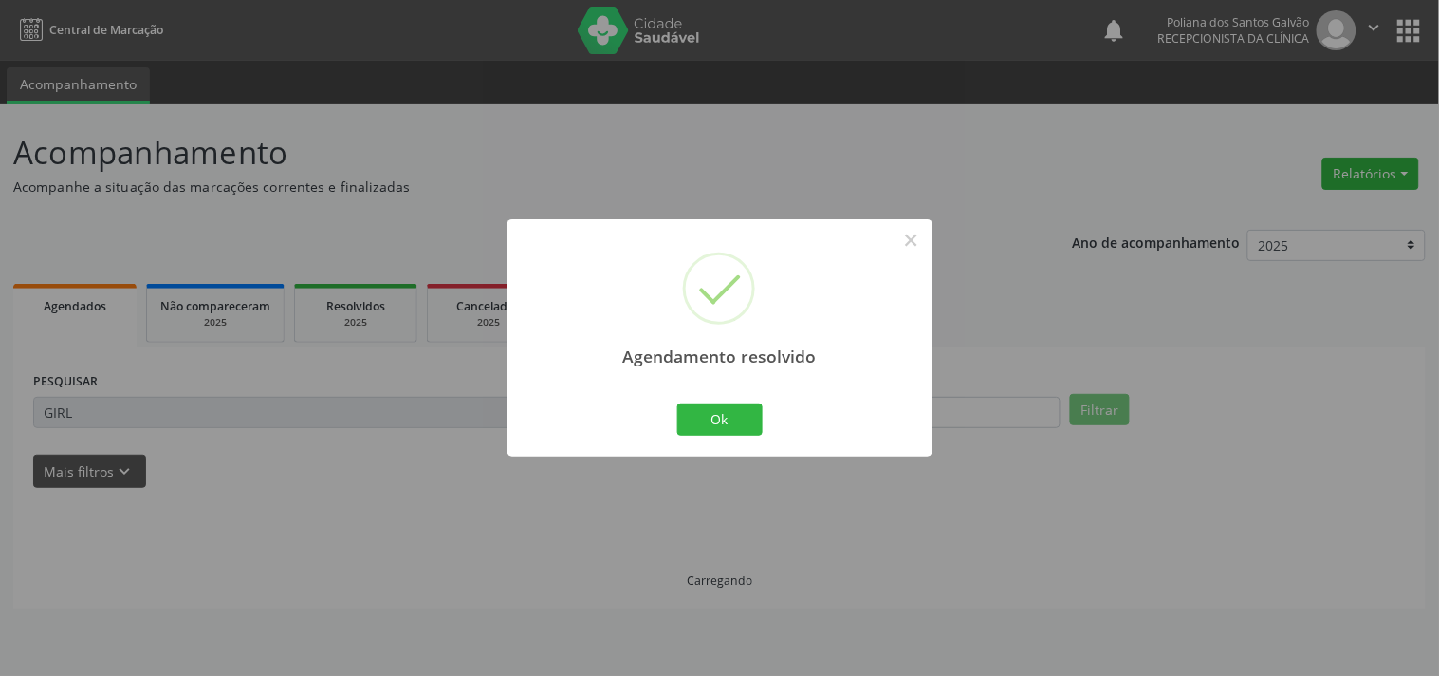
scroll to position [0, 0]
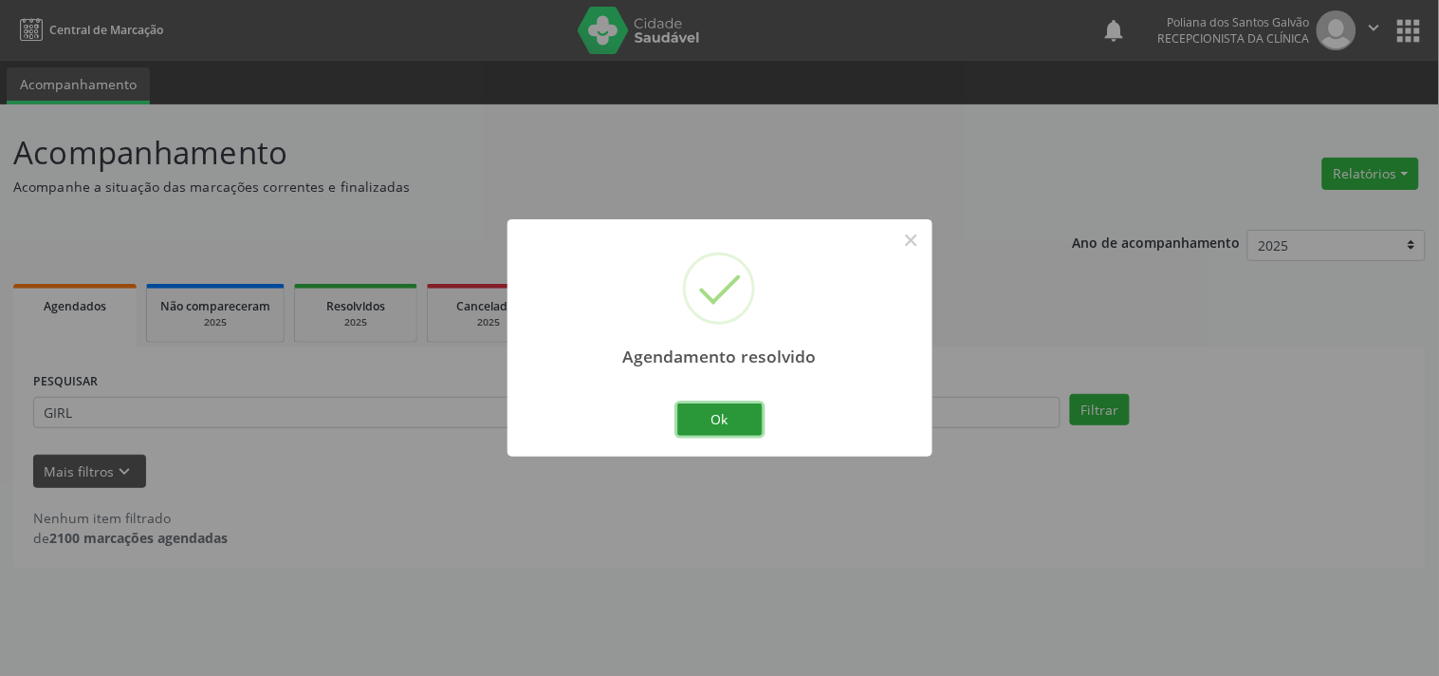
click at [696, 421] on button "Ok" at bounding box center [720, 419] width 85 height 32
